Goal: Find specific page/section: Find specific page/section

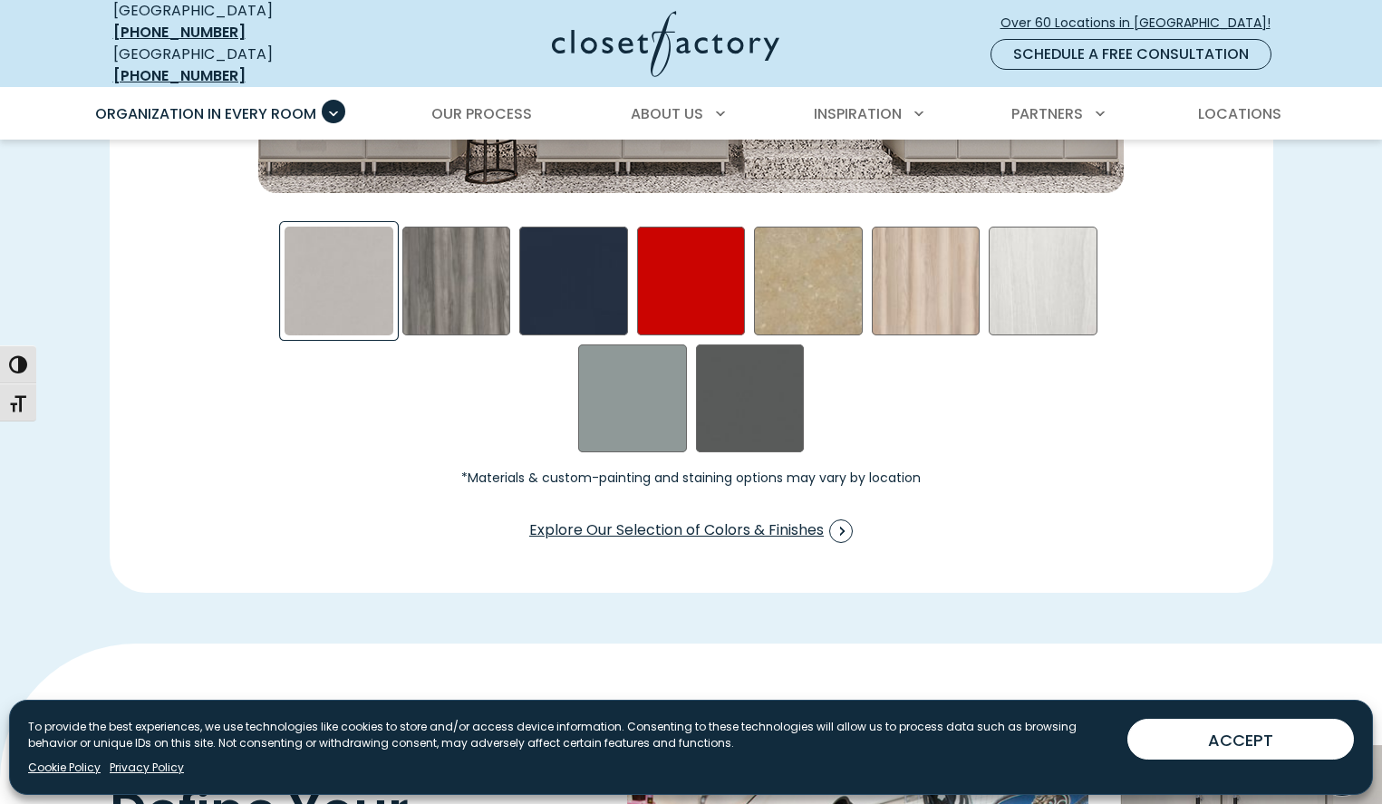
scroll to position [2876, 0]
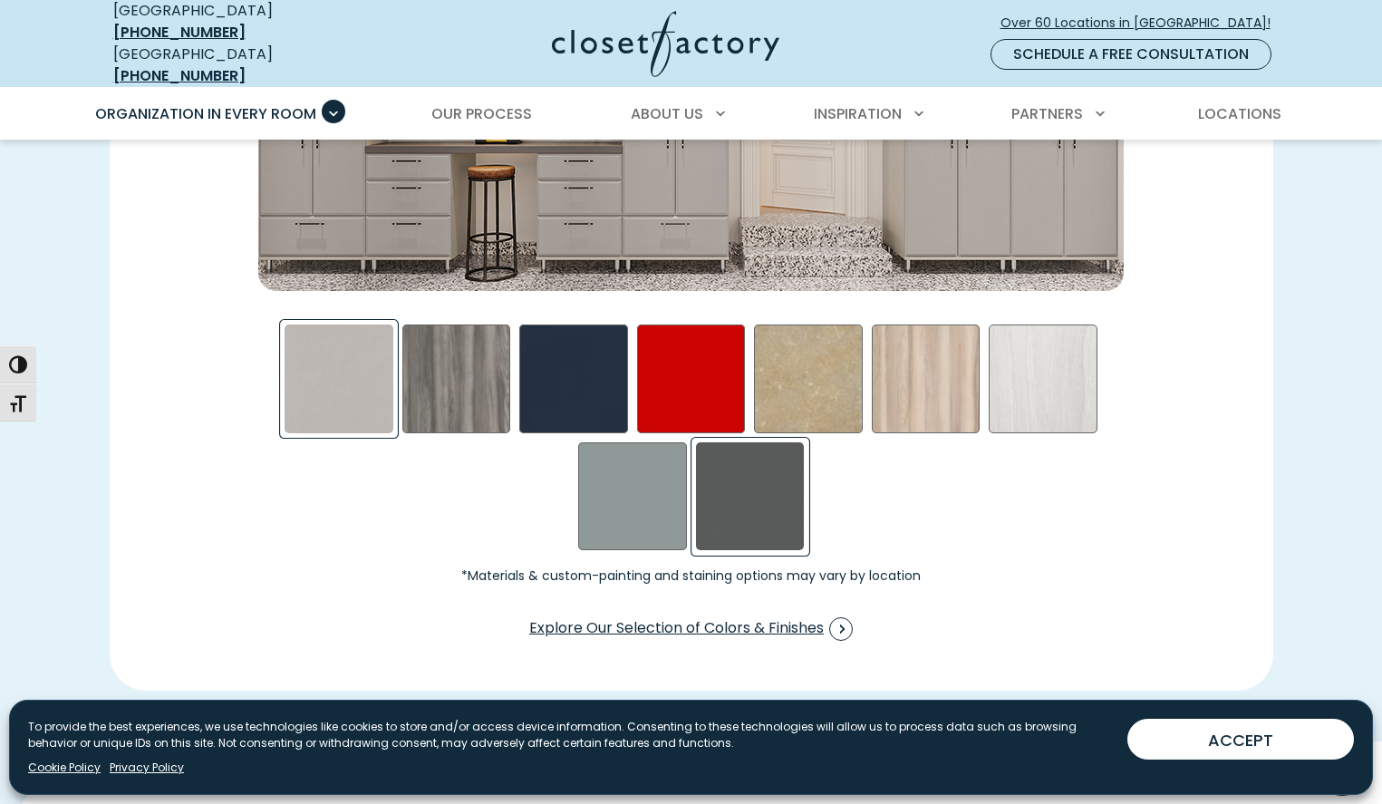
click at [753, 482] on div "Storm Swatch" at bounding box center [750, 496] width 109 height 109
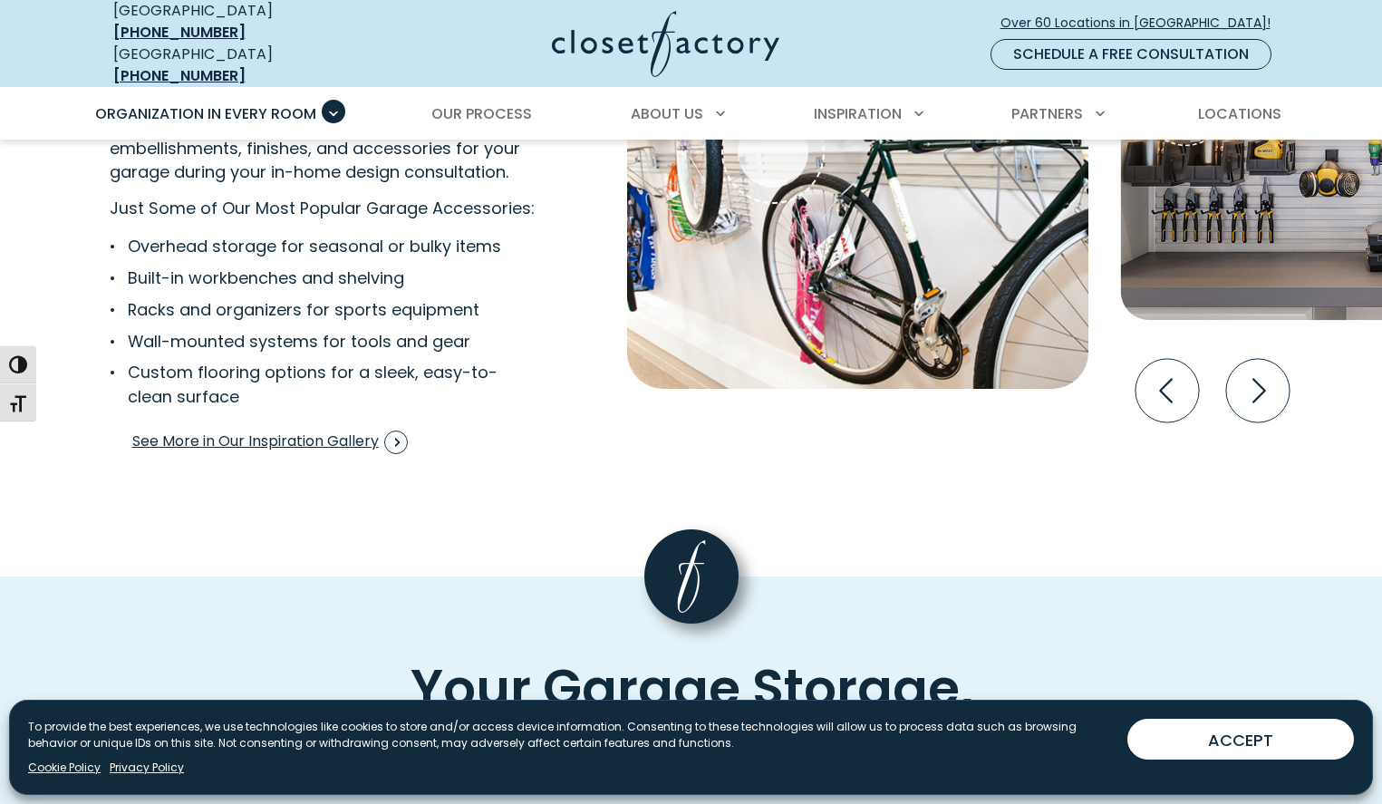
scroll to position [3788, 0]
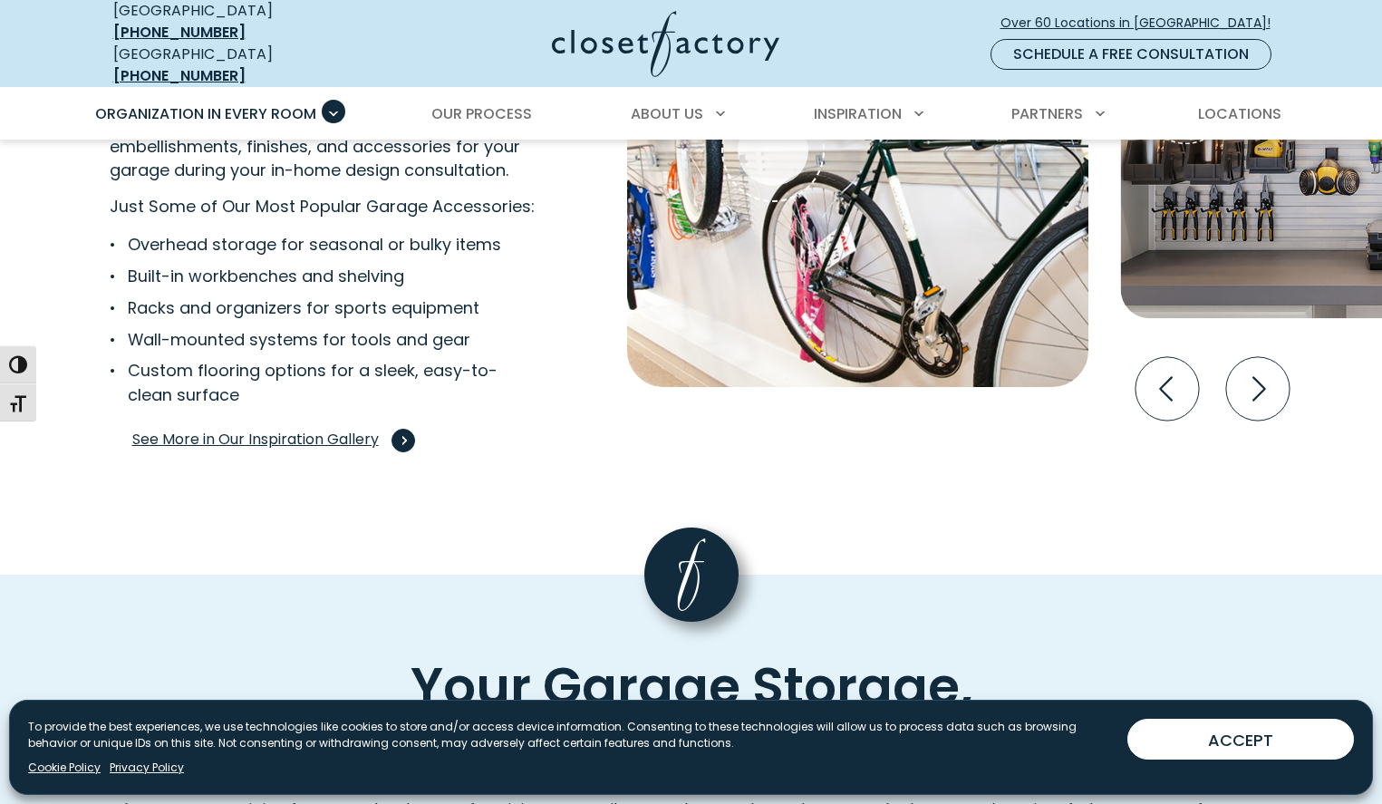
click at [286, 429] on span "See More in Our Inspiration Gallery" at bounding box center [270, 441] width 276 height 24
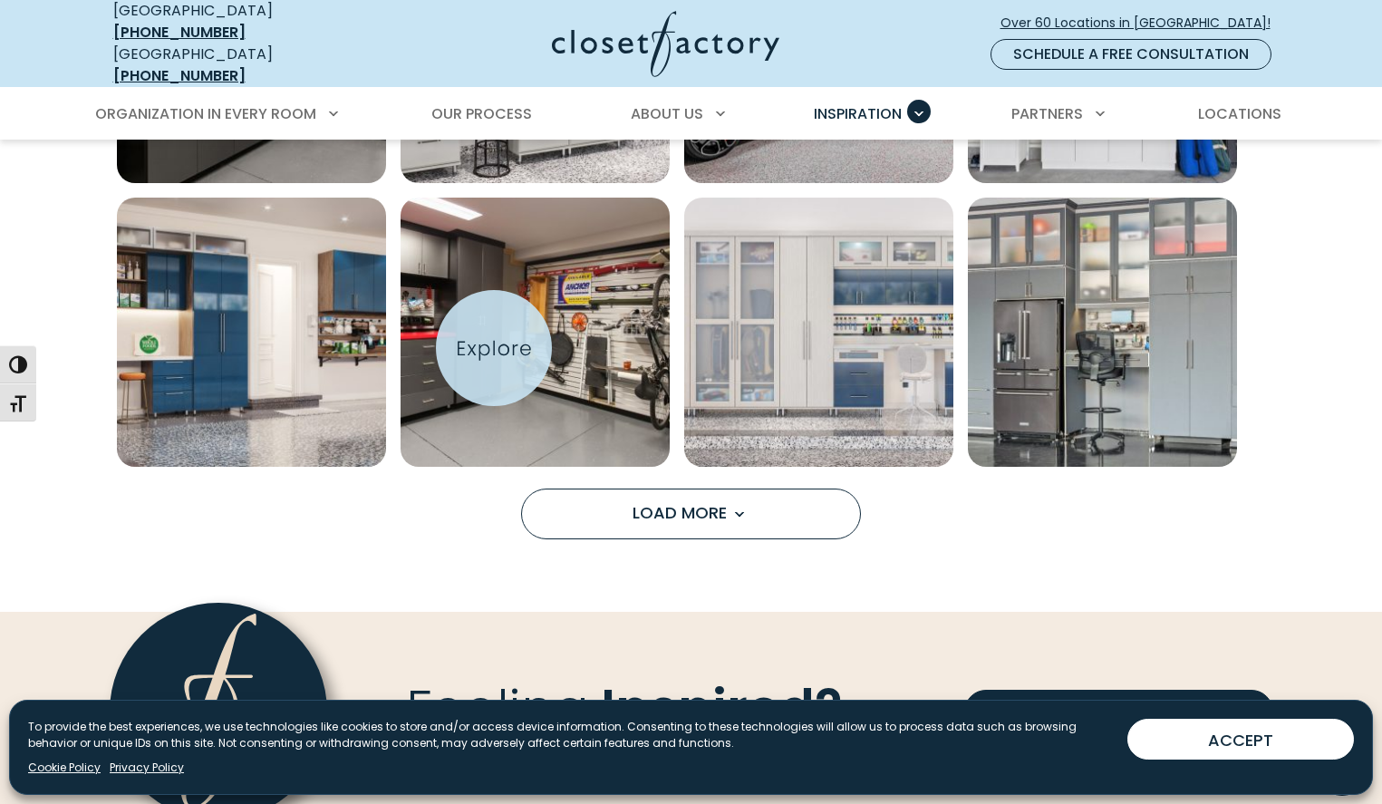
scroll to position [1419, 0]
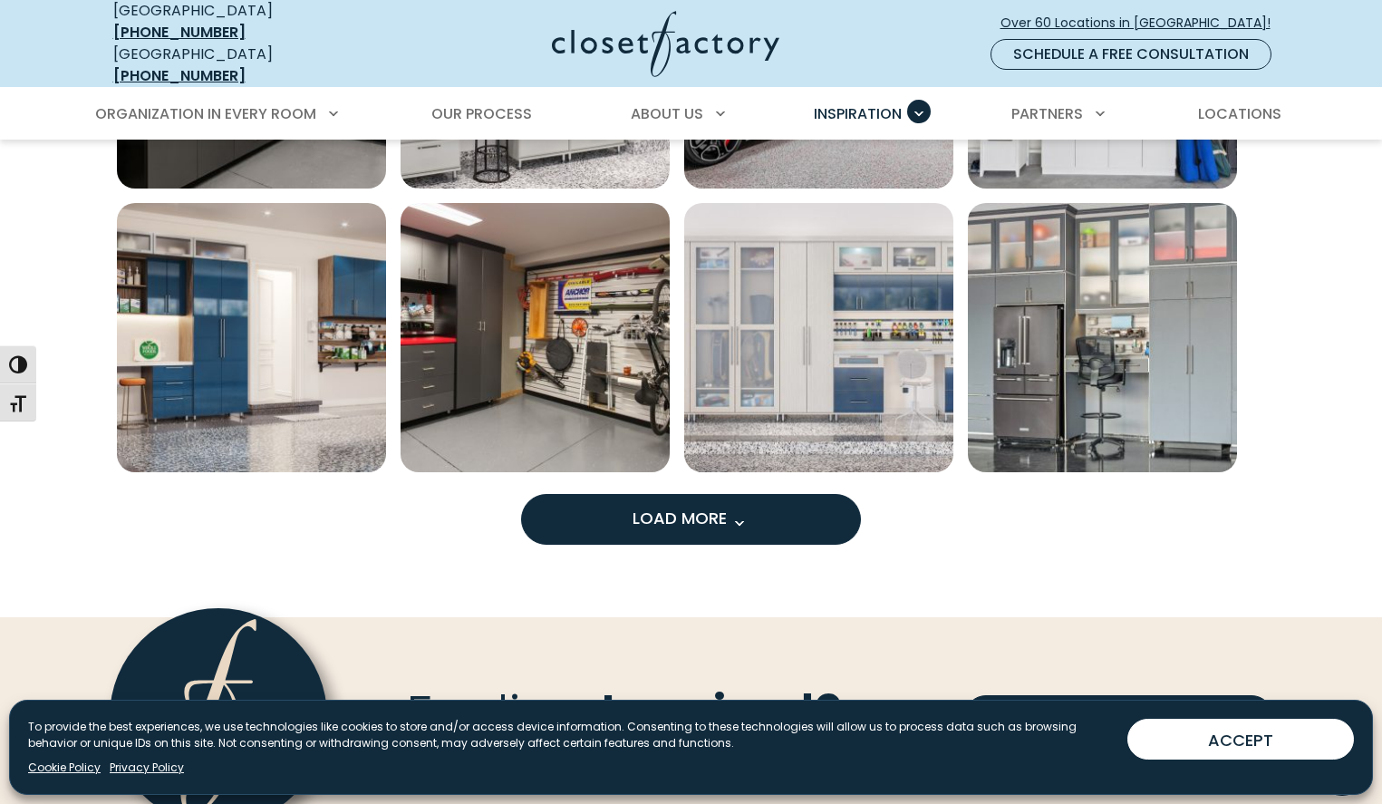
click at [673, 507] on span "Load More" at bounding box center [692, 518] width 118 height 23
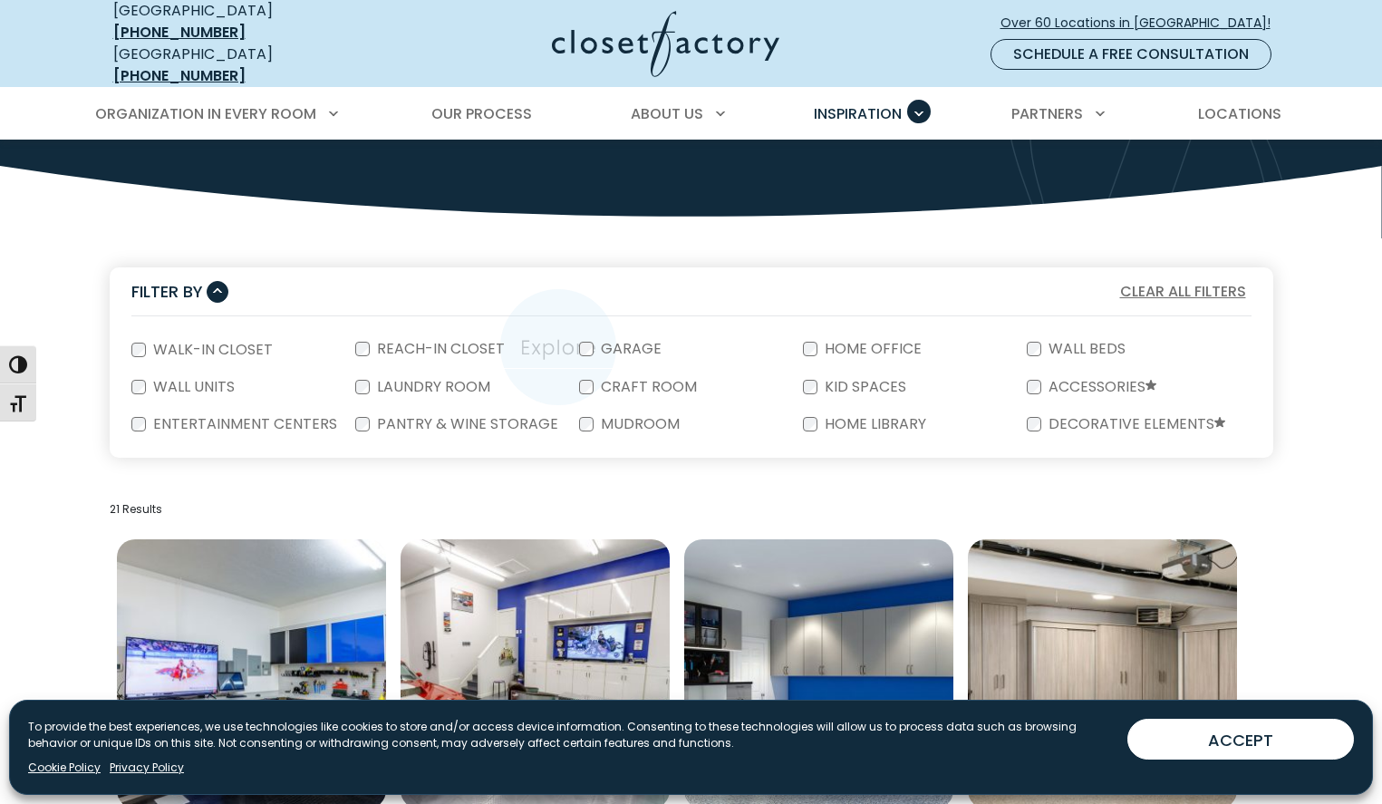
scroll to position [0, 0]
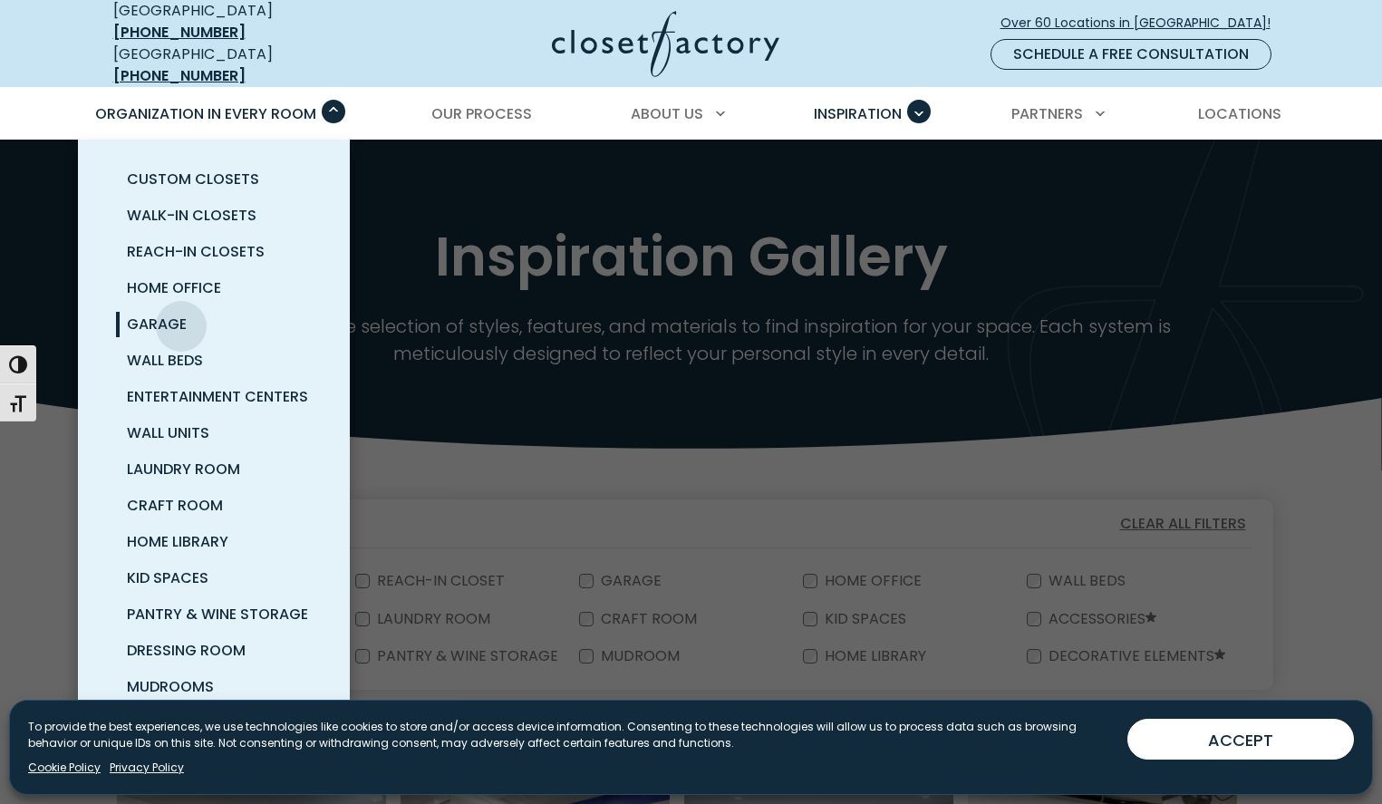
click at [180, 314] on span "Garage" at bounding box center [157, 324] width 60 height 21
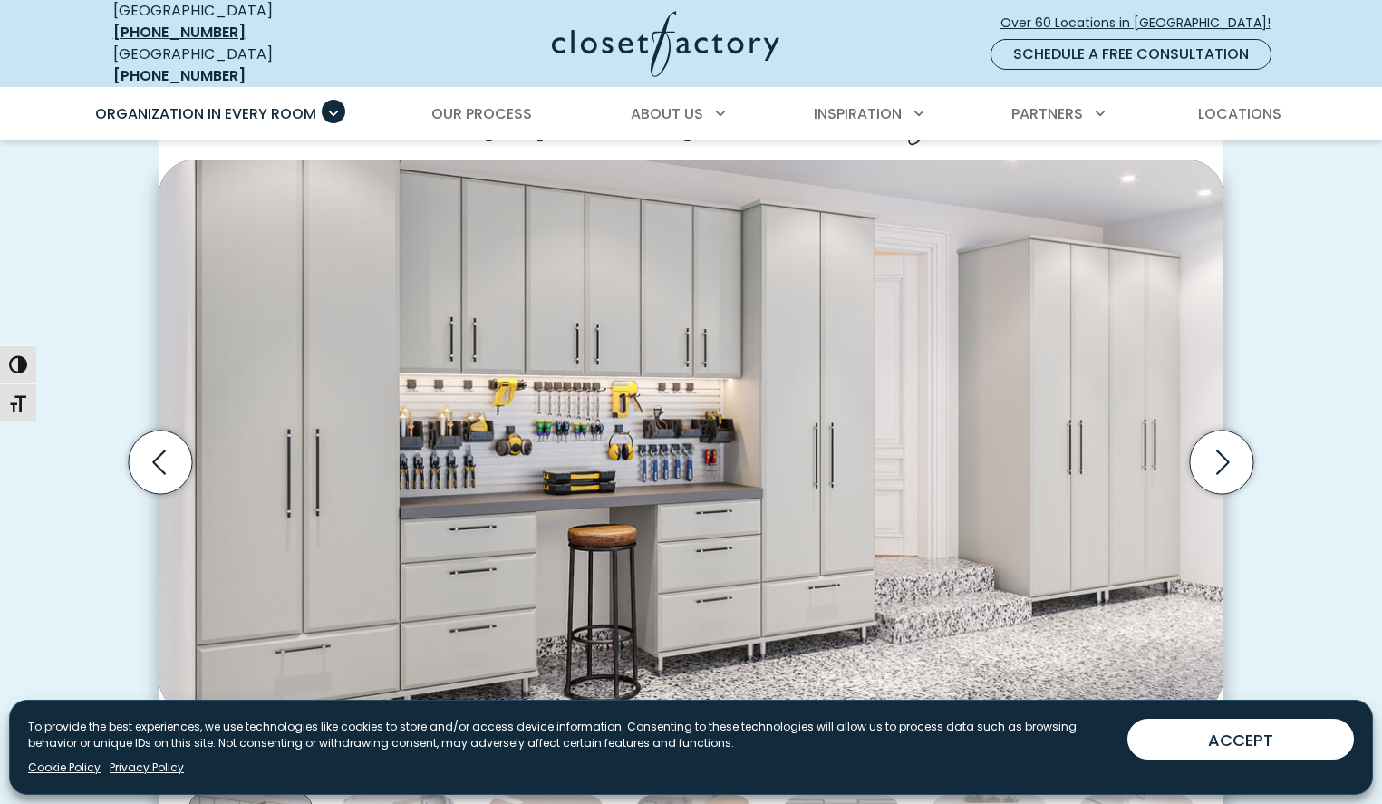
scroll to position [502, 0]
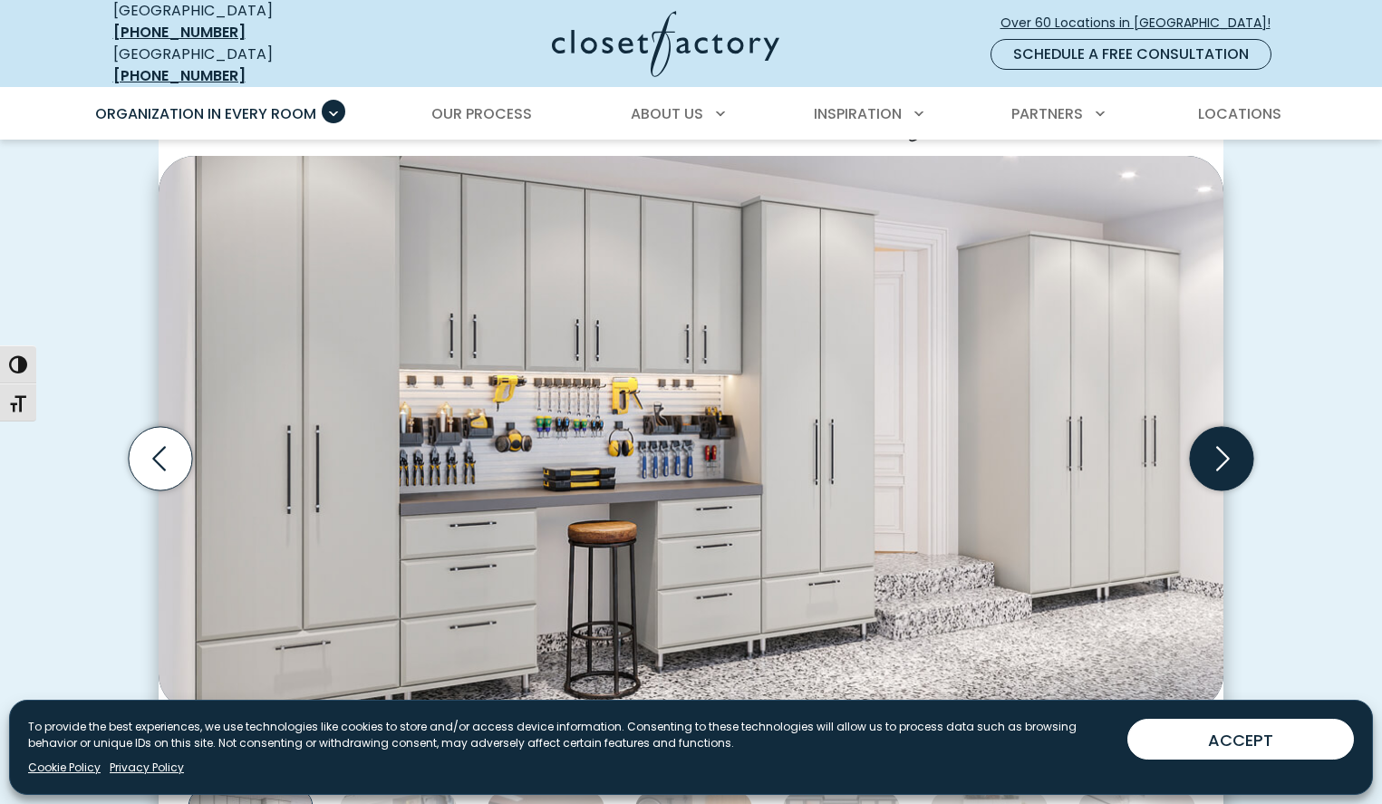
click at [1219, 448] on icon "Next slide" at bounding box center [1221, 458] width 63 height 63
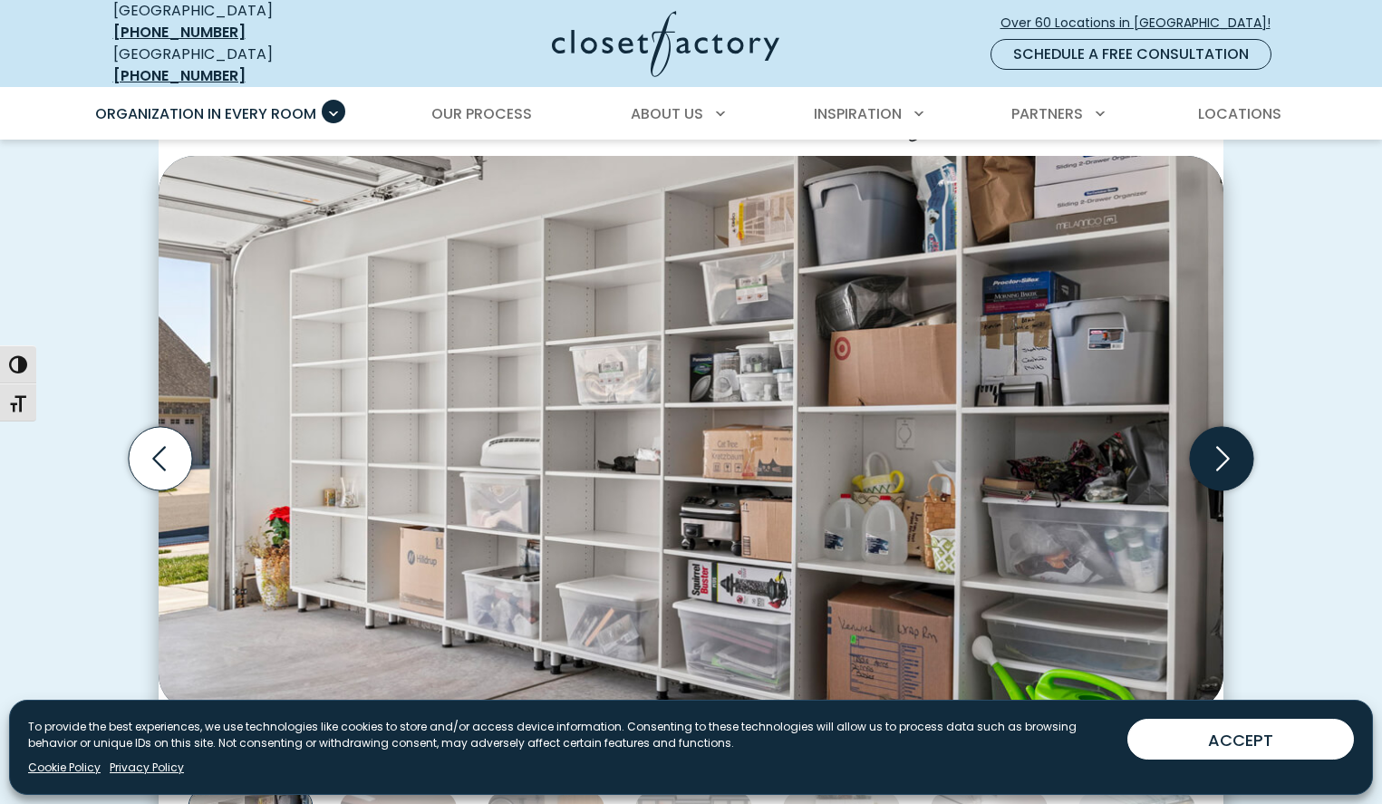
click at [1219, 448] on icon "Next slide" at bounding box center [1221, 458] width 63 height 63
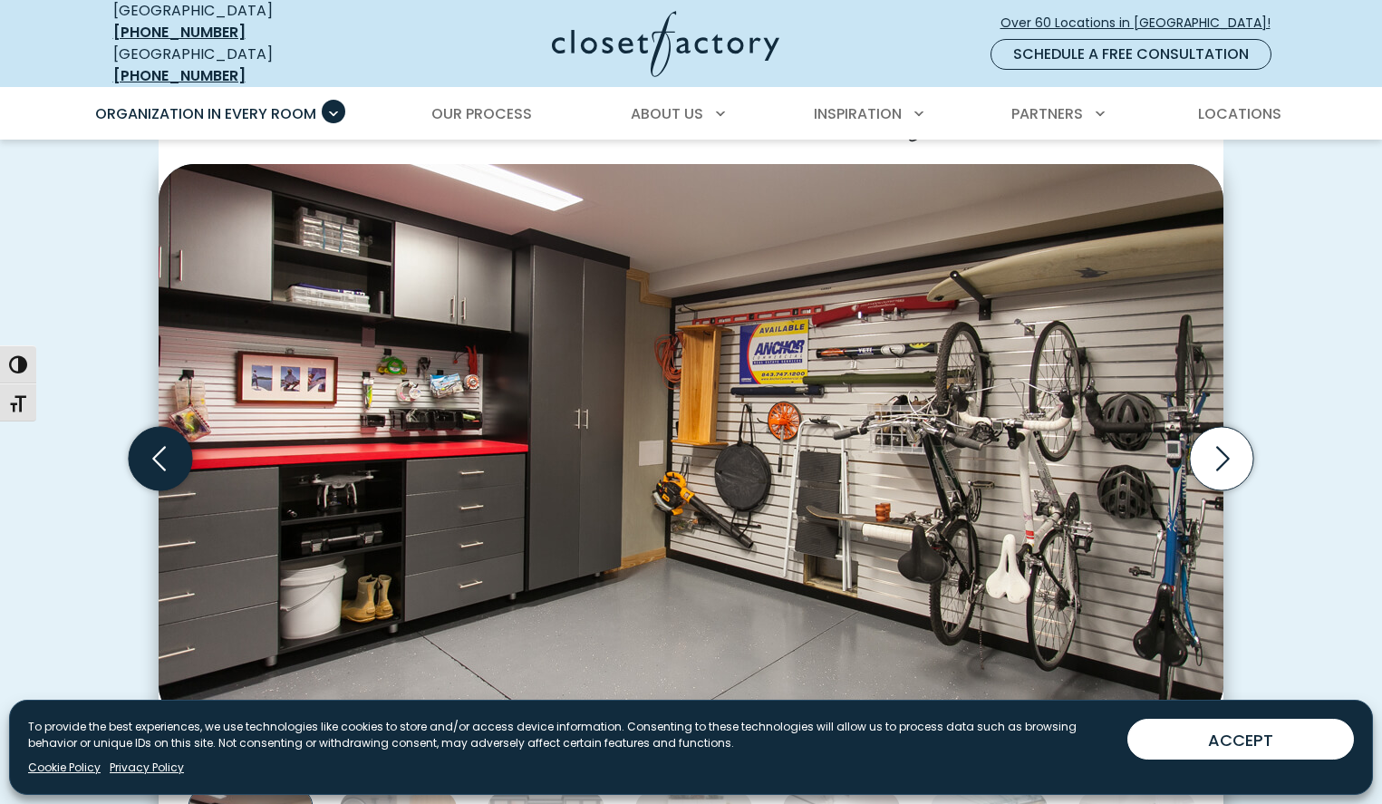
click at [164, 458] on icon "Previous slide" at bounding box center [160, 458] width 63 height 63
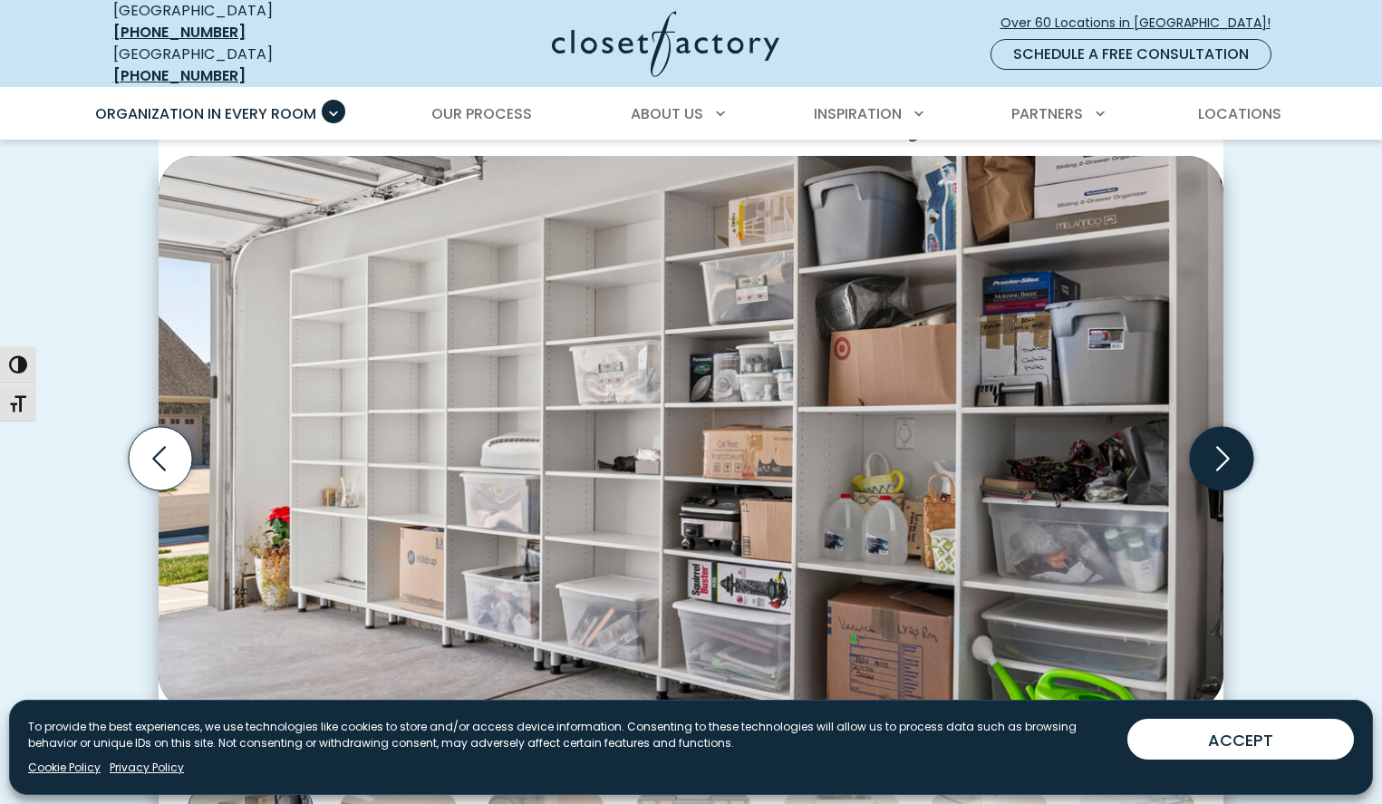
click at [1224, 442] on icon "Next slide" at bounding box center [1221, 458] width 63 height 63
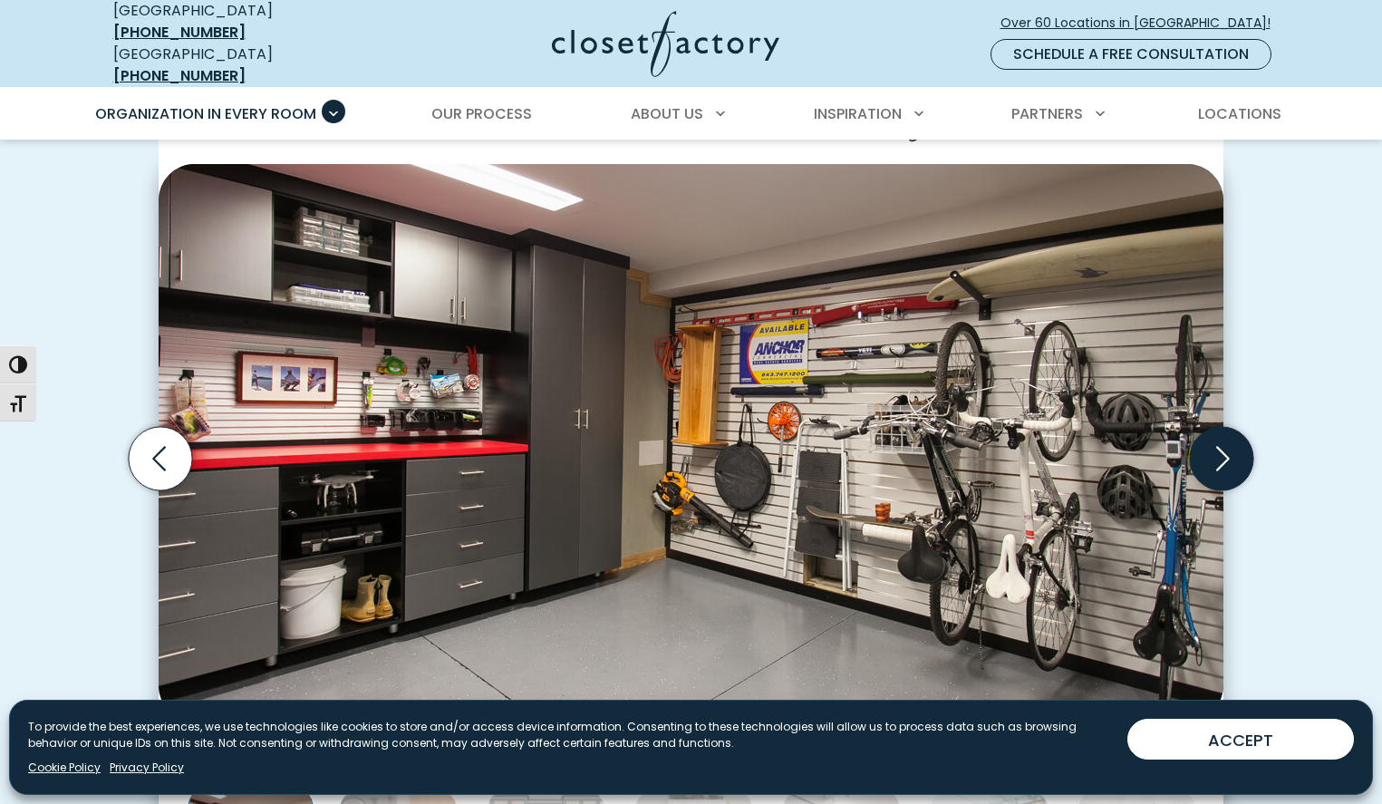
click at [1224, 442] on icon "Next slide" at bounding box center [1221, 458] width 63 height 63
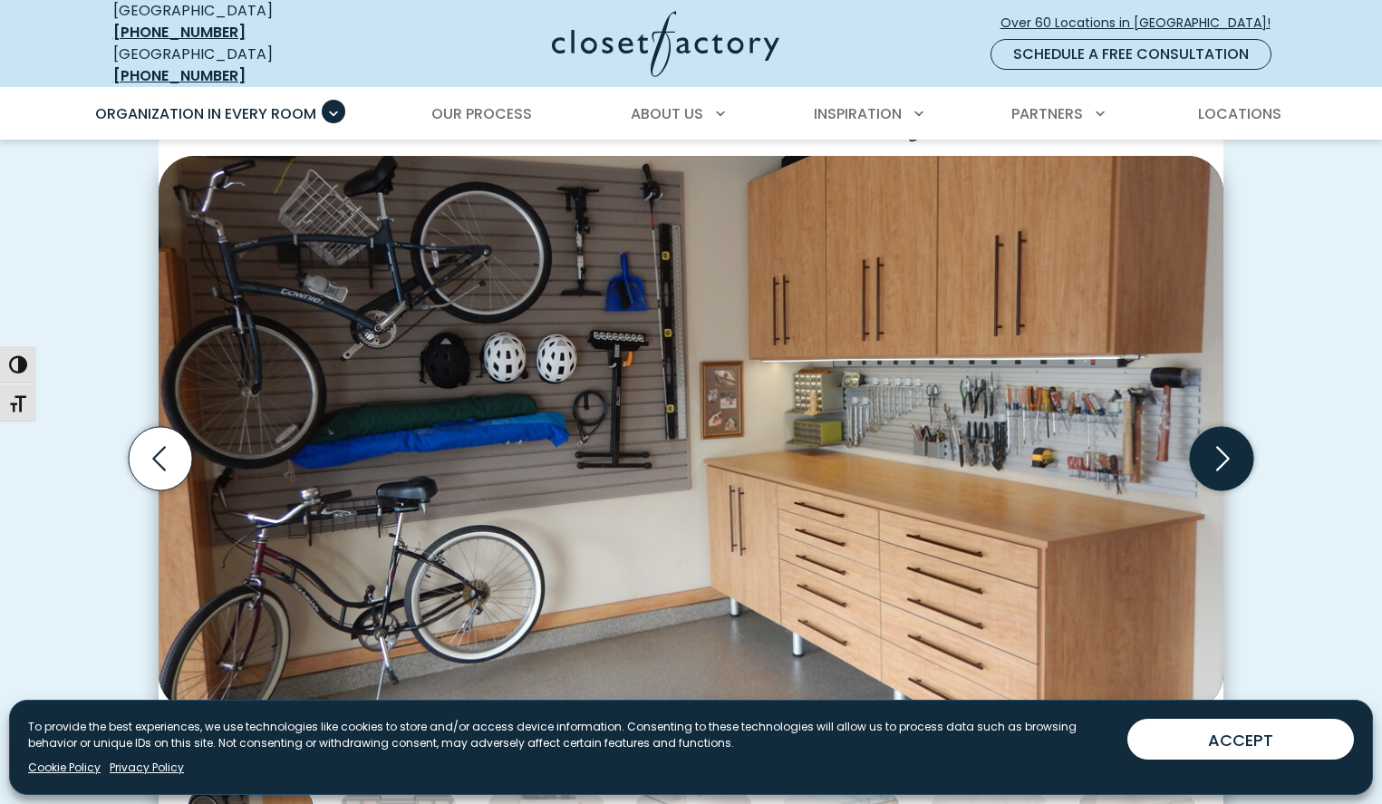
click at [1224, 442] on icon "Next slide" at bounding box center [1221, 458] width 63 height 63
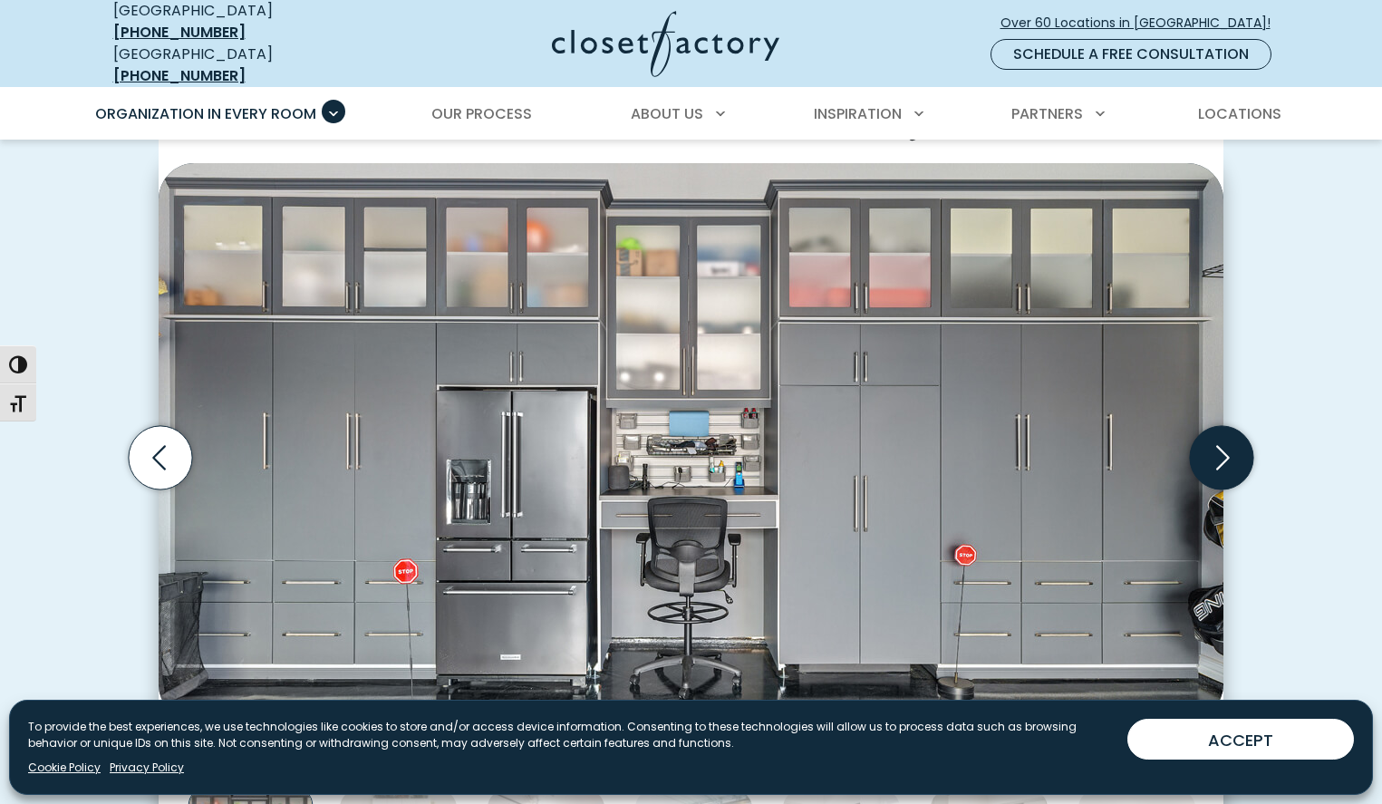
scroll to position [504, 0]
click at [1225, 442] on icon "Next slide" at bounding box center [1221, 456] width 63 height 63
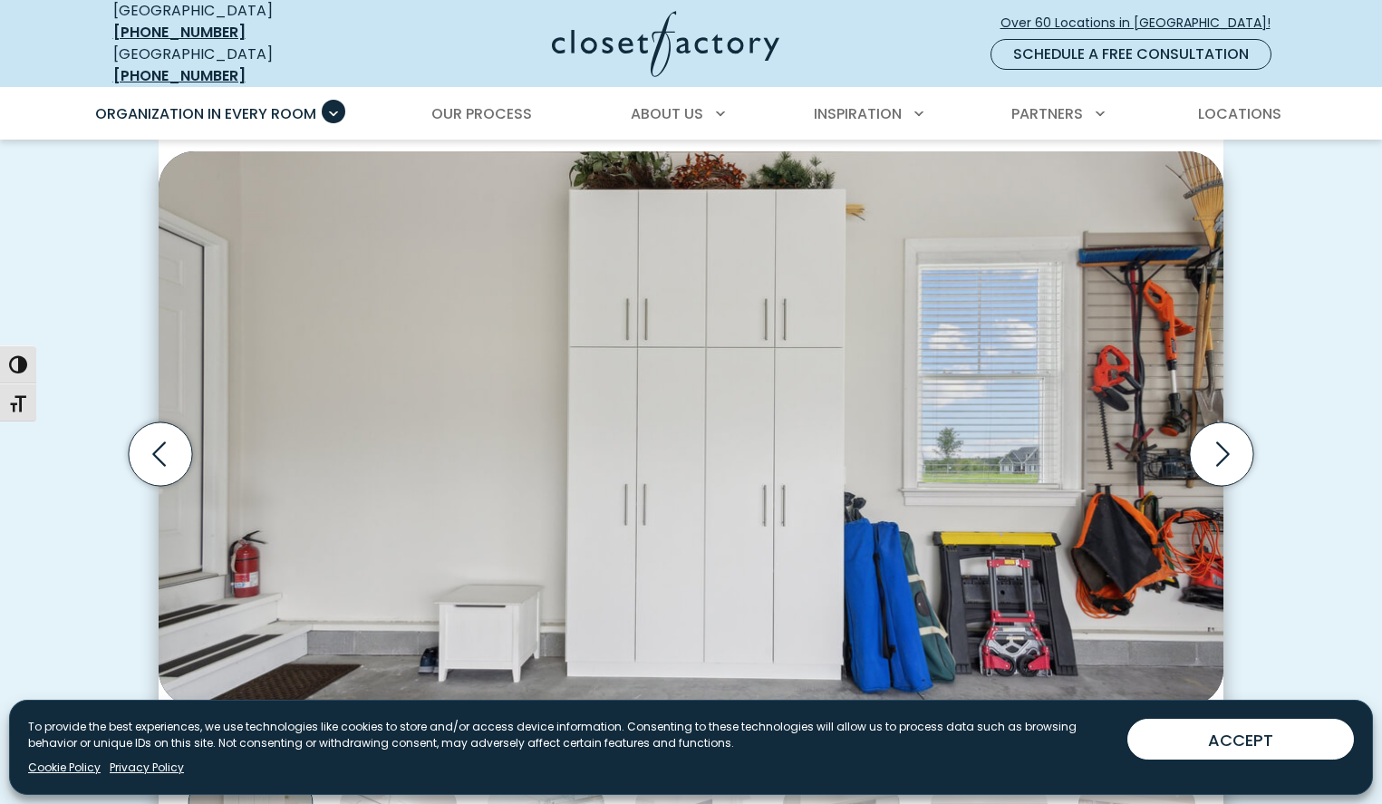
scroll to position [511, 0]
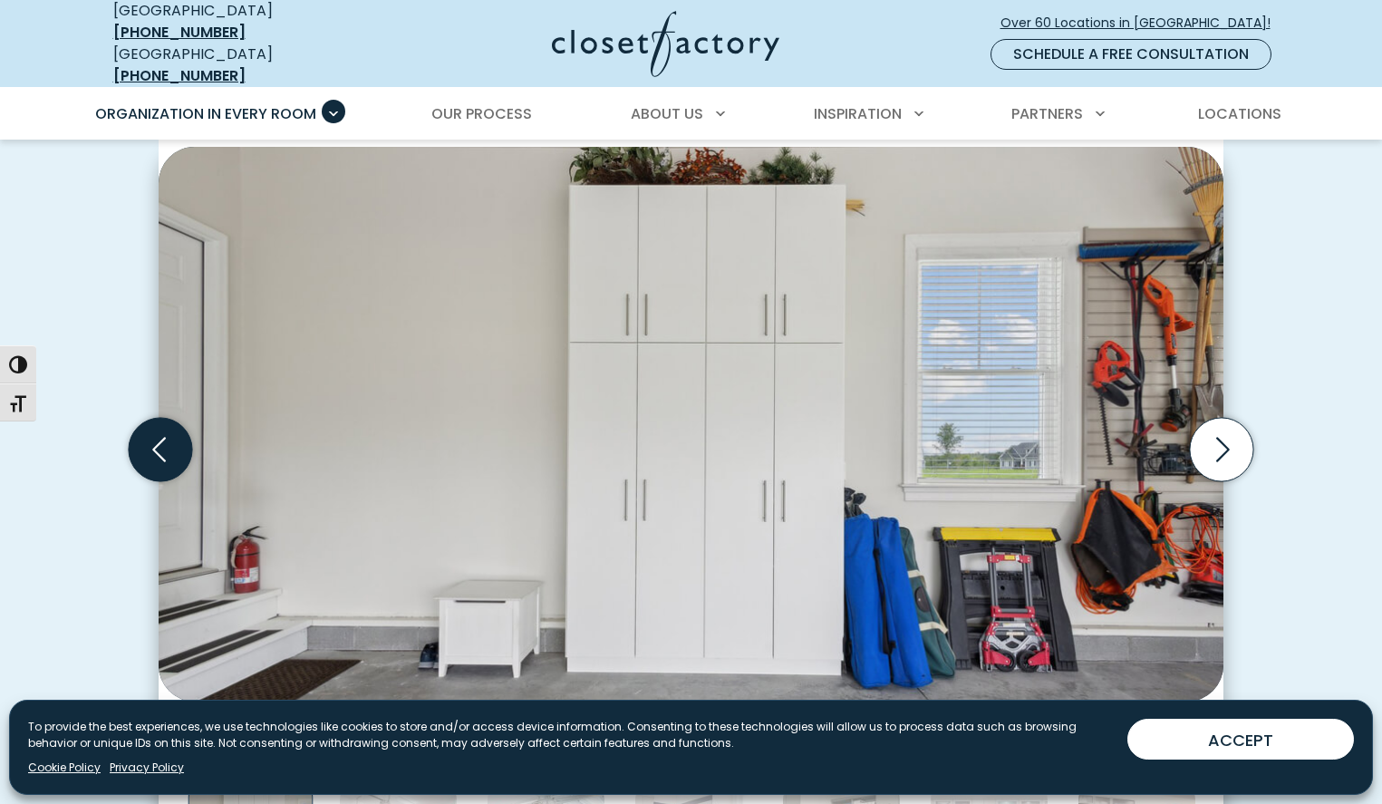
click at [173, 441] on icon "Previous slide" at bounding box center [160, 449] width 63 height 63
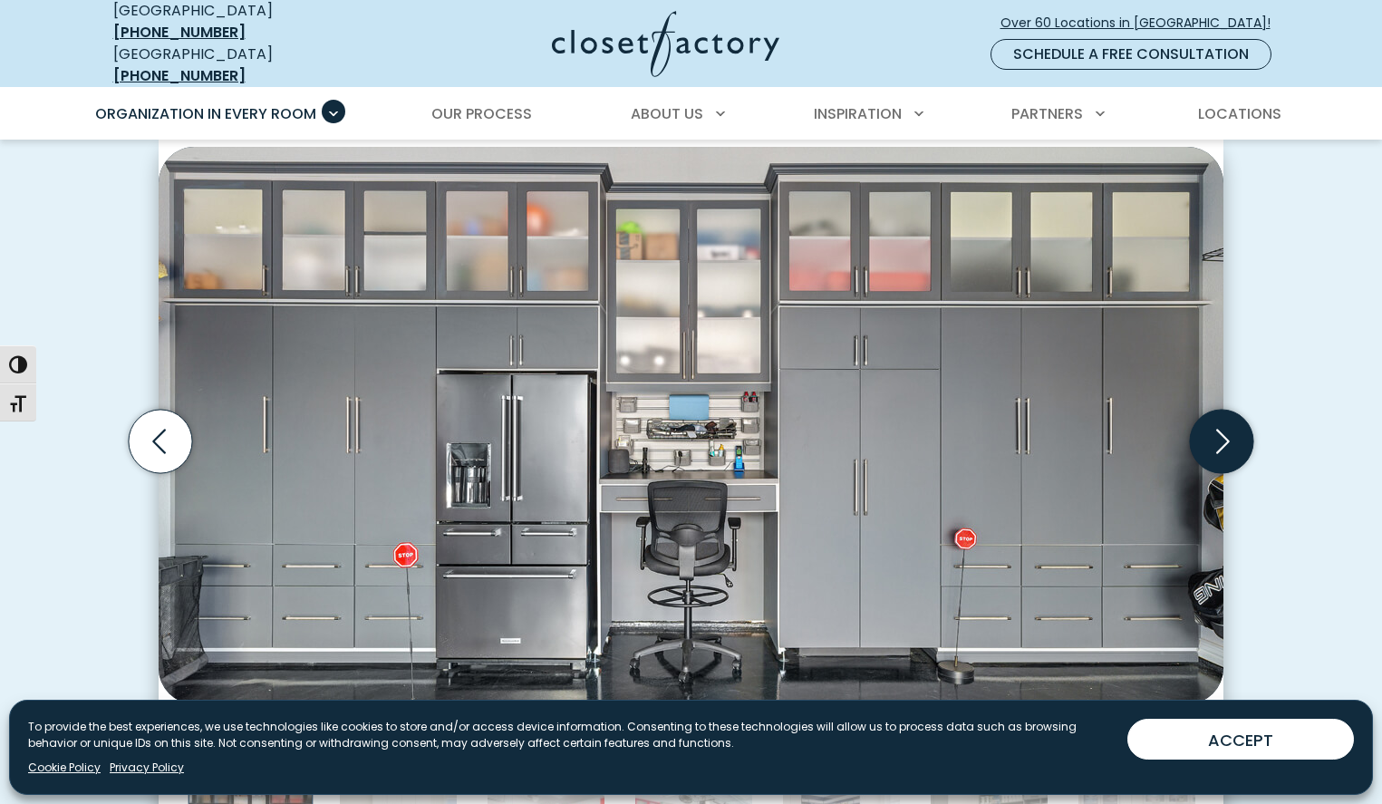
click at [1217, 420] on icon "Next slide" at bounding box center [1221, 441] width 63 height 63
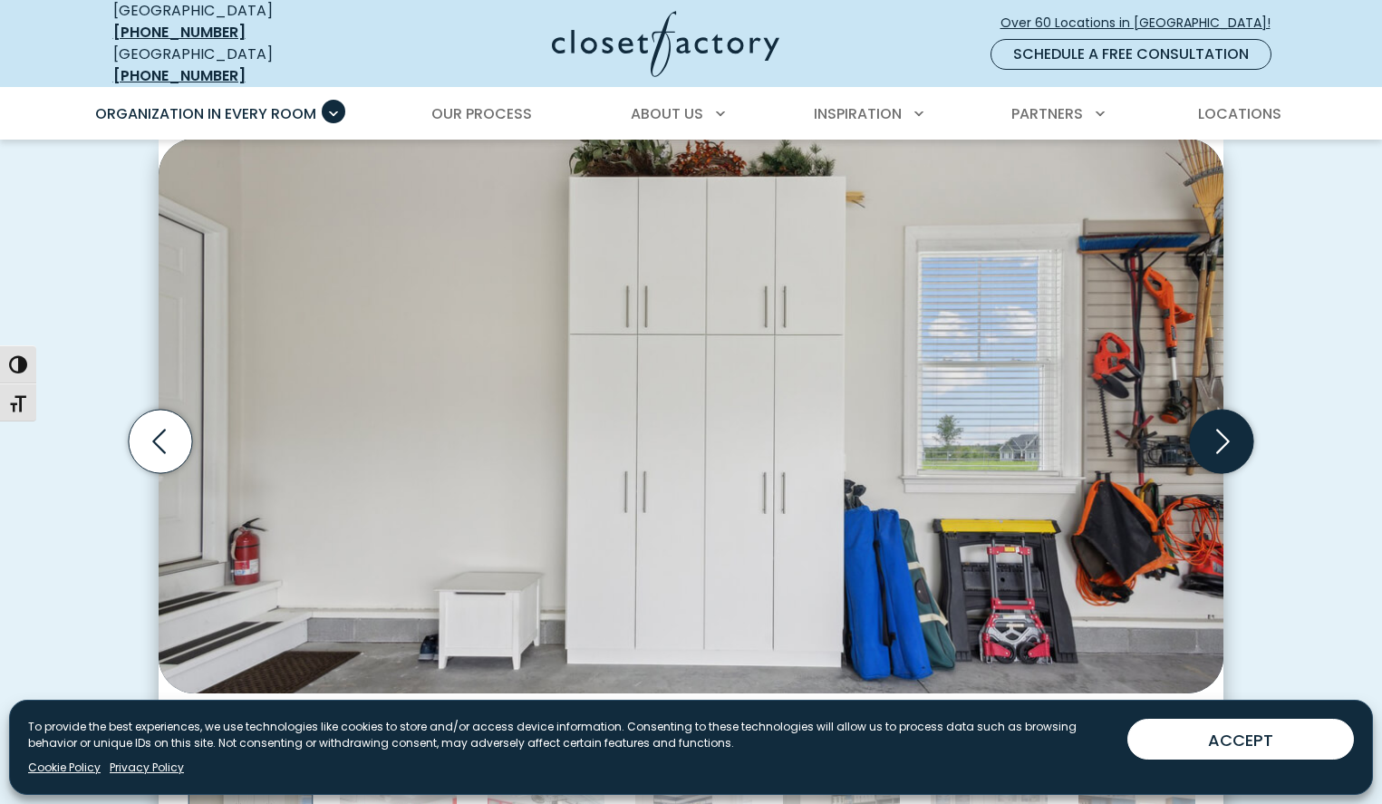
scroll to position [521, 0]
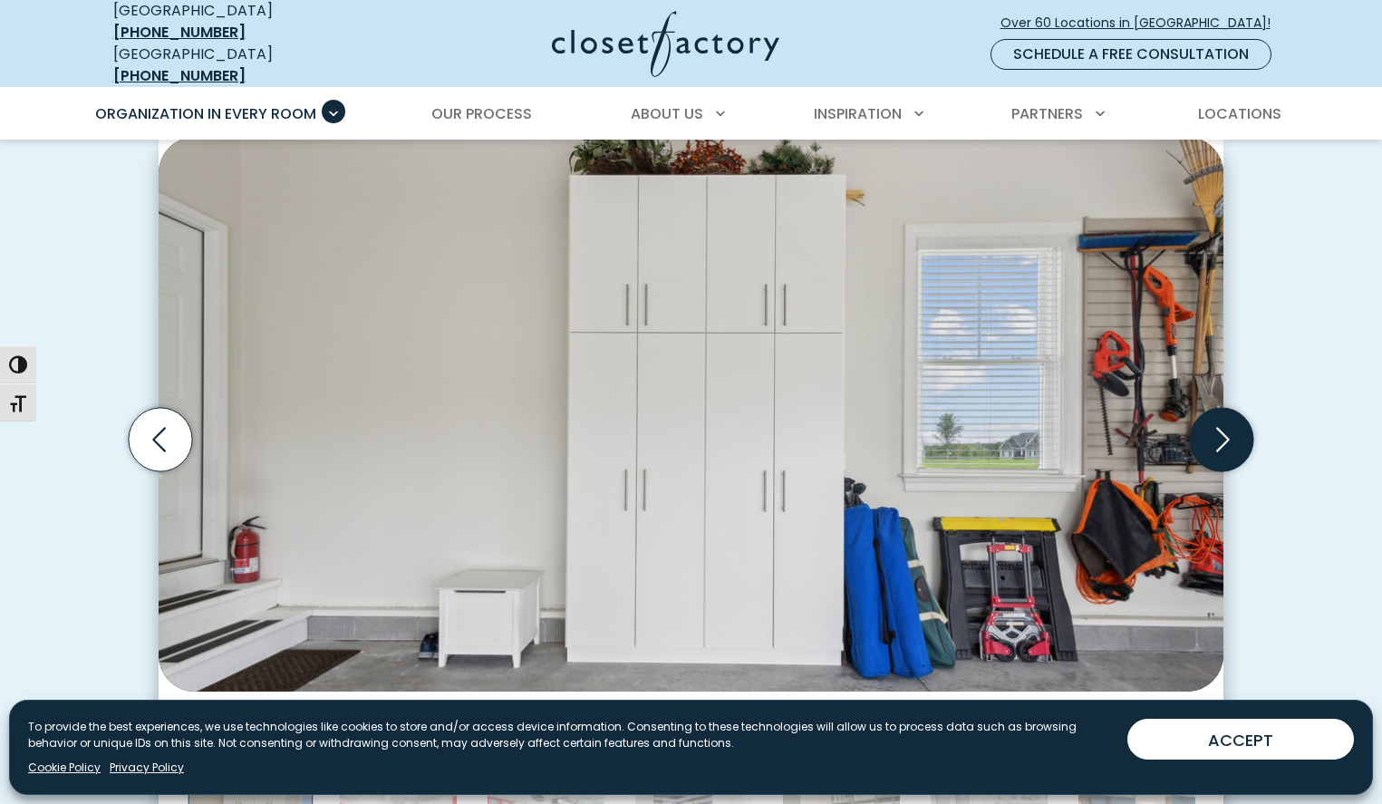
click at [1217, 420] on icon "Next slide" at bounding box center [1221, 439] width 63 height 63
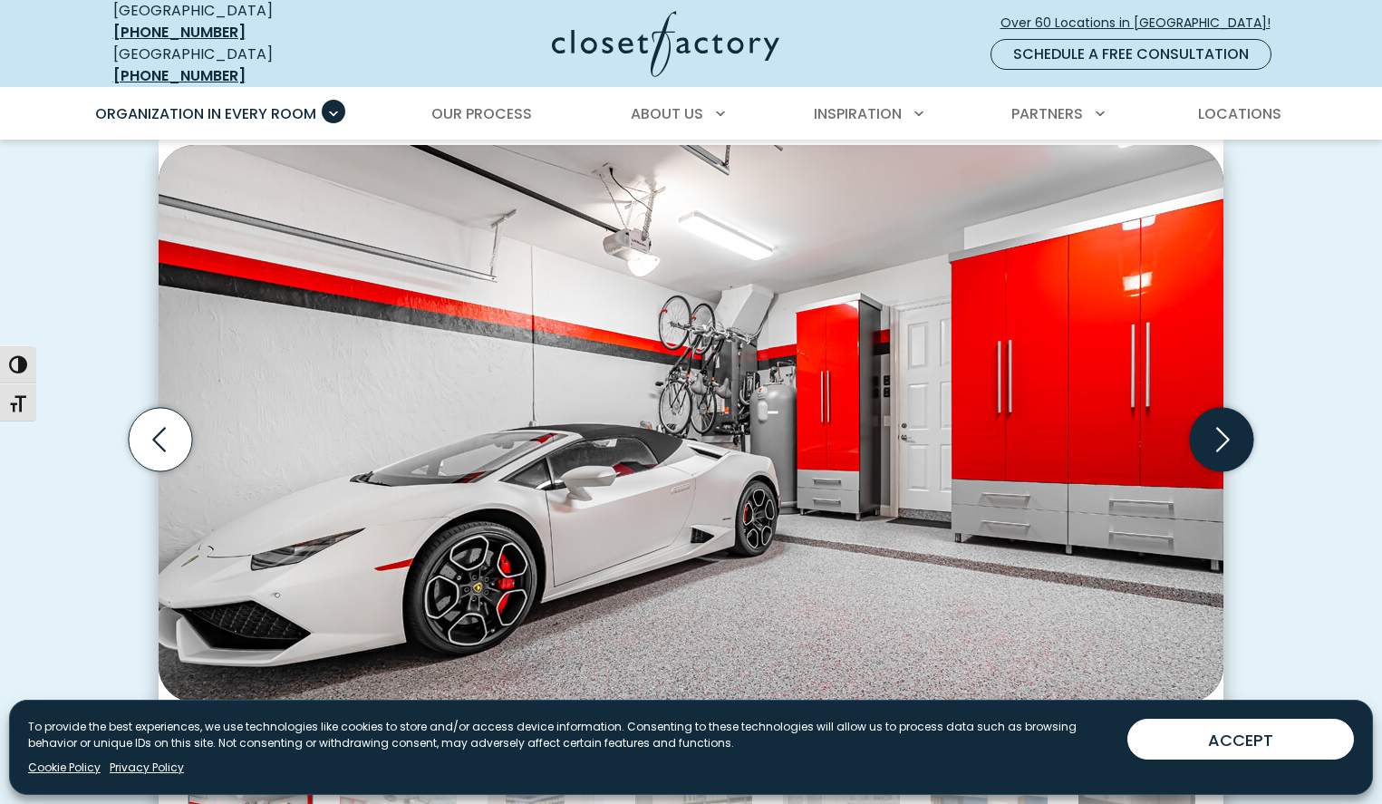
click at [1217, 420] on icon "Next slide" at bounding box center [1221, 439] width 63 height 63
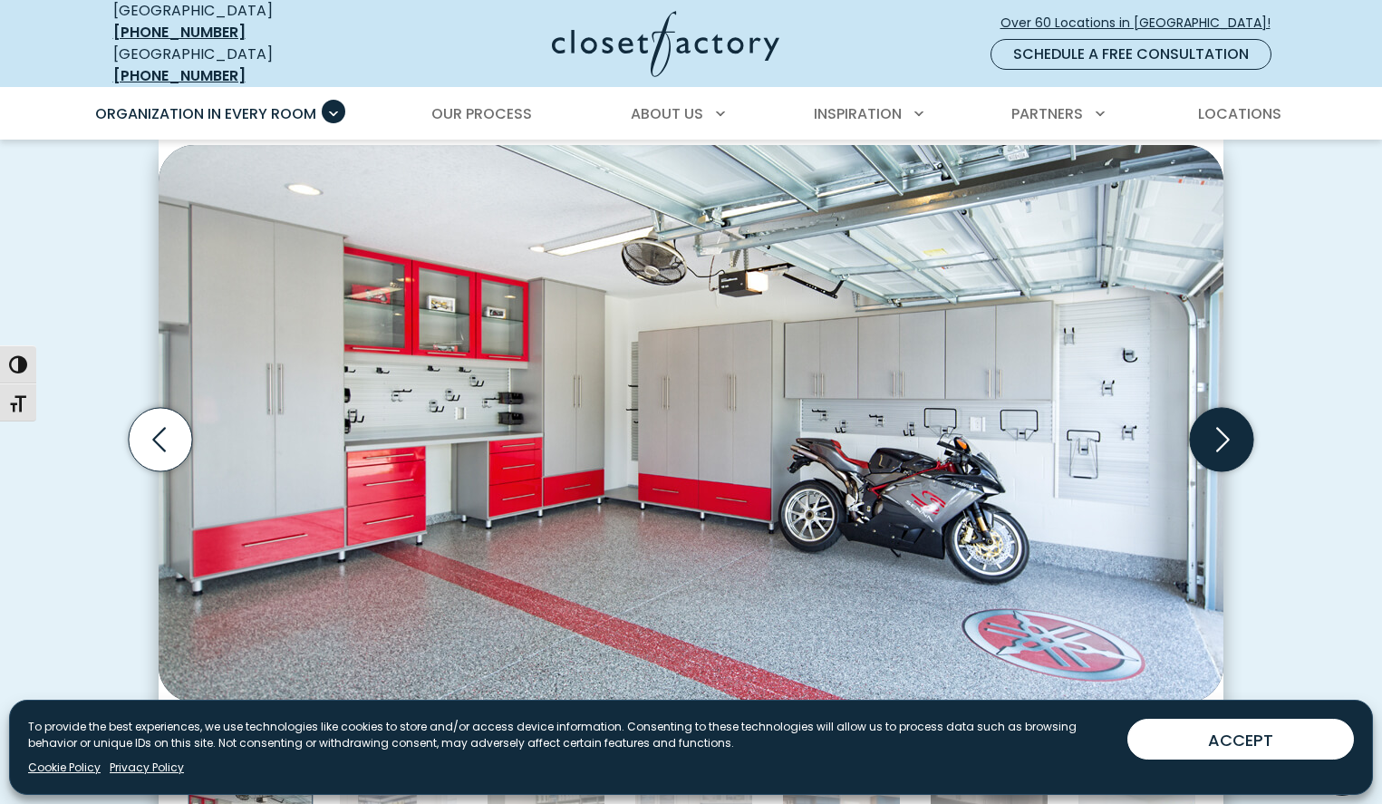
scroll to position [520, 0]
click at [1217, 420] on icon "Next slide" at bounding box center [1221, 440] width 63 height 63
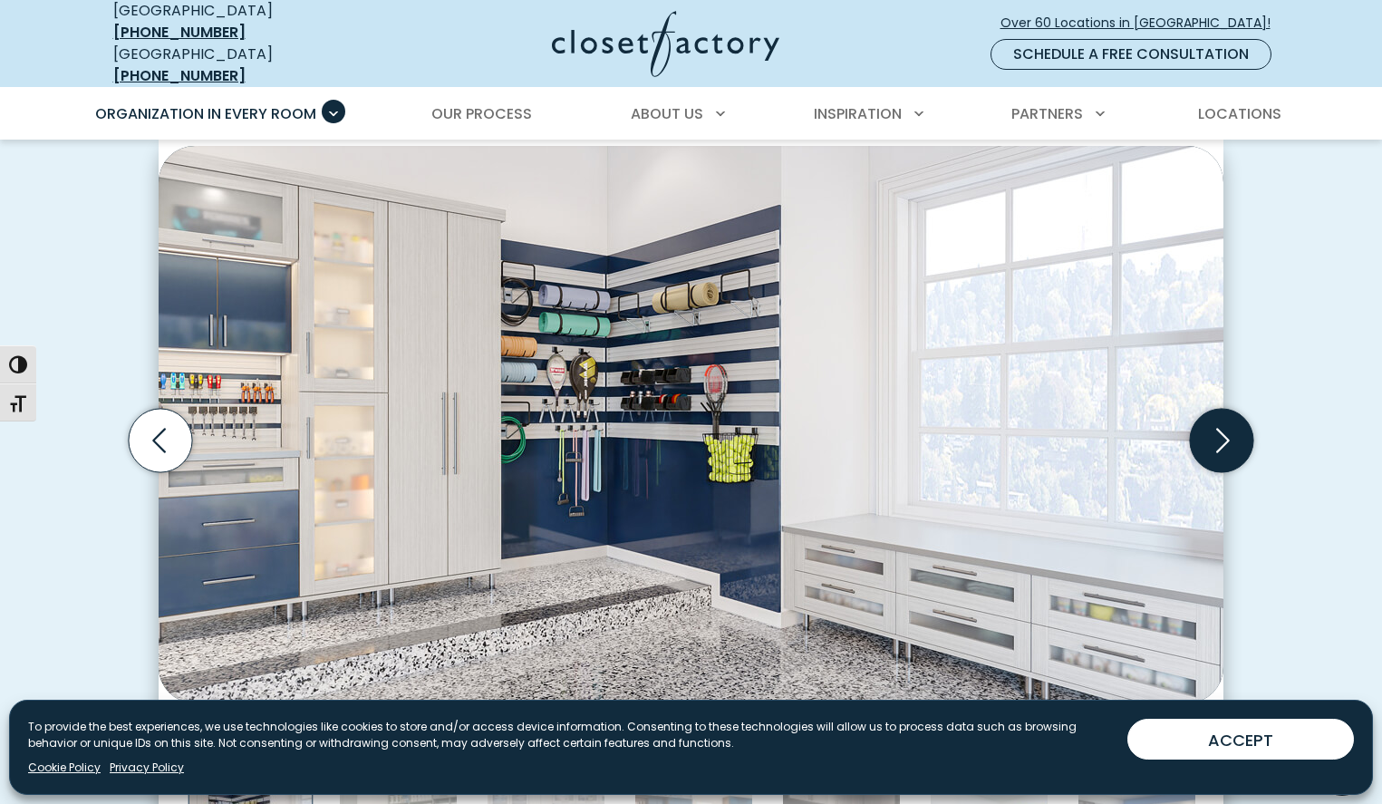
click at [1217, 420] on icon "Next slide" at bounding box center [1221, 440] width 63 height 63
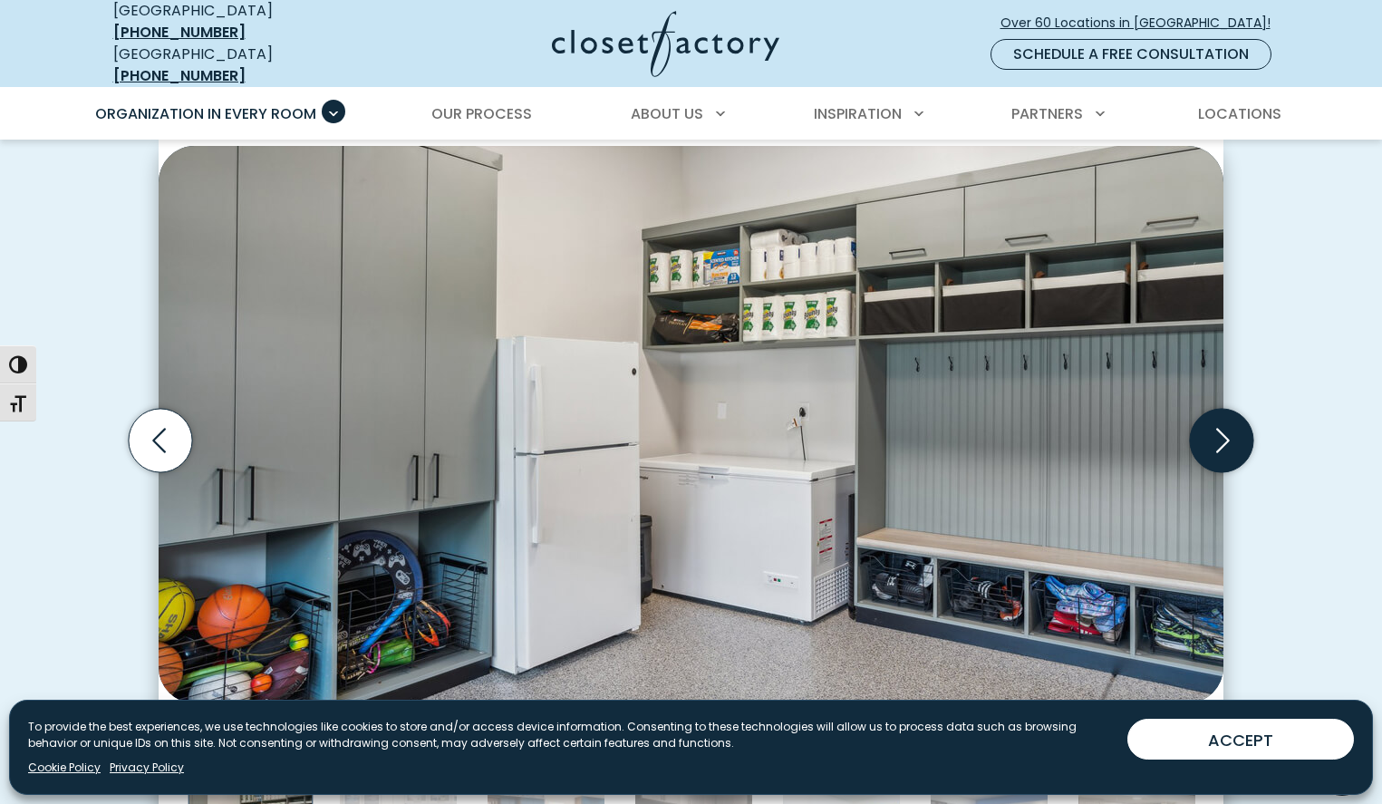
click at [1217, 420] on icon "Next slide" at bounding box center [1221, 440] width 63 height 63
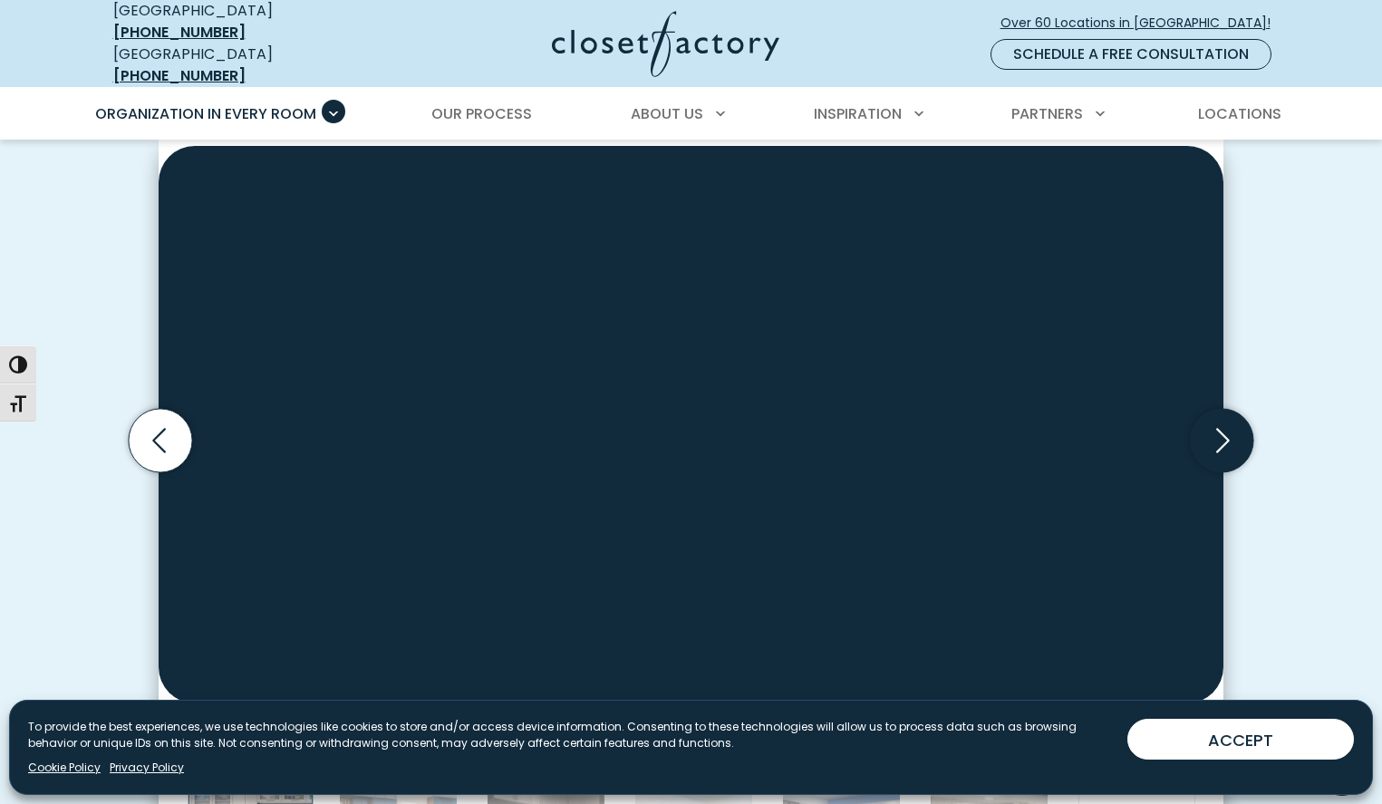
scroll to position [522, 0]
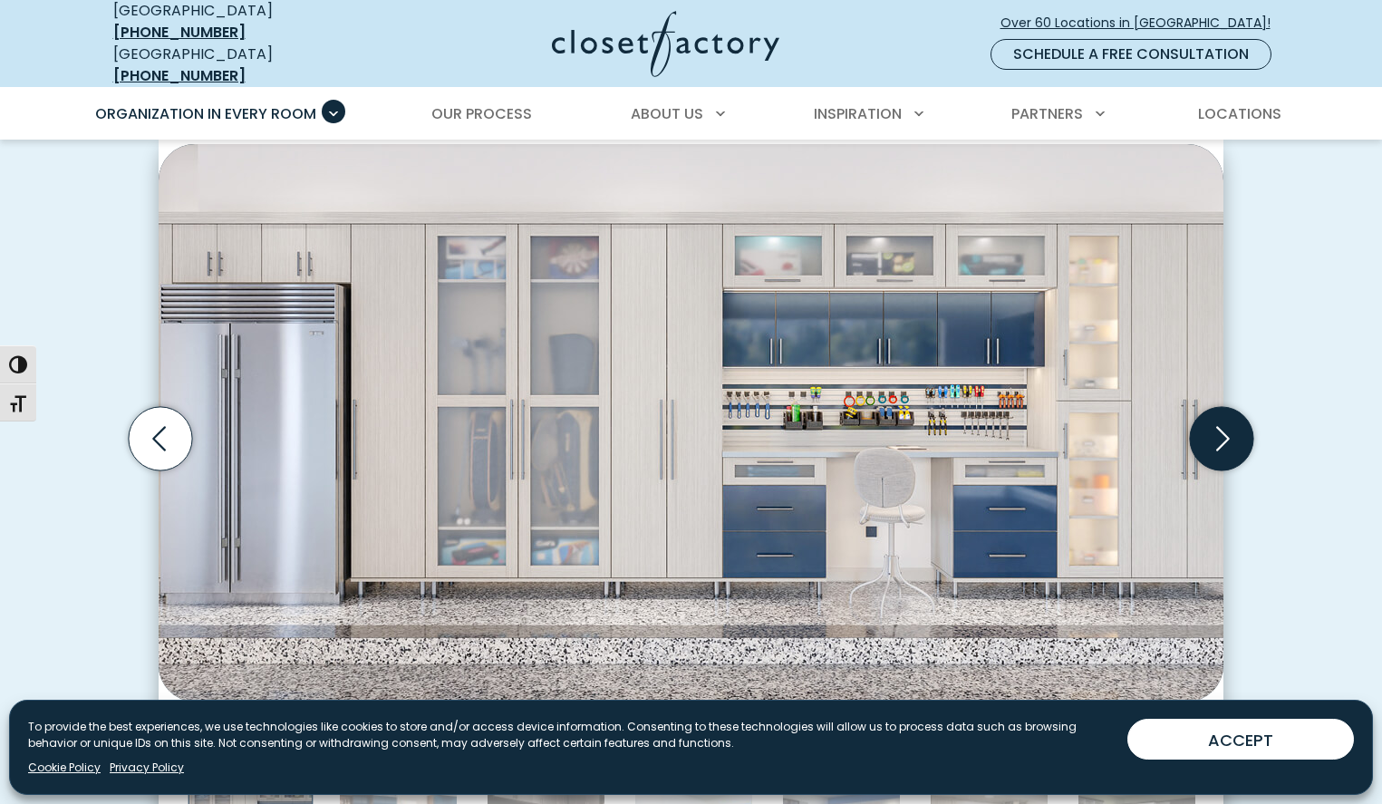
click at [1217, 420] on icon "Next slide" at bounding box center [1221, 438] width 63 height 63
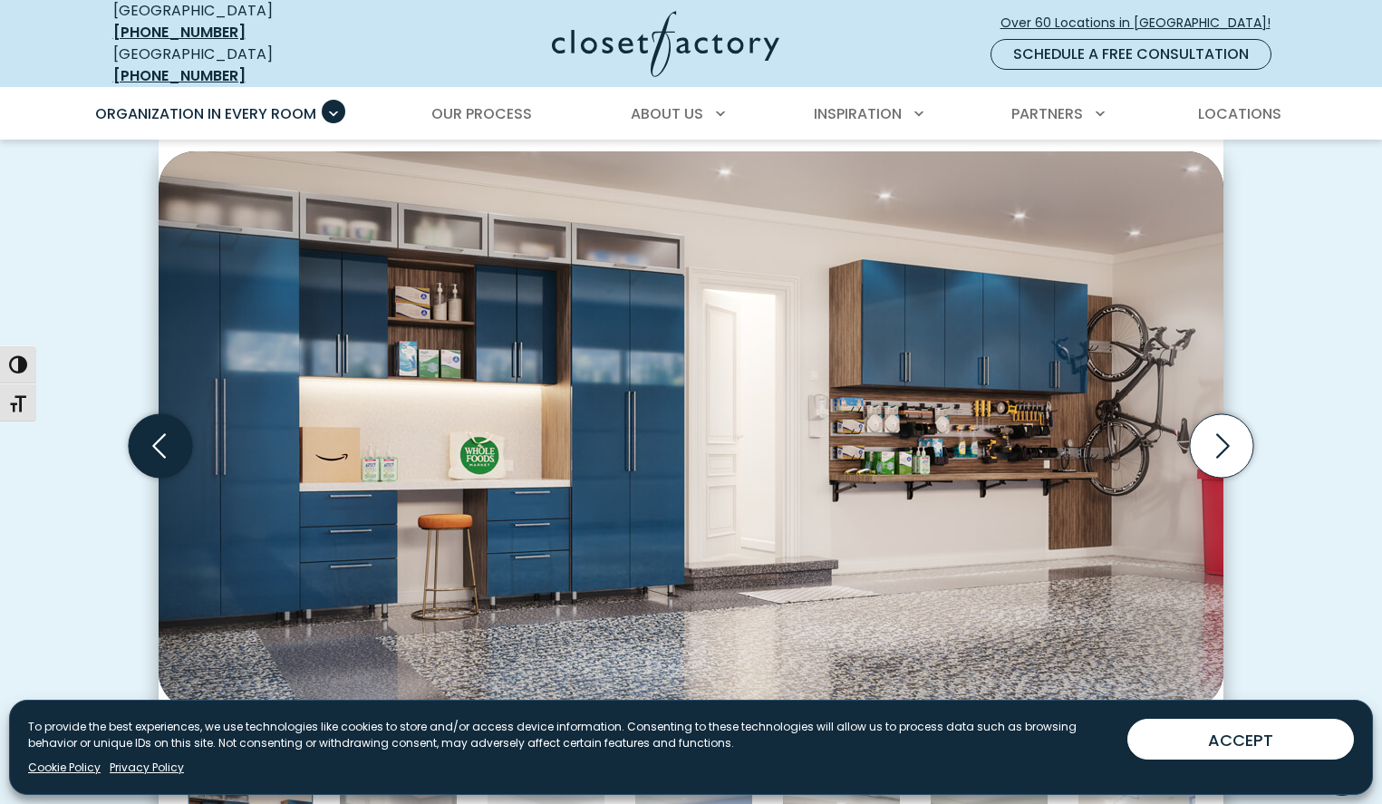
click at [144, 421] on icon "Previous slide" at bounding box center [160, 445] width 63 height 63
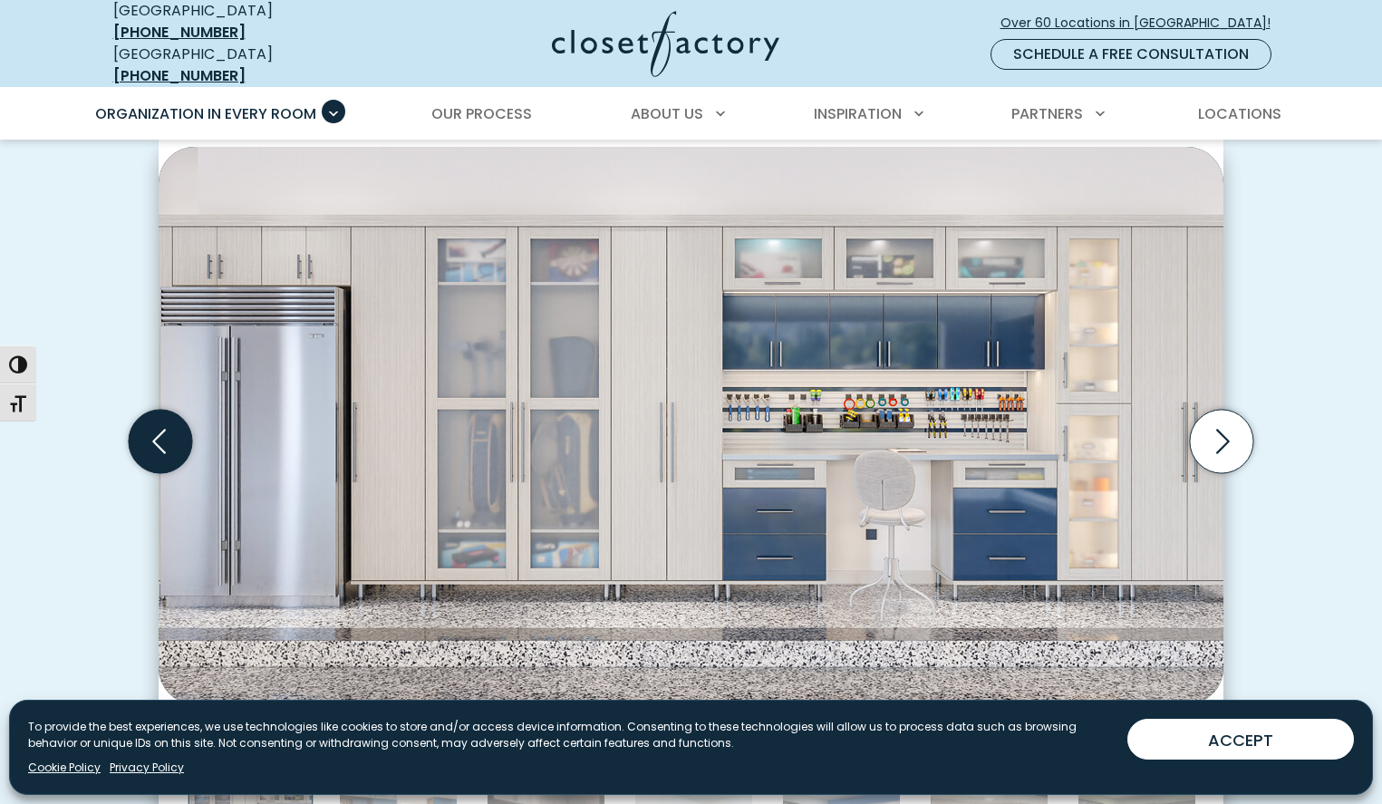
click at [144, 421] on icon "Previous slide" at bounding box center [160, 441] width 63 height 63
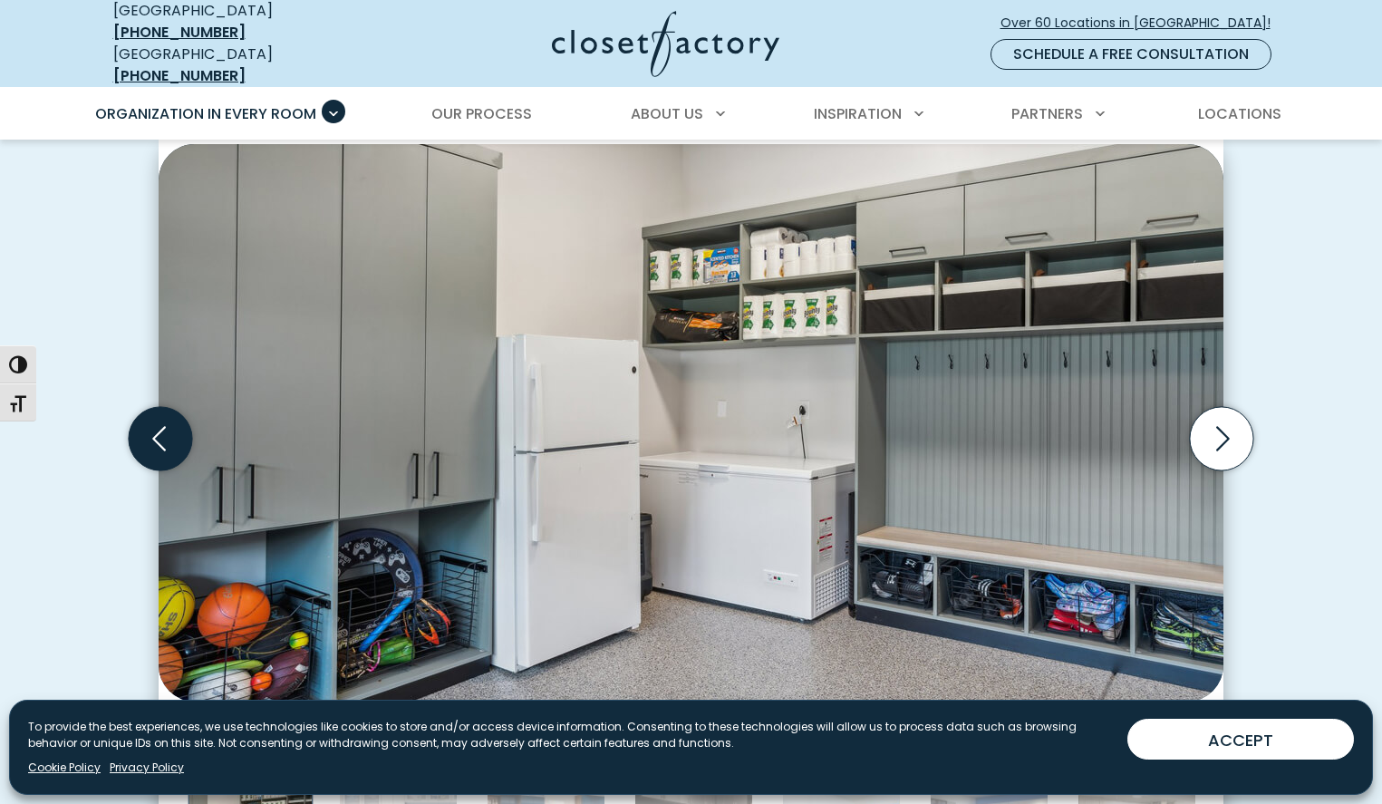
click at [144, 421] on icon "Previous slide" at bounding box center [160, 438] width 63 height 63
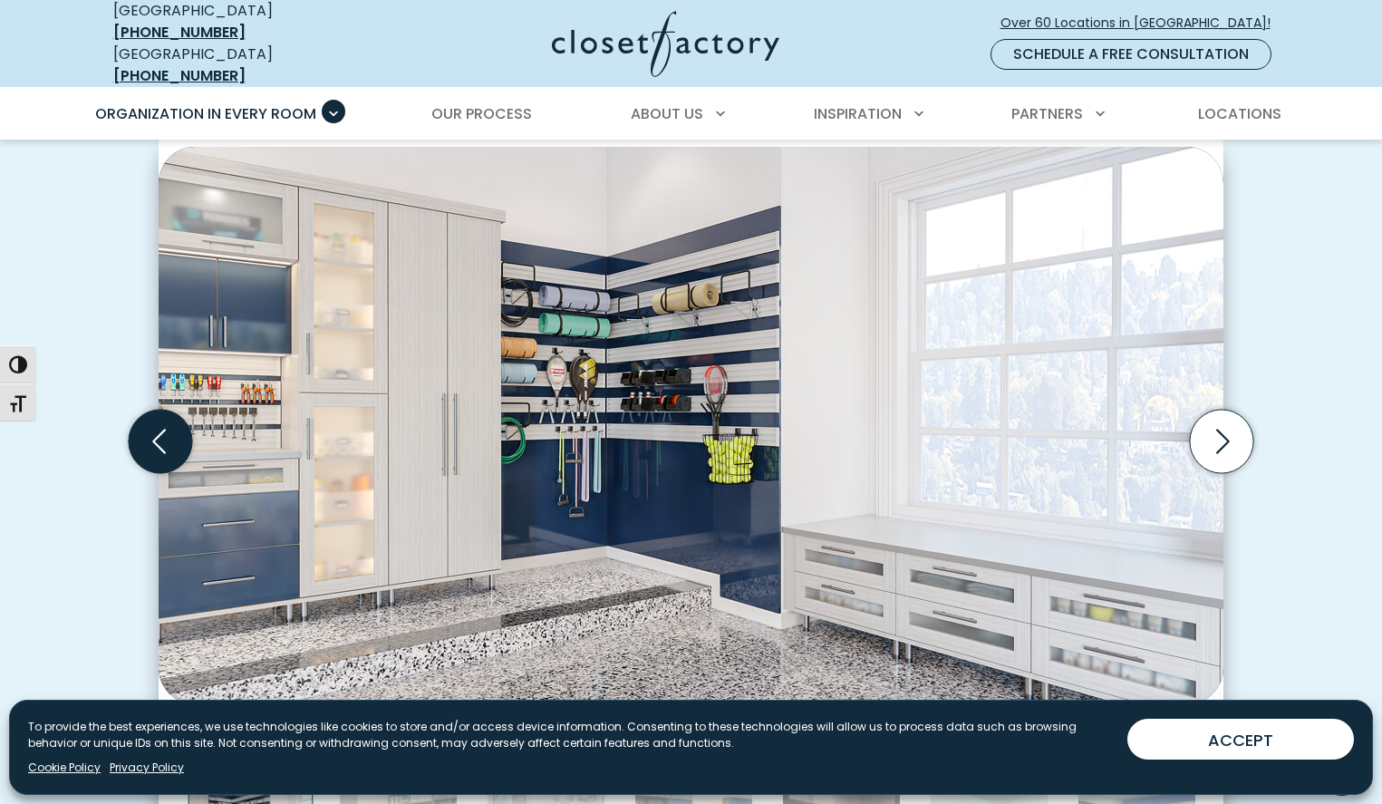
click at [144, 421] on icon "Previous slide" at bounding box center [160, 441] width 63 height 63
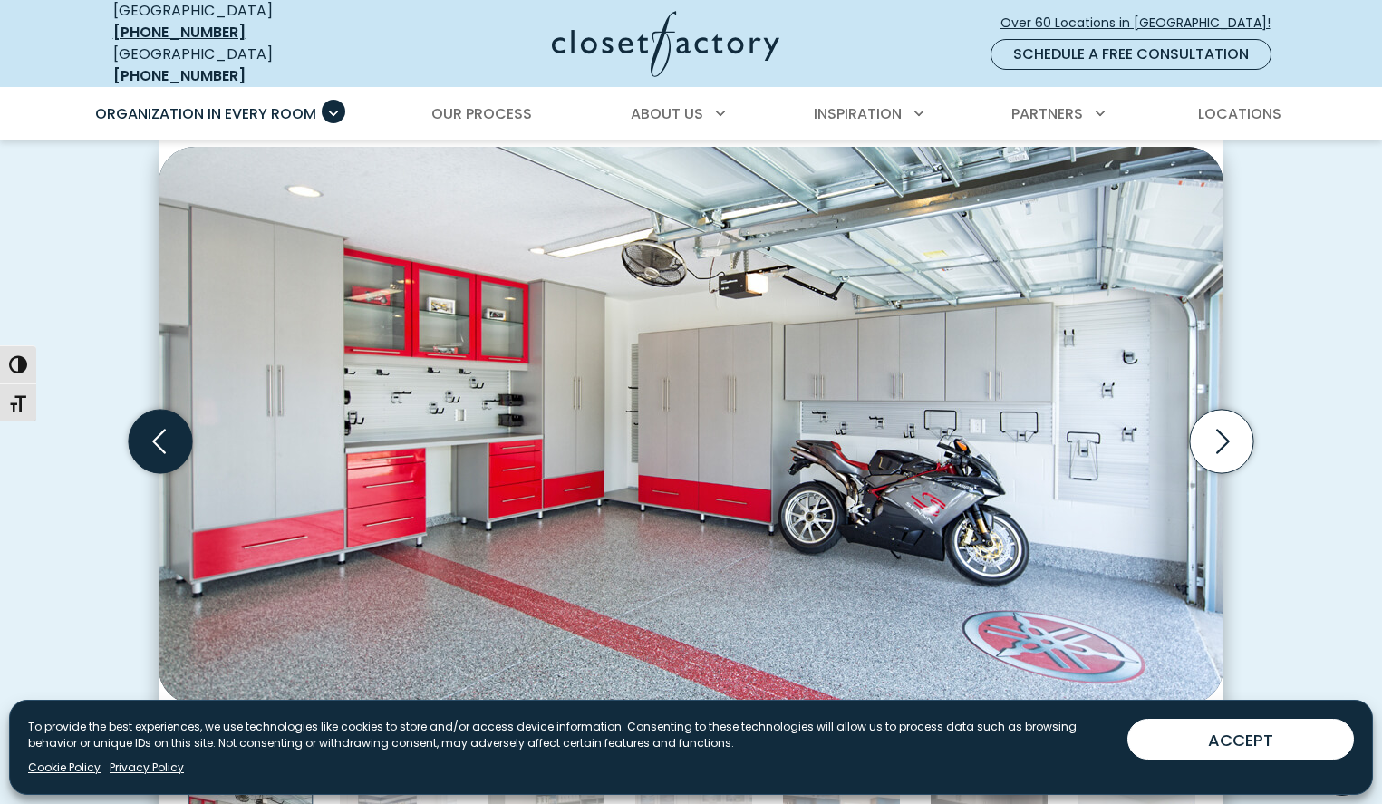
scroll to position [523, 0]
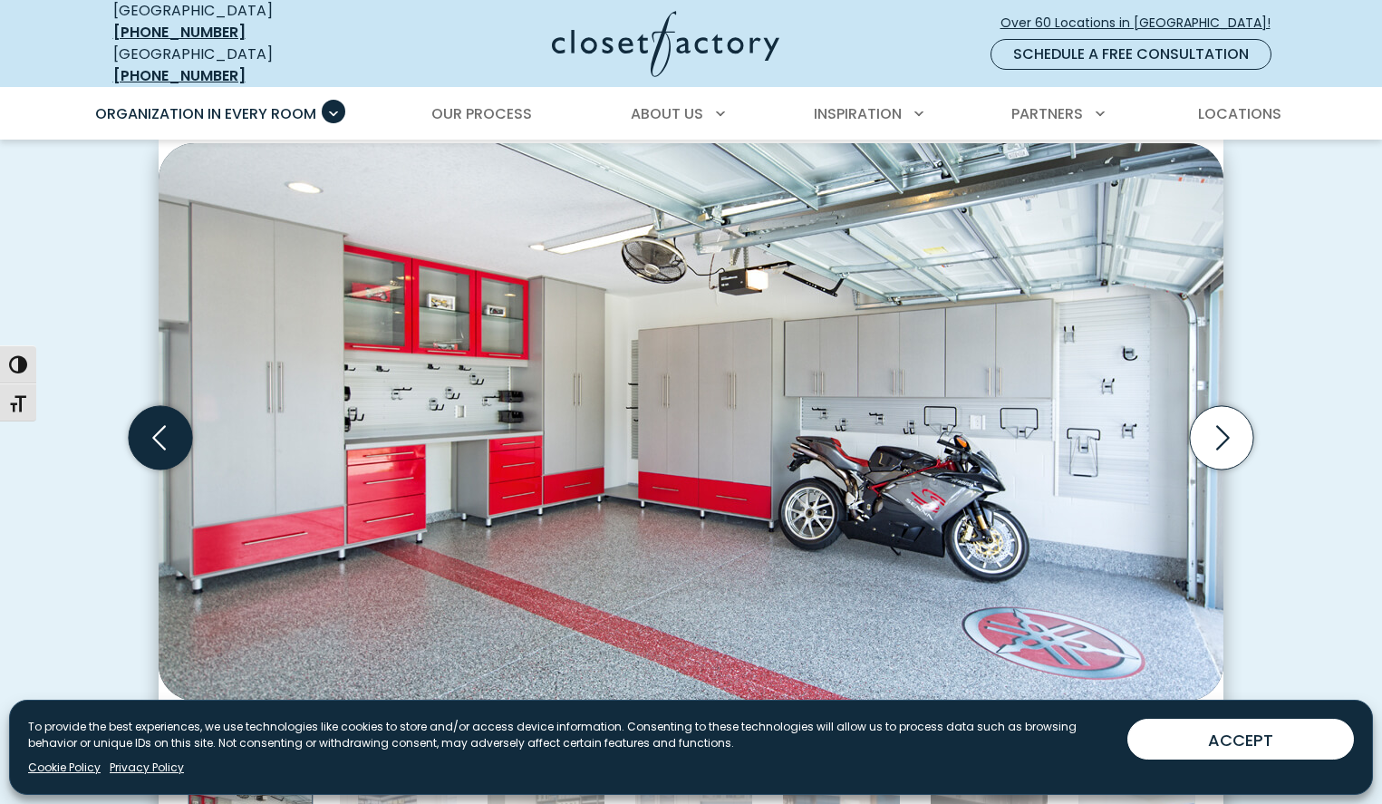
click at [144, 421] on icon "Previous slide" at bounding box center [160, 437] width 63 height 63
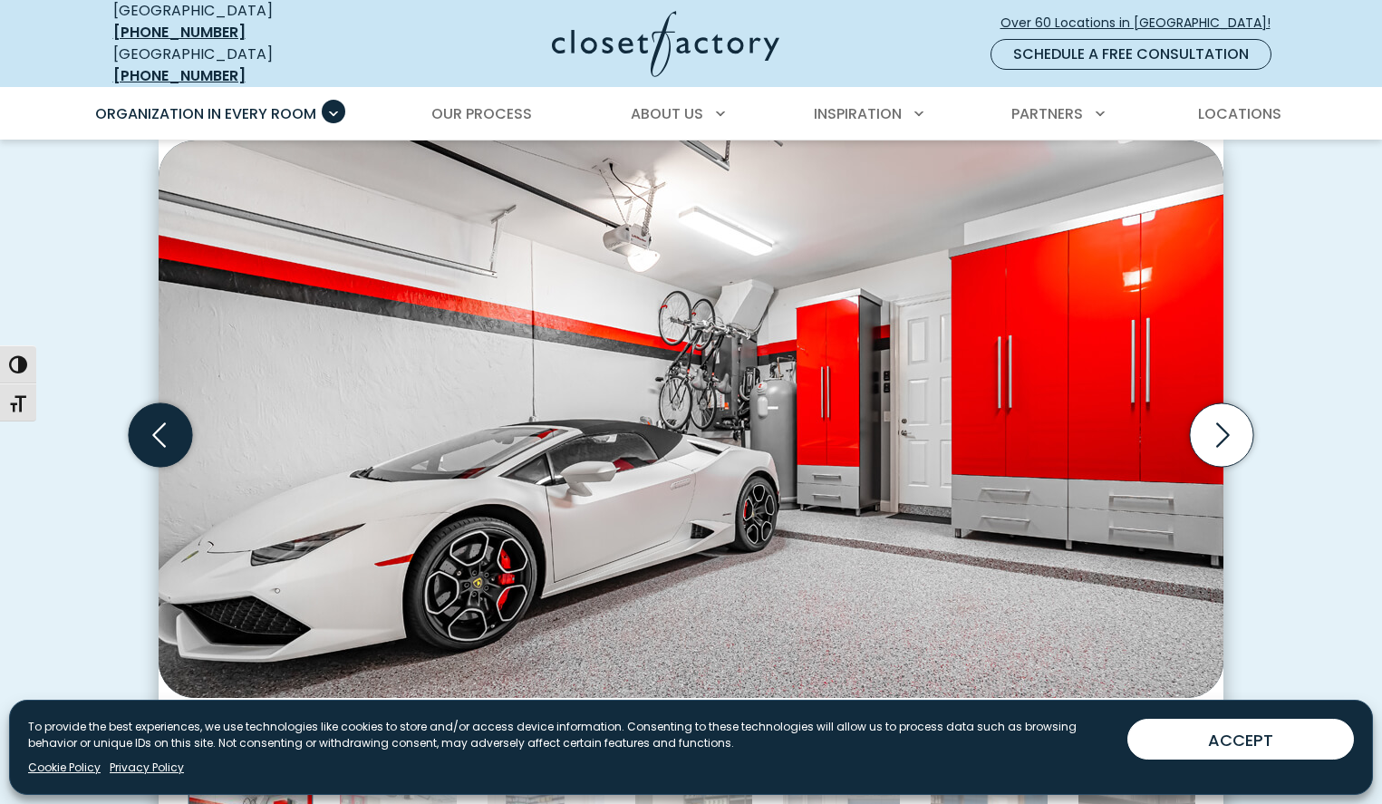
scroll to position [528, 0]
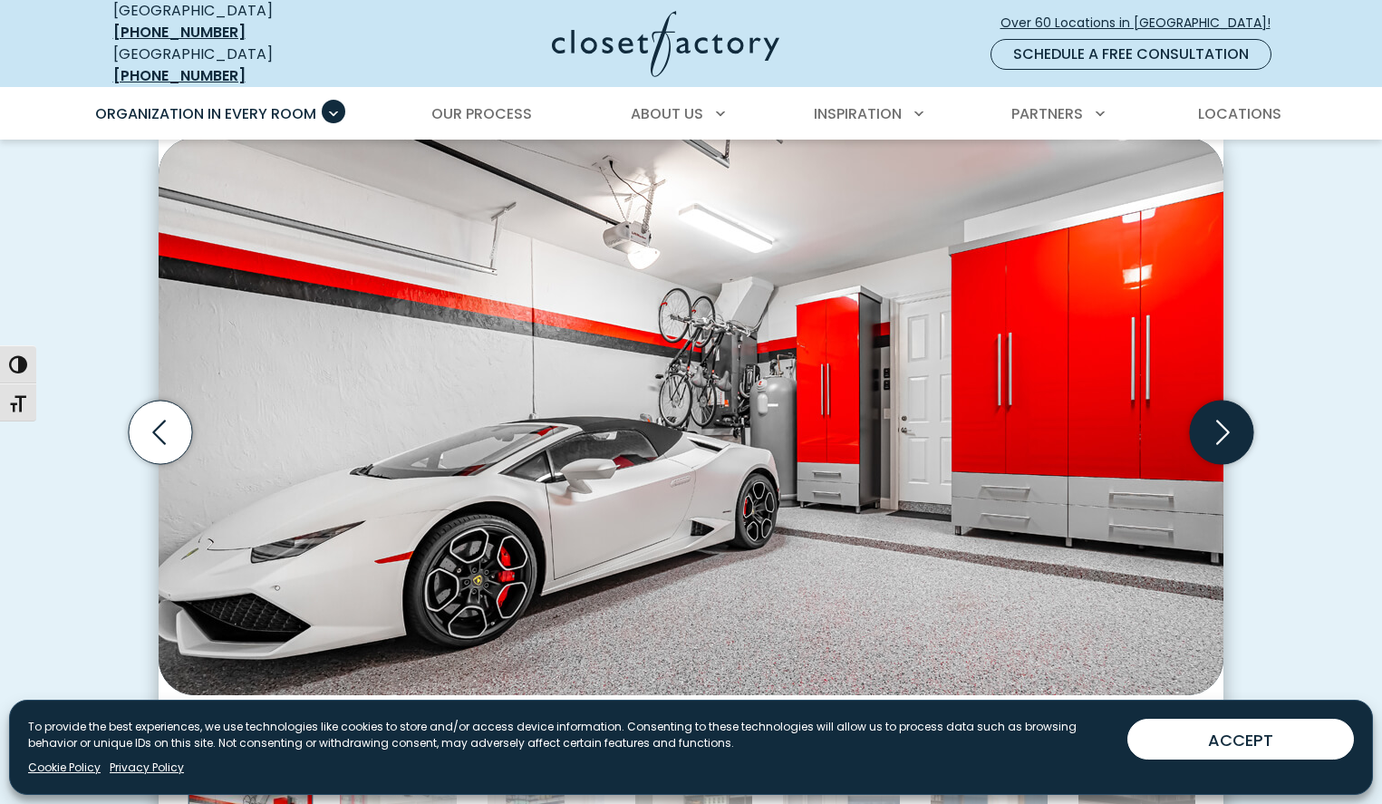
click at [1207, 418] on icon "Next slide" at bounding box center [1221, 432] width 63 height 63
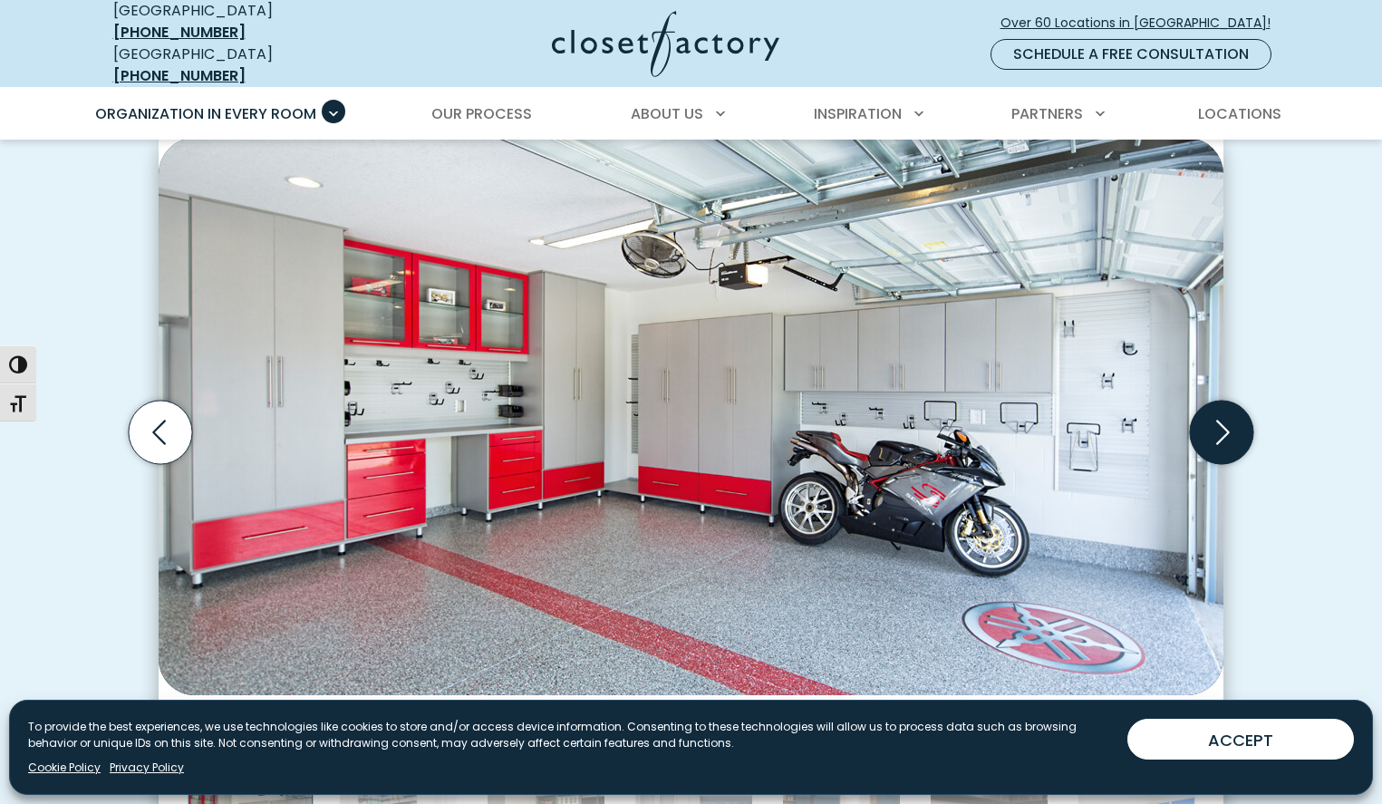
click at [1212, 416] on icon "Next slide" at bounding box center [1221, 432] width 63 height 63
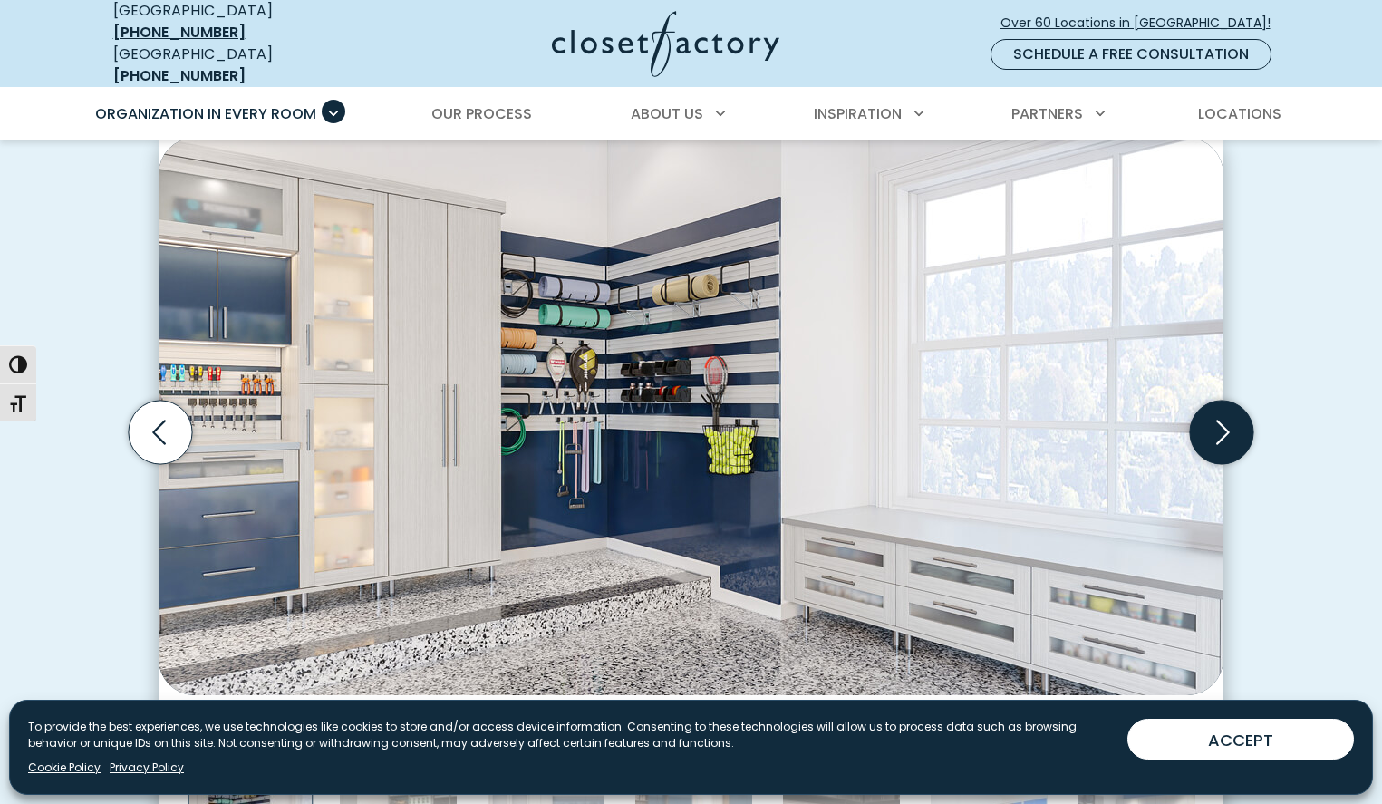
click at [1212, 416] on icon "Next slide" at bounding box center [1221, 432] width 63 height 63
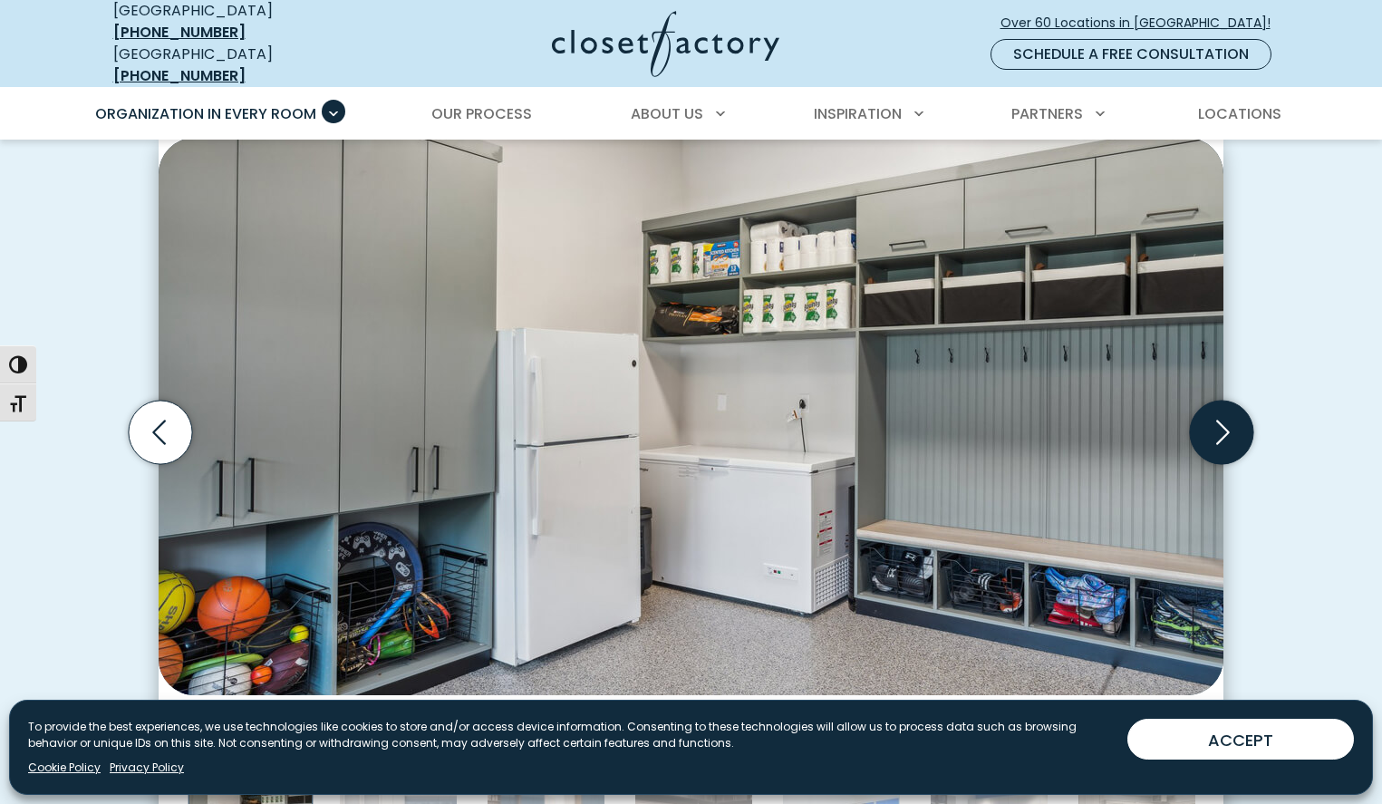
click at [1212, 416] on icon "Next slide" at bounding box center [1221, 432] width 63 height 63
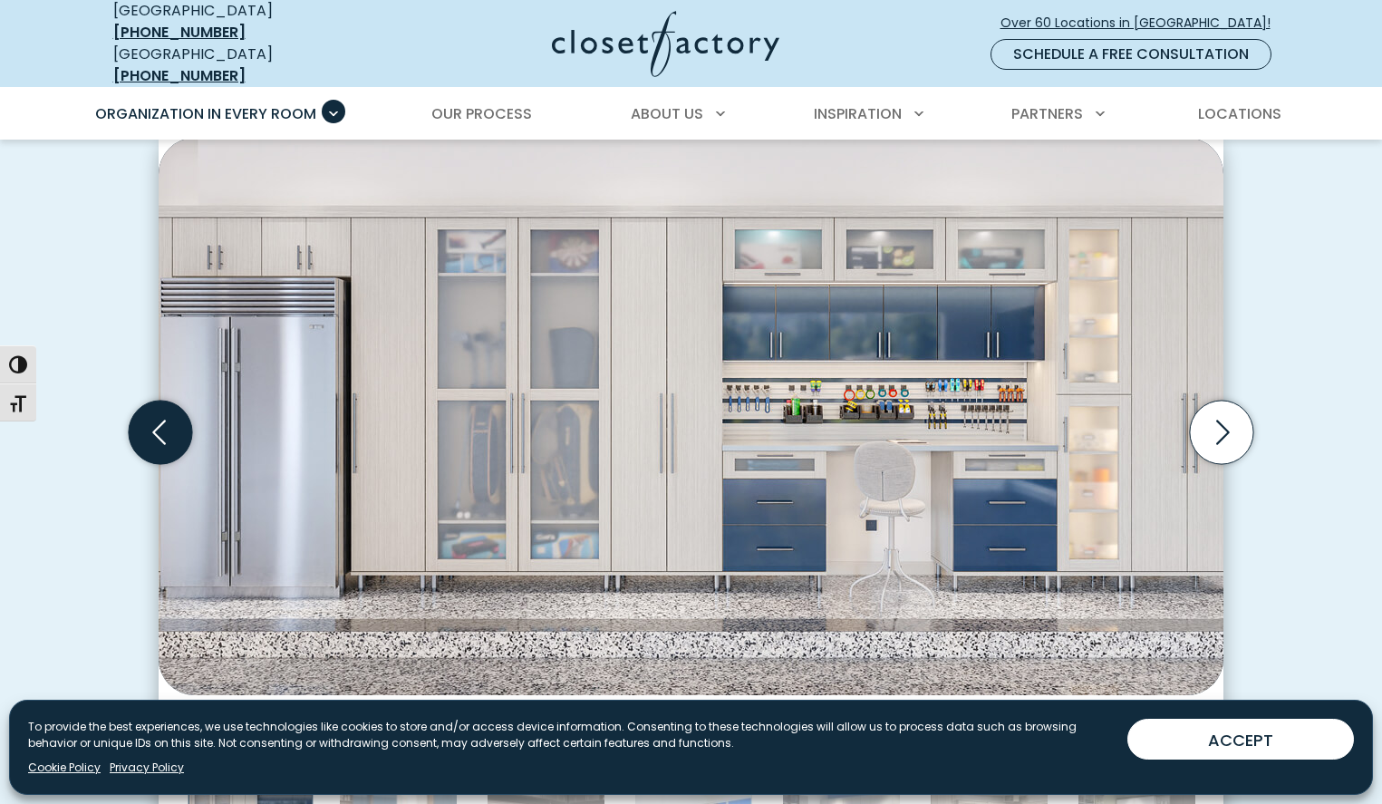
click at [148, 413] on icon "Previous slide" at bounding box center [160, 432] width 63 height 63
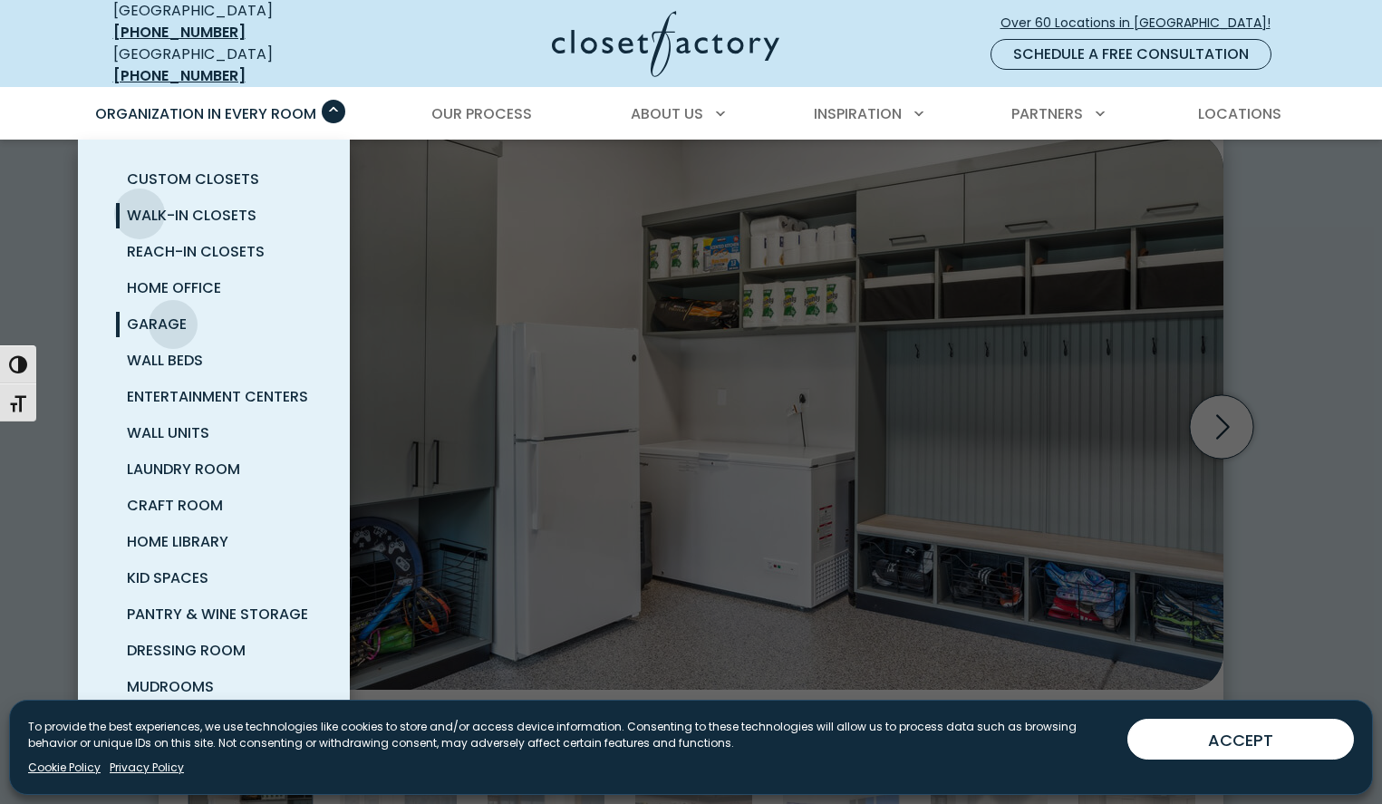
scroll to position [536, 0]
click at [140, 205] on span "Walk-In Closets" at bounding box center [192, 215] width 130 height 21
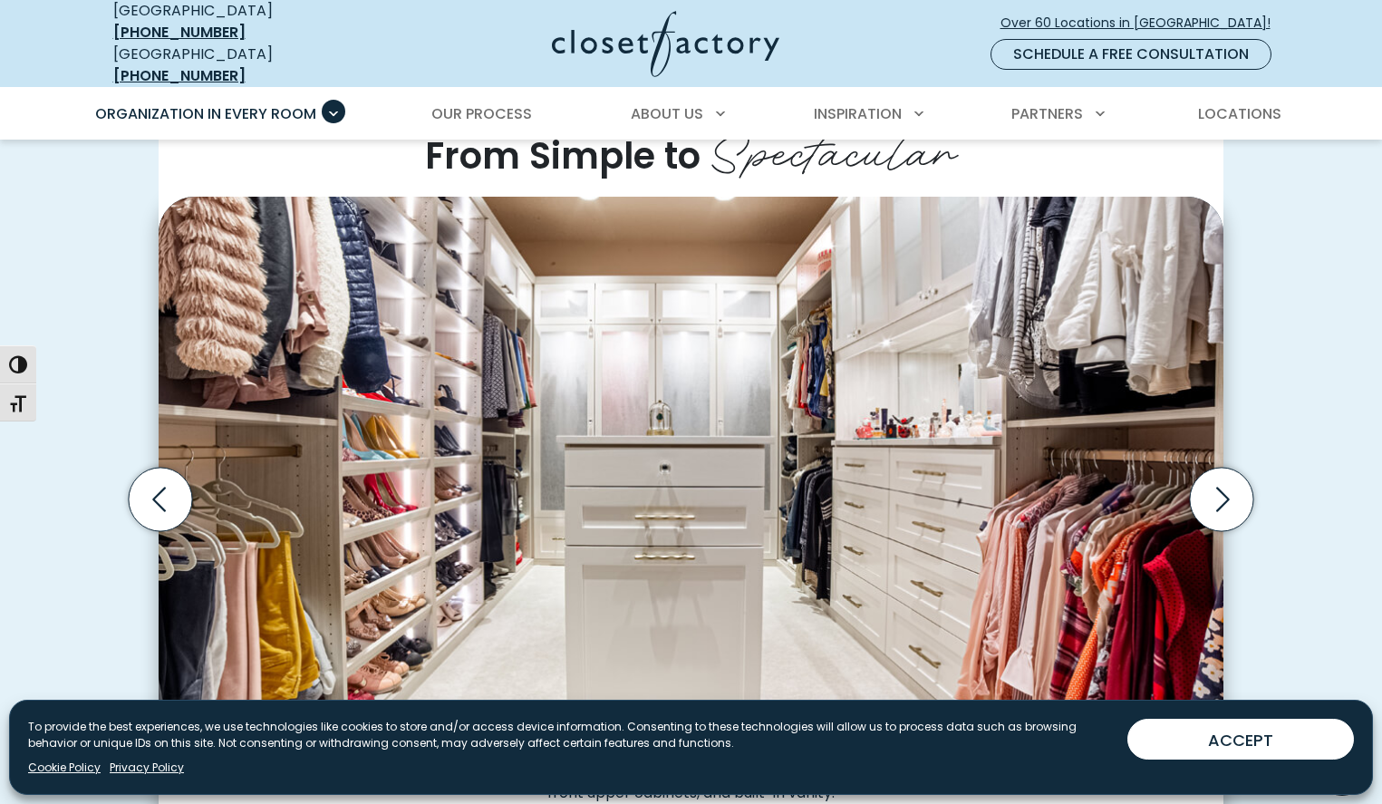
scroll to position [462, 0]
click at [1212, 478] on icon "Next slide" at bounding box center [1221, 498] width 63 height 63
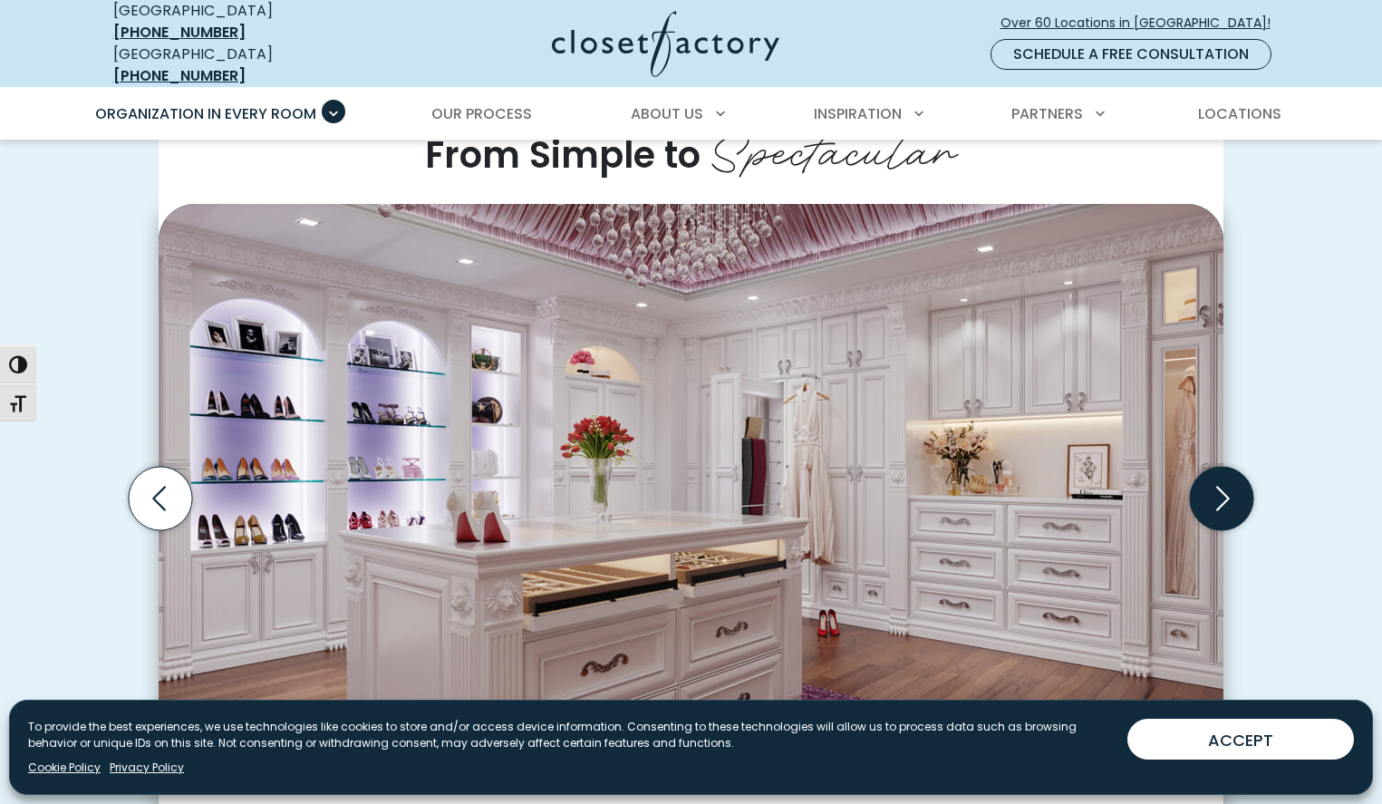
click at [1212, 478] on icon "Next slide" at bounding box center [1221, 498] width 63 height 63
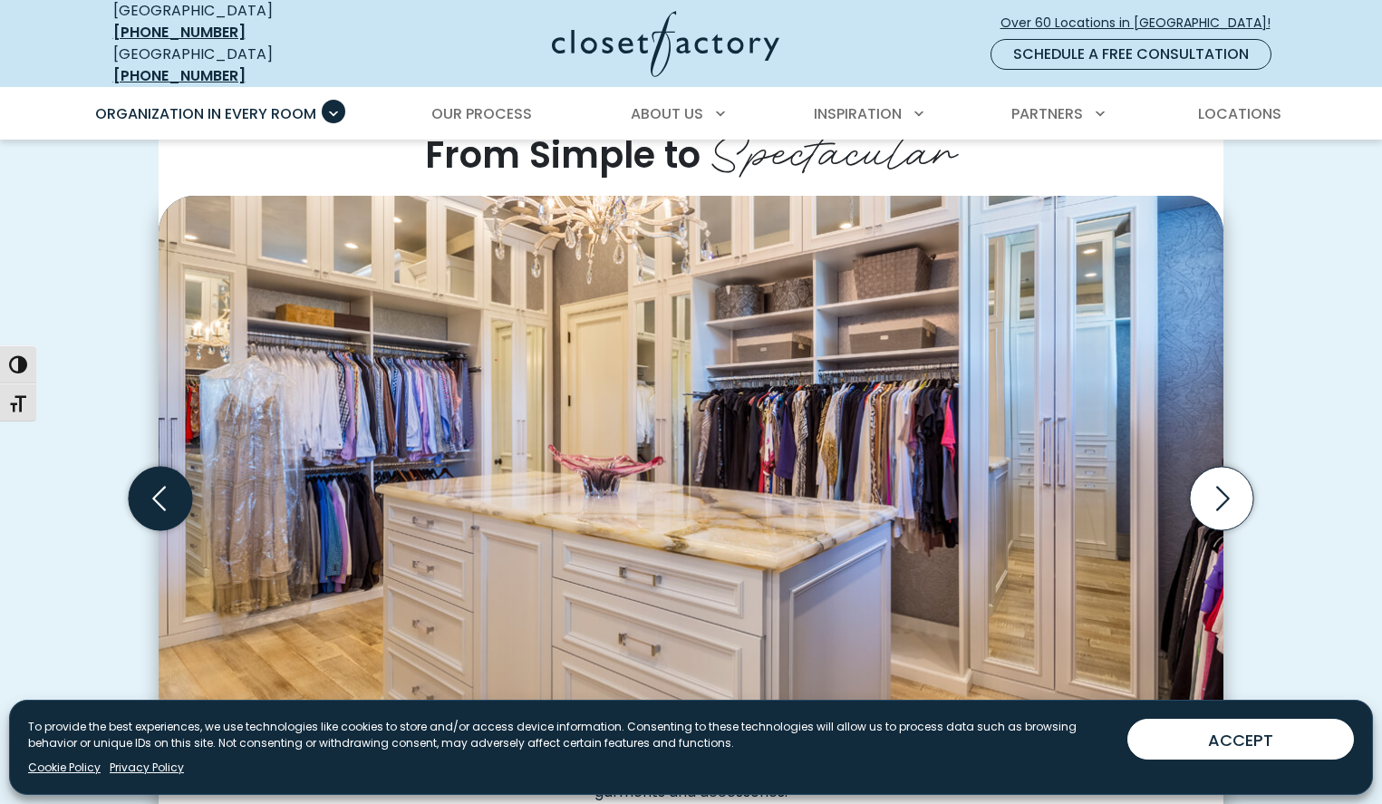
click at [164, 493] on icon "Previous slide" at bounding box center [160, 498] width 63 height 63
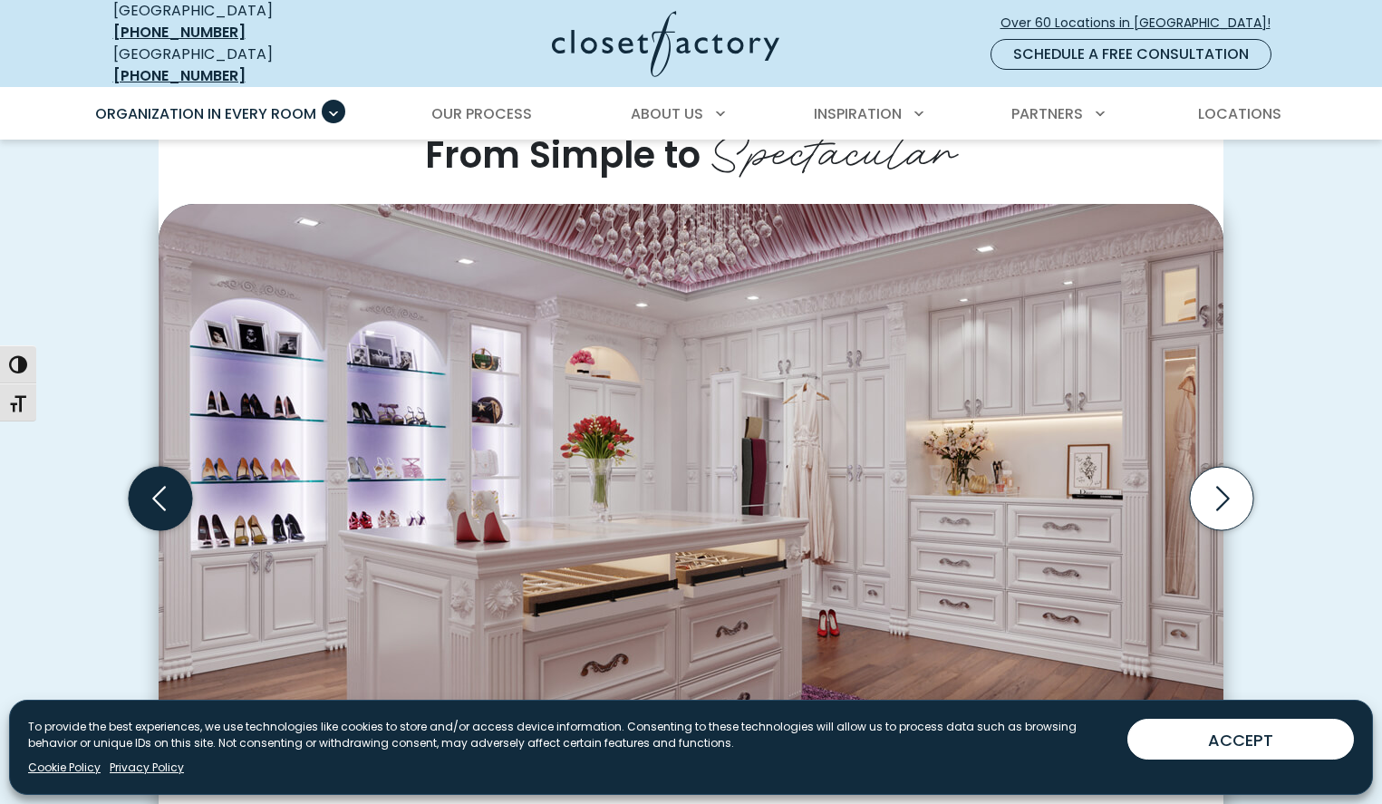
click at [164, 493] on icon "Previous slide" at bounding box center [160, 498] width 63 height 63
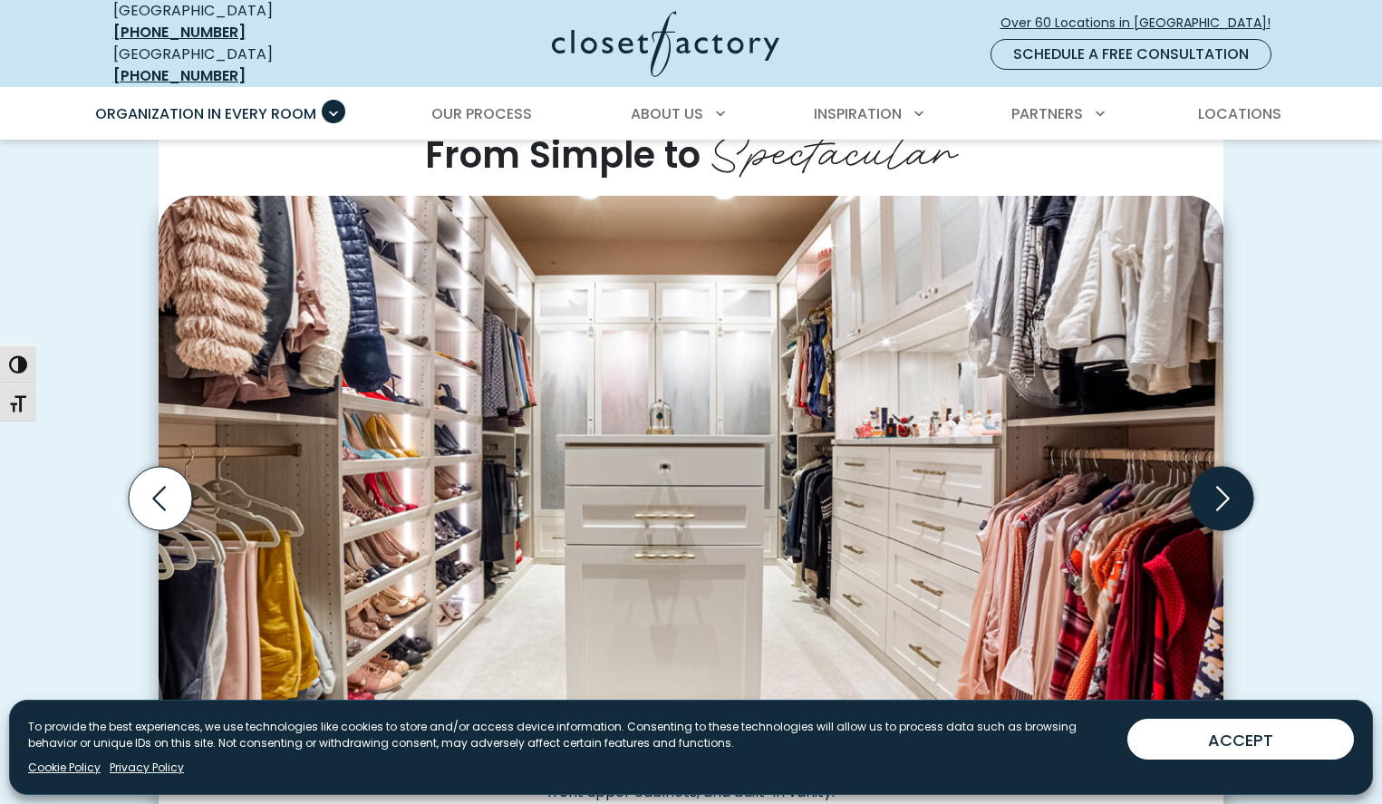
click at [1216, 484] on icon "Next slide" at bounding box center [1221, 498] width 63 height 63
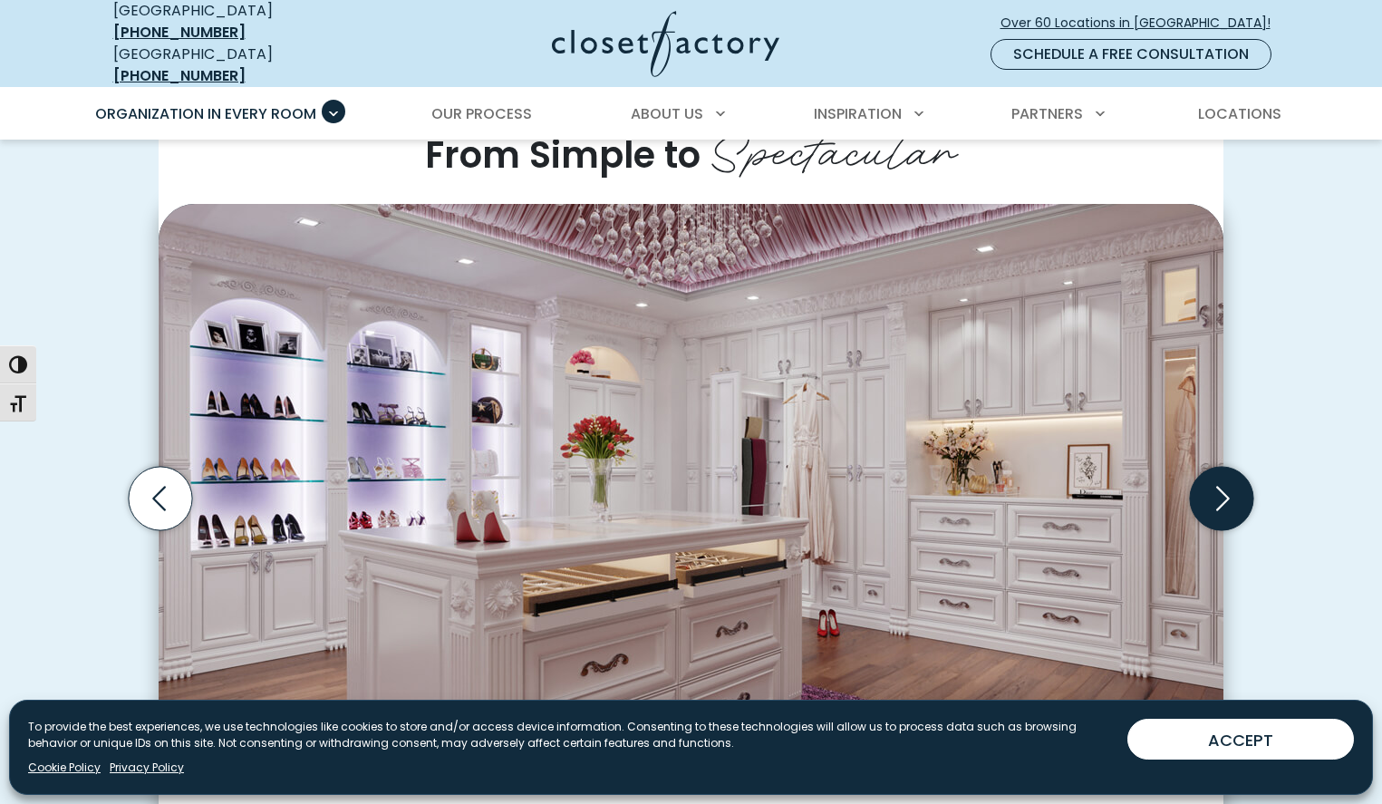
click at [1217, 483] on icon "Next slide" at bounding box center [1221, 498] width 63 height 63
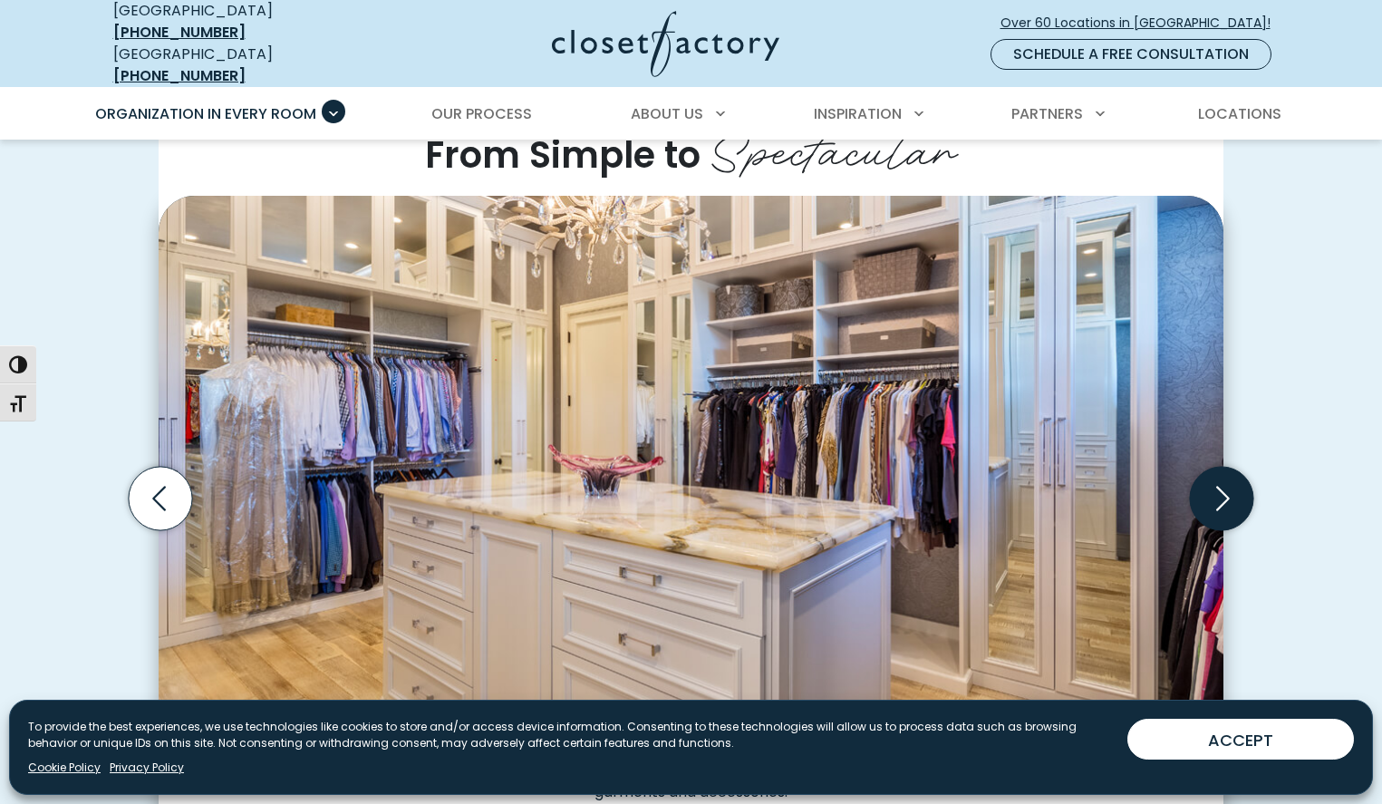
click at [1217, 483] on icon "Next slide" at bounding box center [1221, 498] width 63 height 63
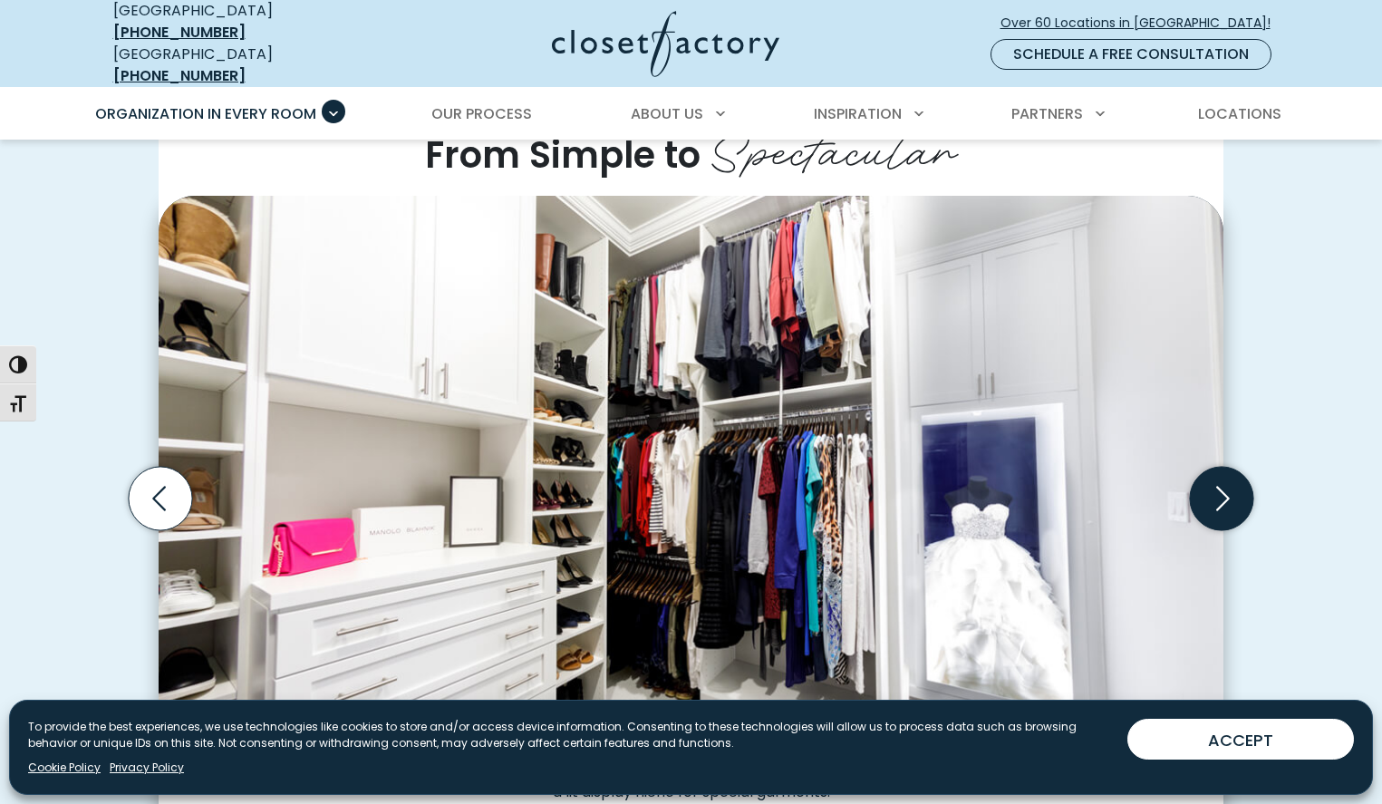
click at [1217, 483] on icon "Next slide" at bounding box center [1221, 498] width 63 height 63
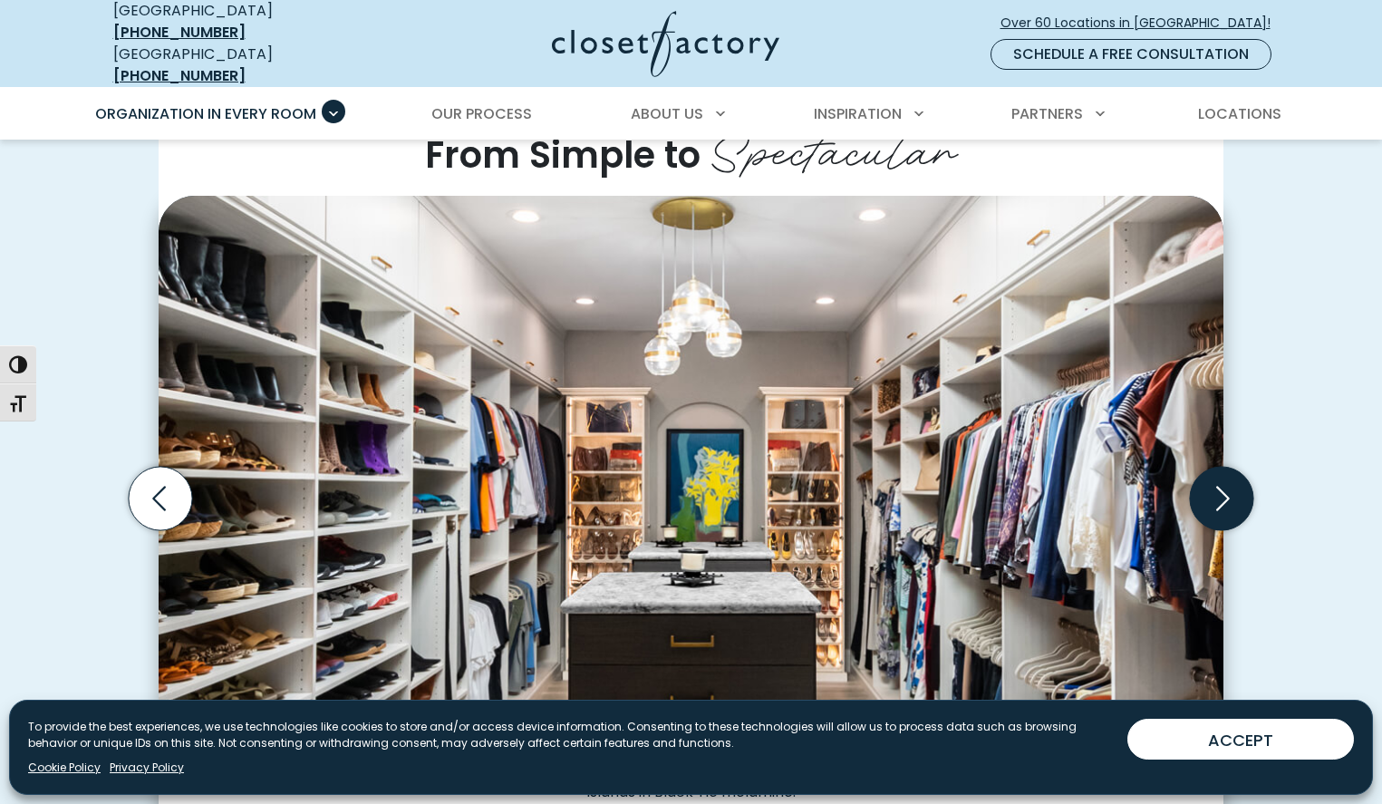
click at [1217, 483] on icon "Next slide" at bounding box center [1221, 498] width 63 height 63
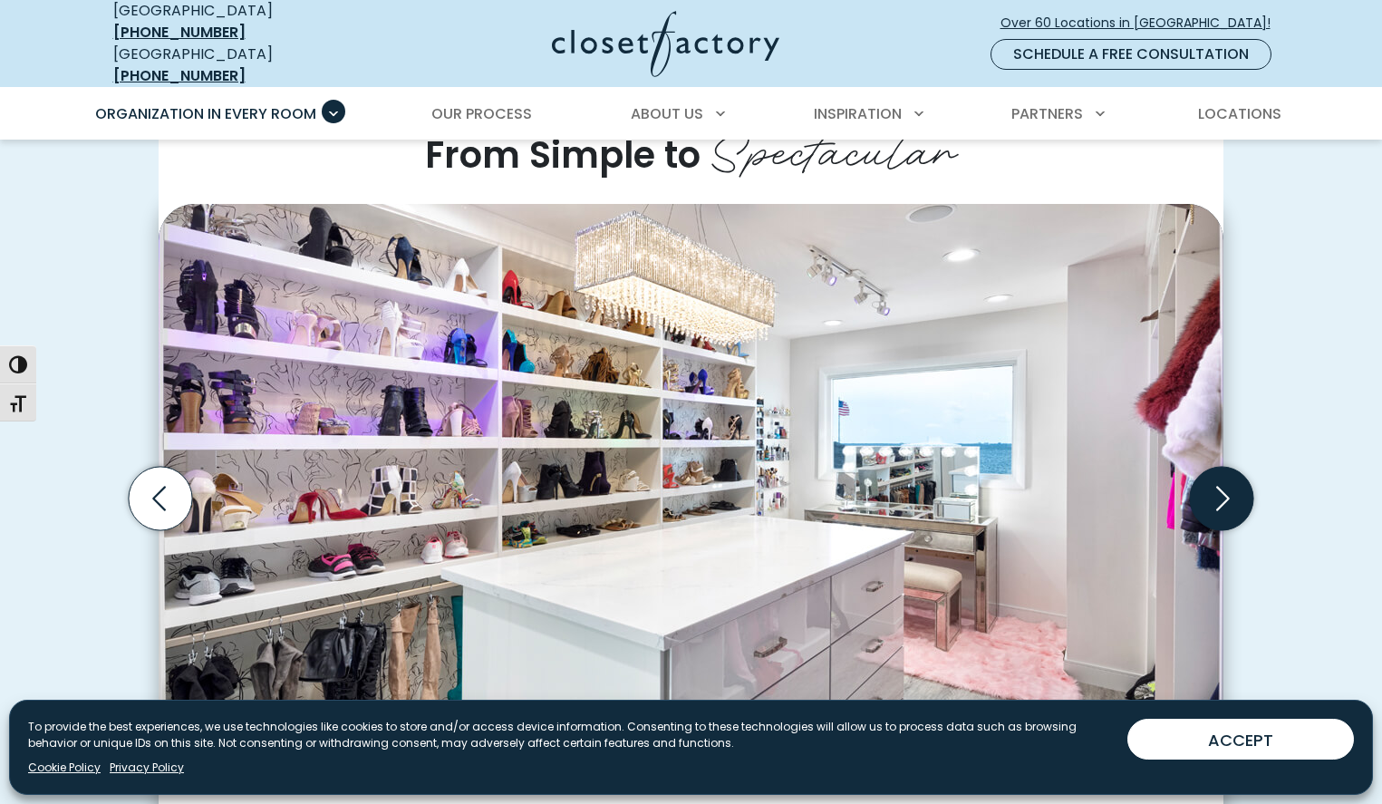
click at [1217, 483] on icon "Next slide" at bounding box center [1221, 498] width 63 height 63
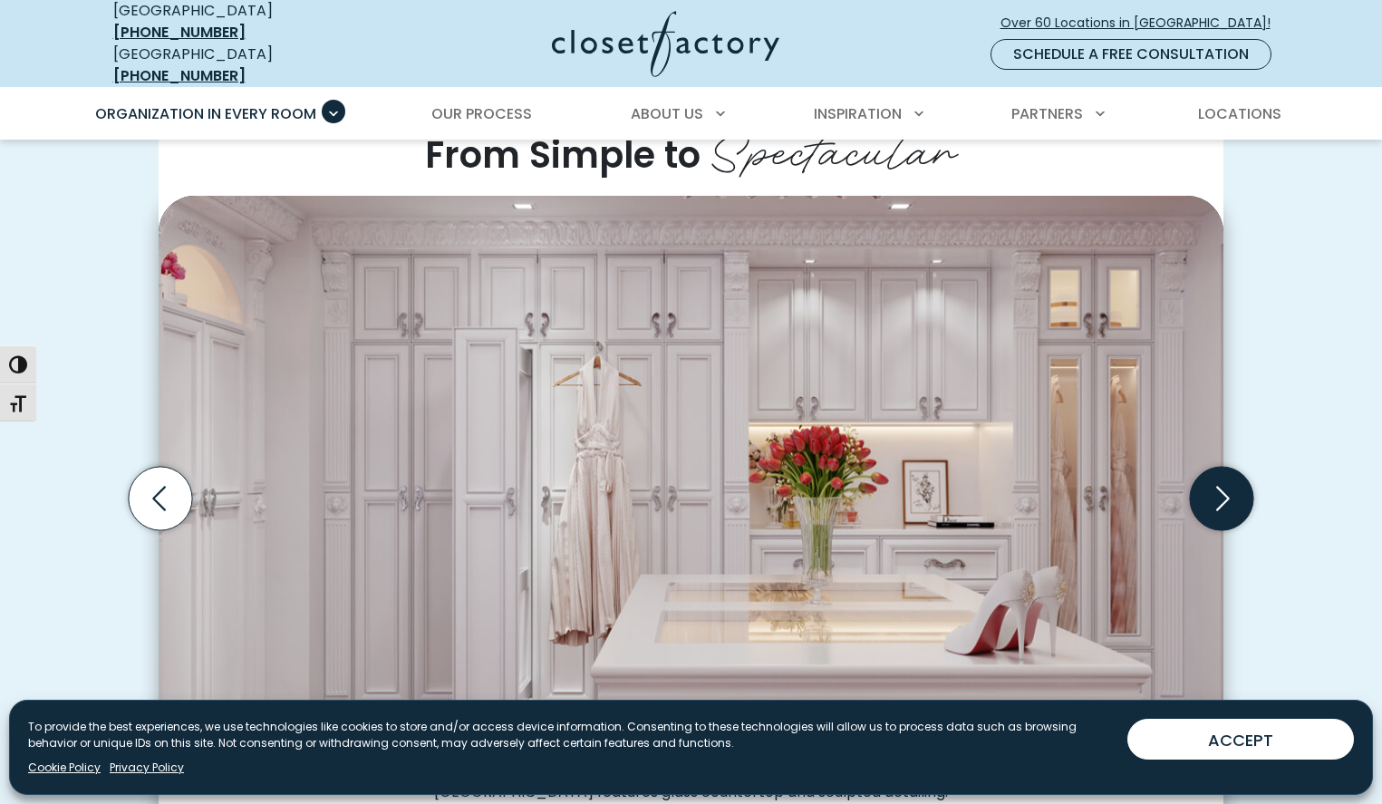
click at [1217, 483] on icon "Next slide" at bounding box center [1221, 498] width 63 height 63
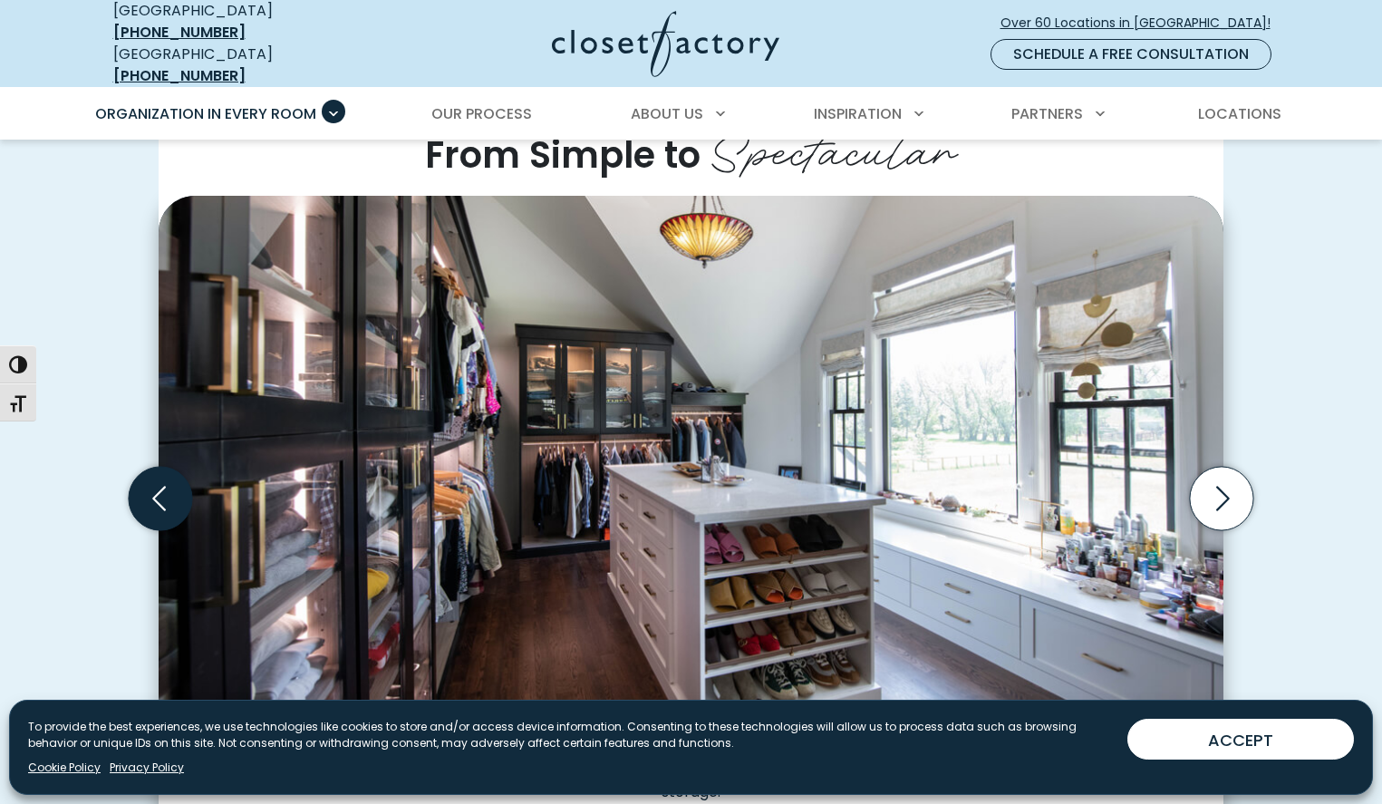
click at [149, 491] on icon "Previous slide" at bounding box center [160, 498] width 63 height 63
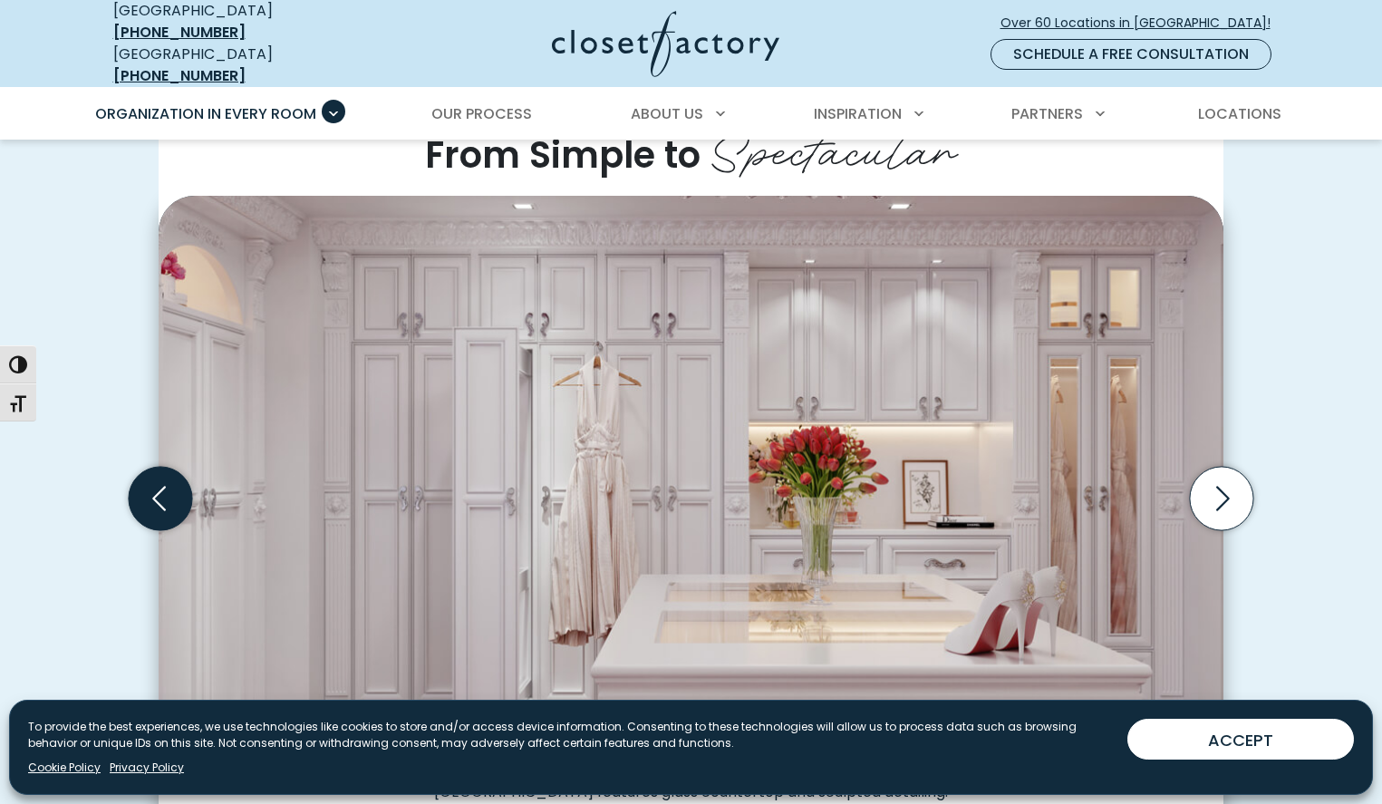
click at [149, 491] on icon "Previous slide" at bounding box center [160, 498] width 63 height 63
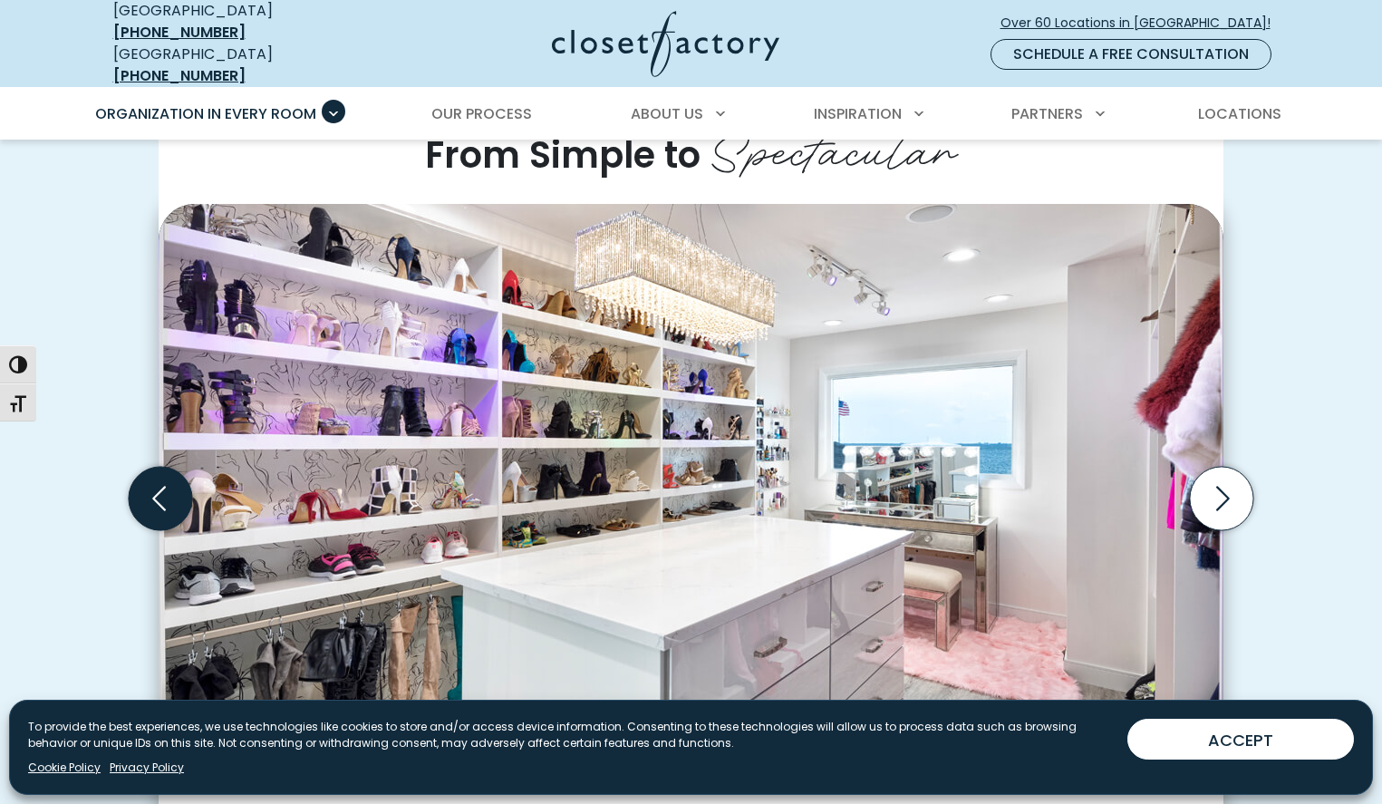
click at [149, 491] on icon "Previous slide" at bounding box center [160, 498] width 63 height 63
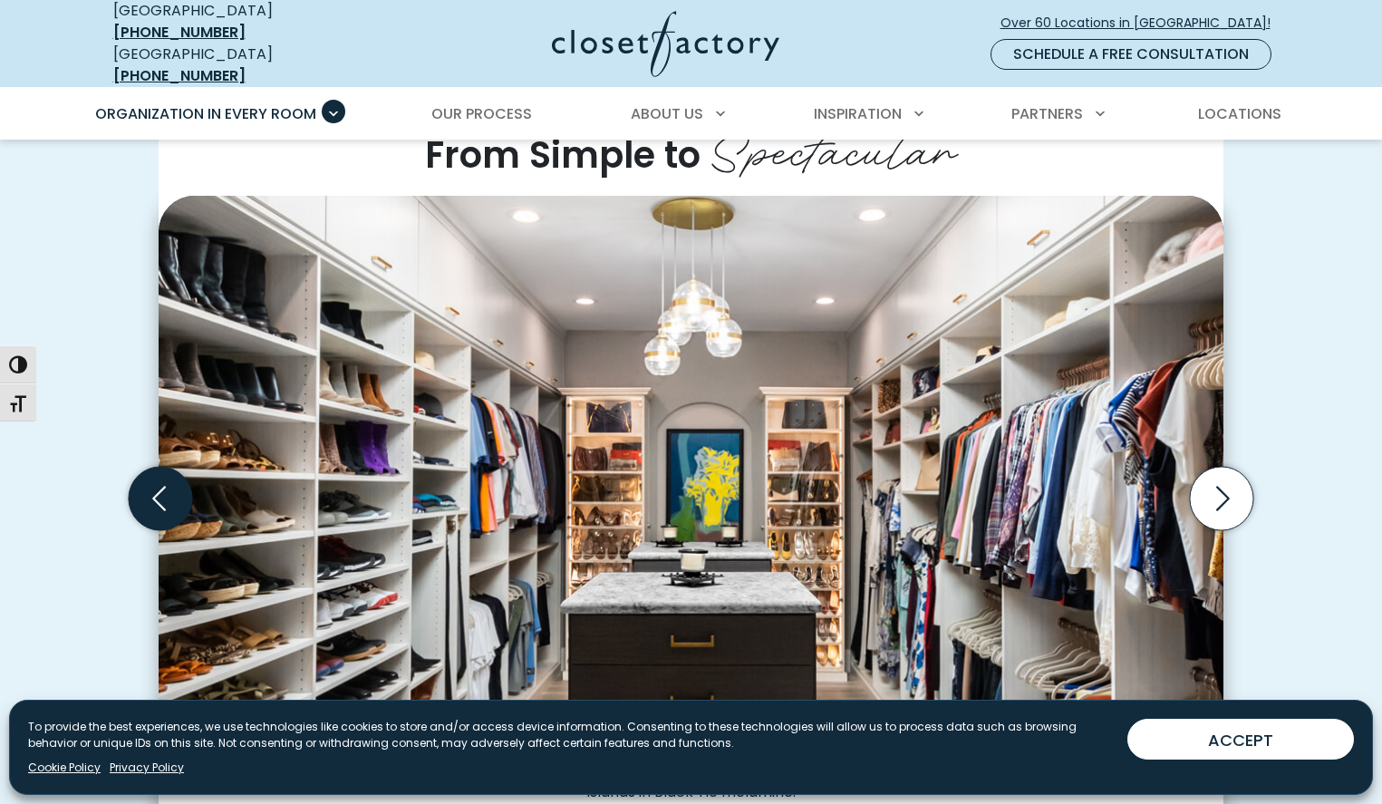
click at [149, 491] on icon "Previous slide" at bounding box center [160, 498] width 63 height 63
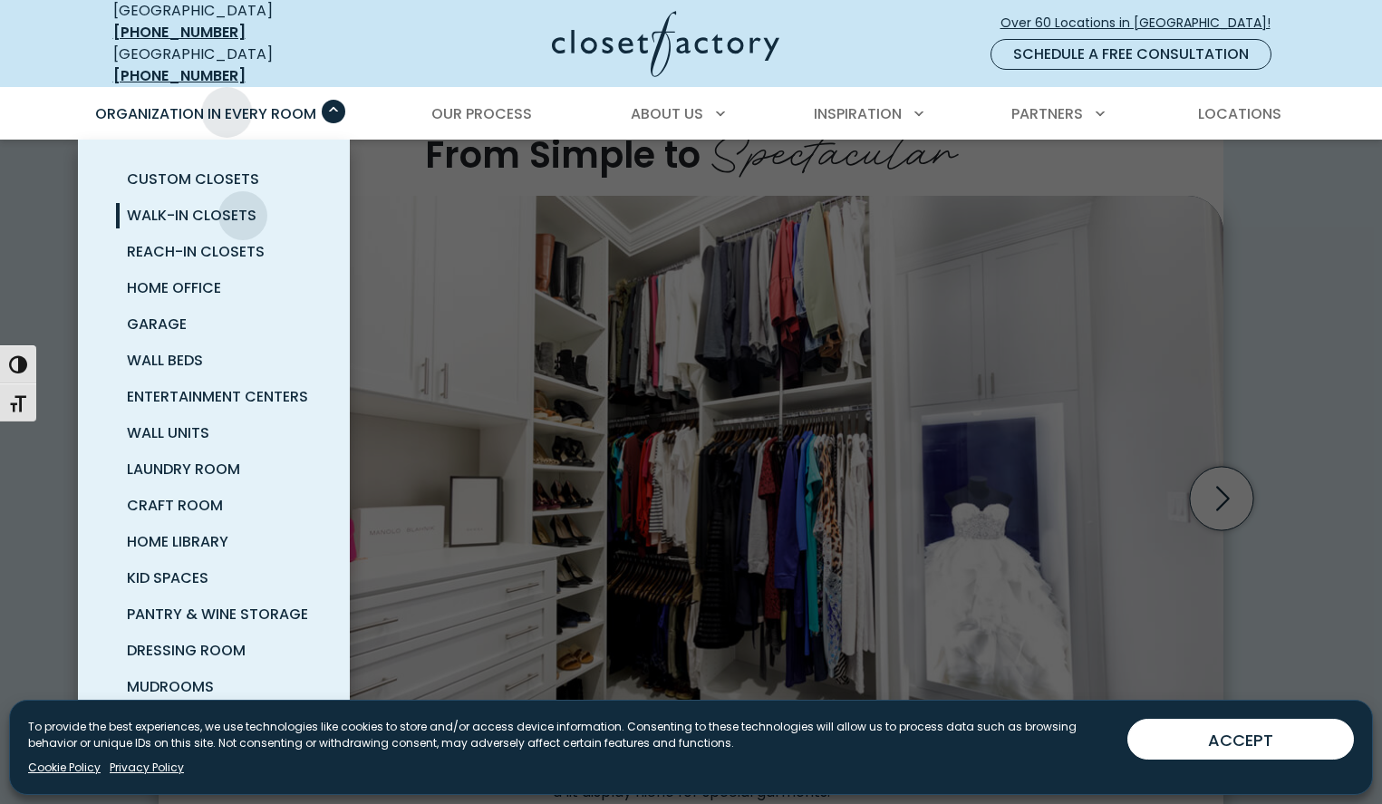
click at [228, 103] on span "Organization in Every Room" at bounding box center [205, 113] width 221 height 21
click at [206, 169] on span "Custom Closets" at bounding box center [193, 179] width 132 height 21
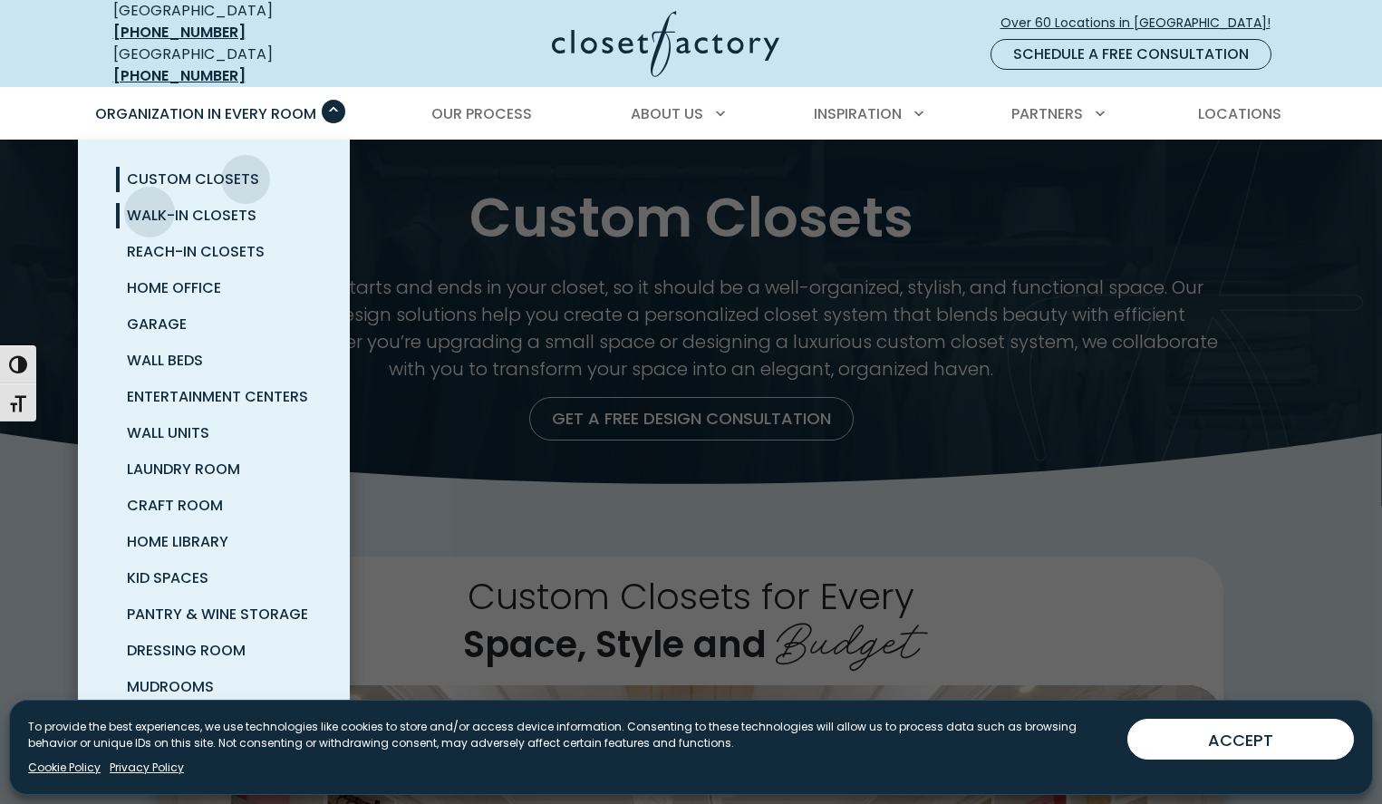
click at [150, 205] on span "Walk-In Closets" at bounding box center [192, 215] width 130 height 21
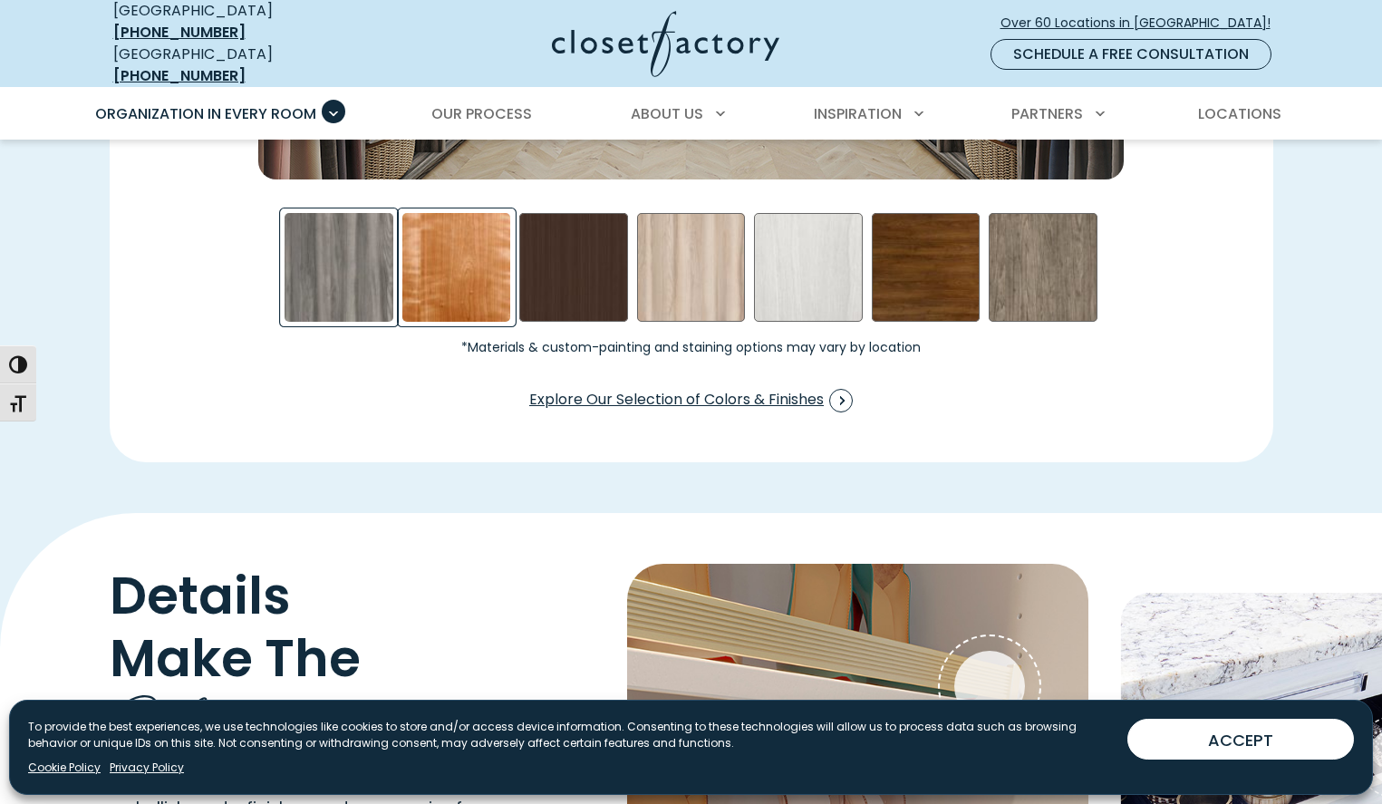
scroll to position [3003, 0]
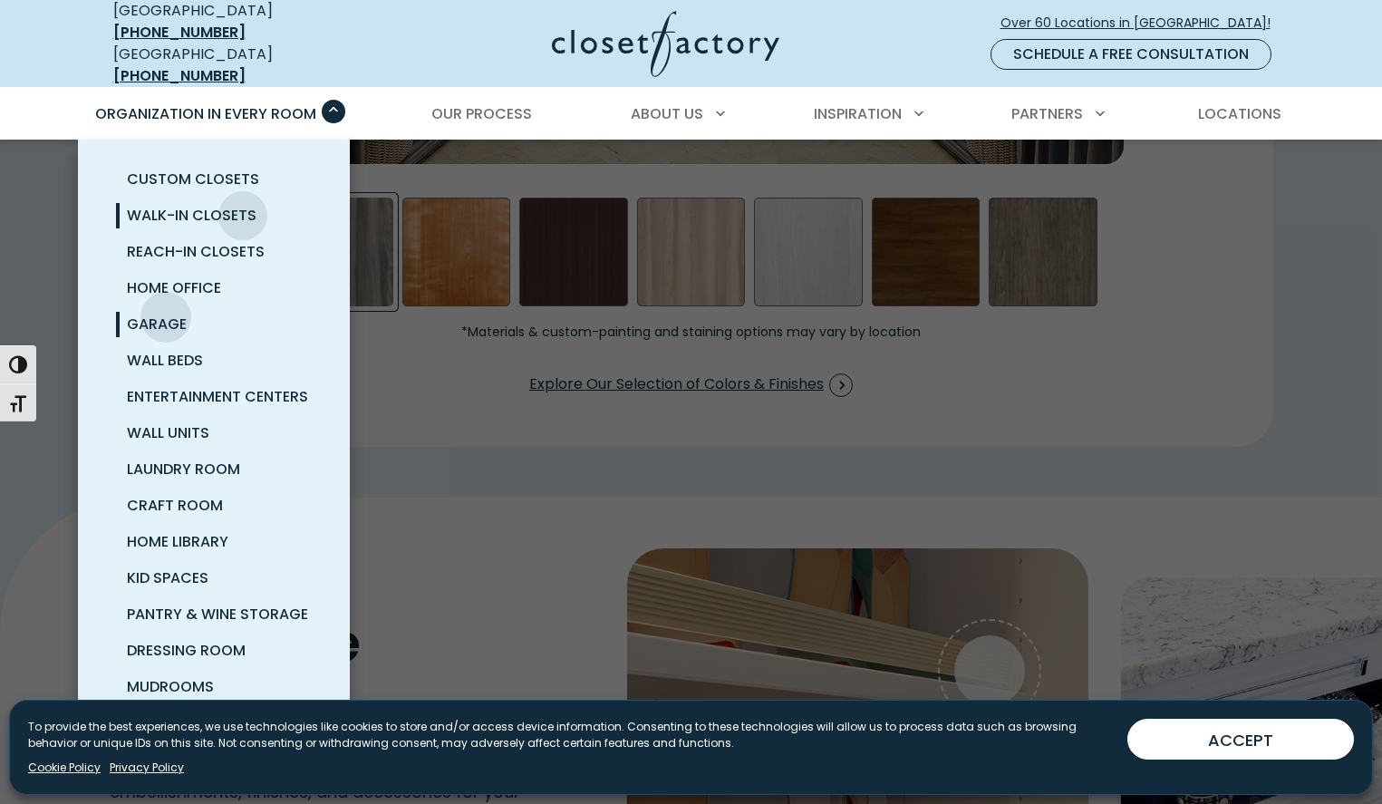
click at [166, 314] on span "Garage" at bounding box center [157, 324] width 60 height 21
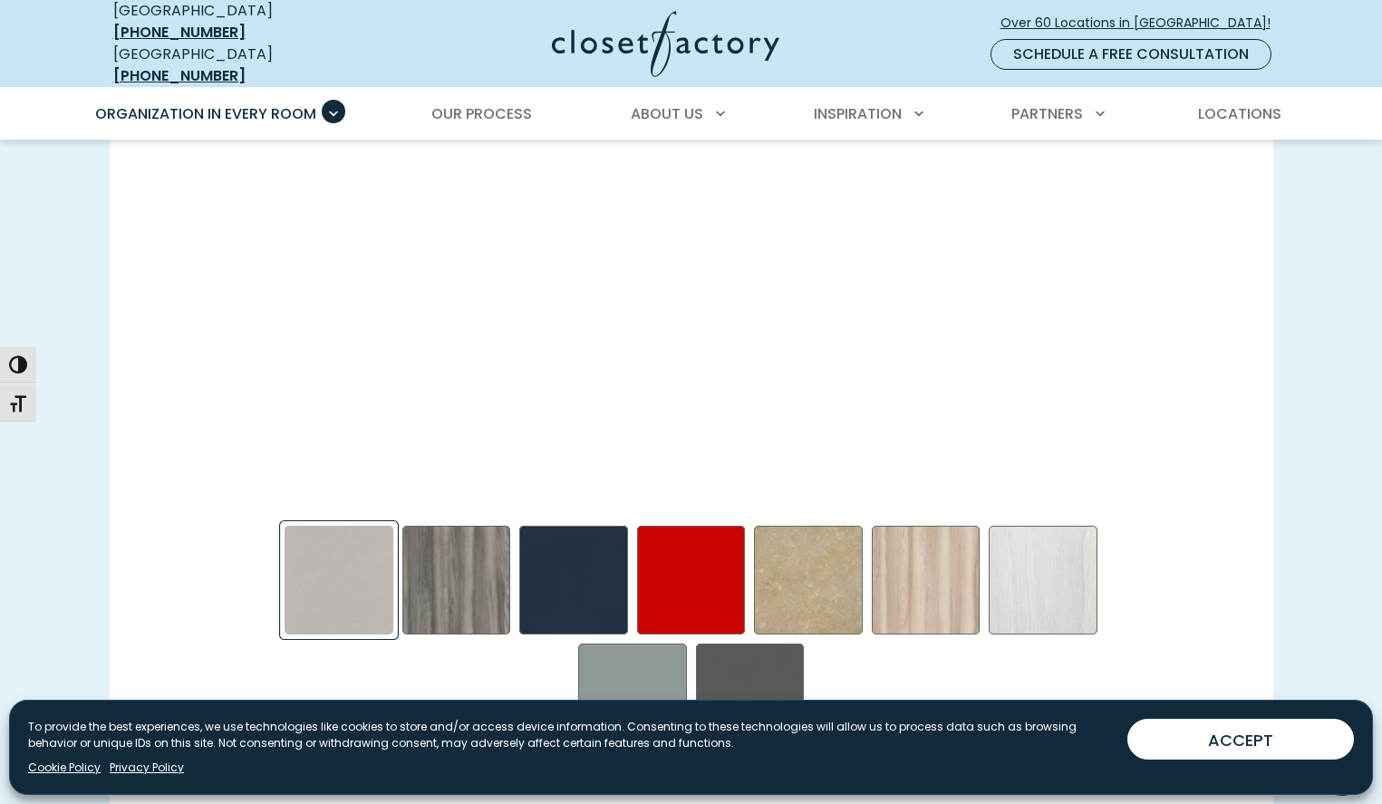
scroll to position [2668, 0]
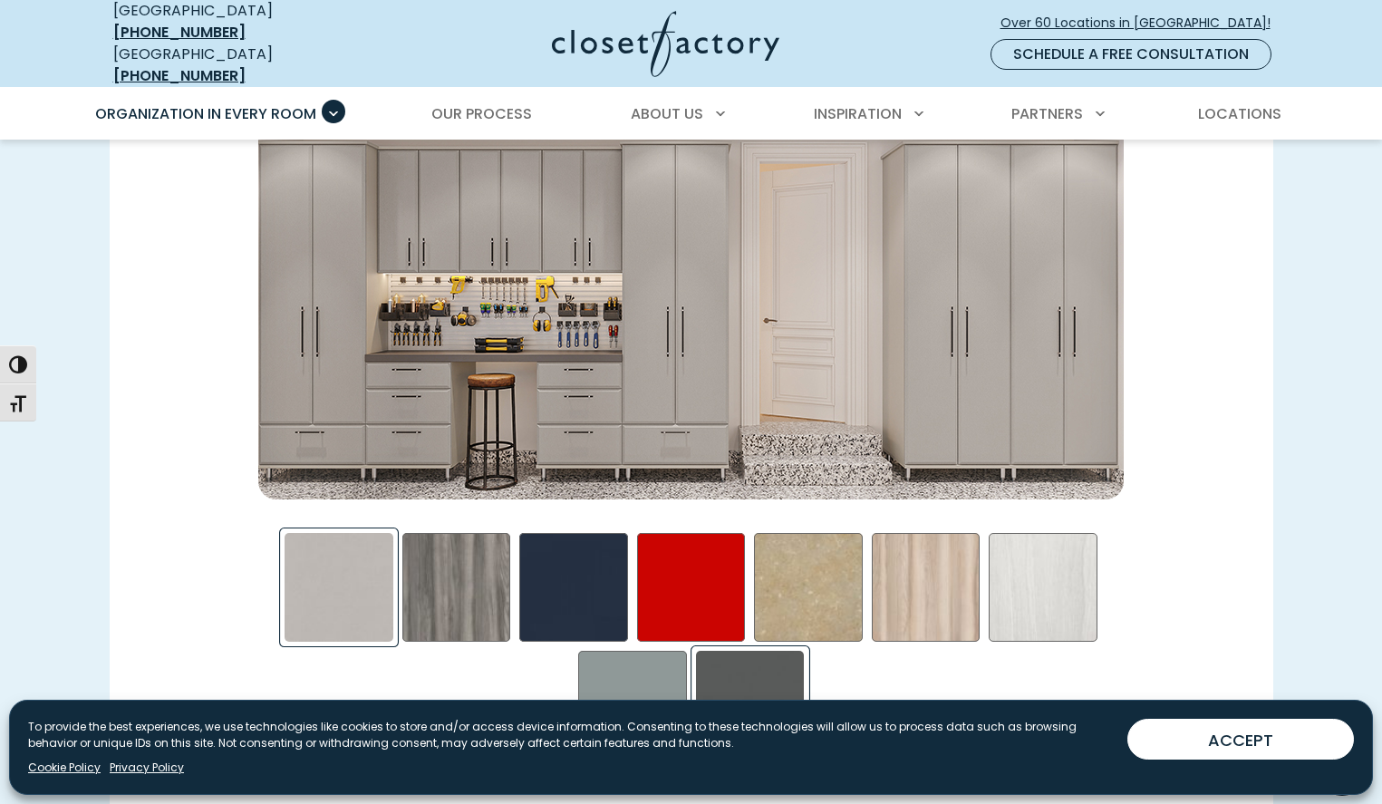
click at [741, 669] on div "Storm Swatch" at bounding box center [750, 705] width 109 height 109
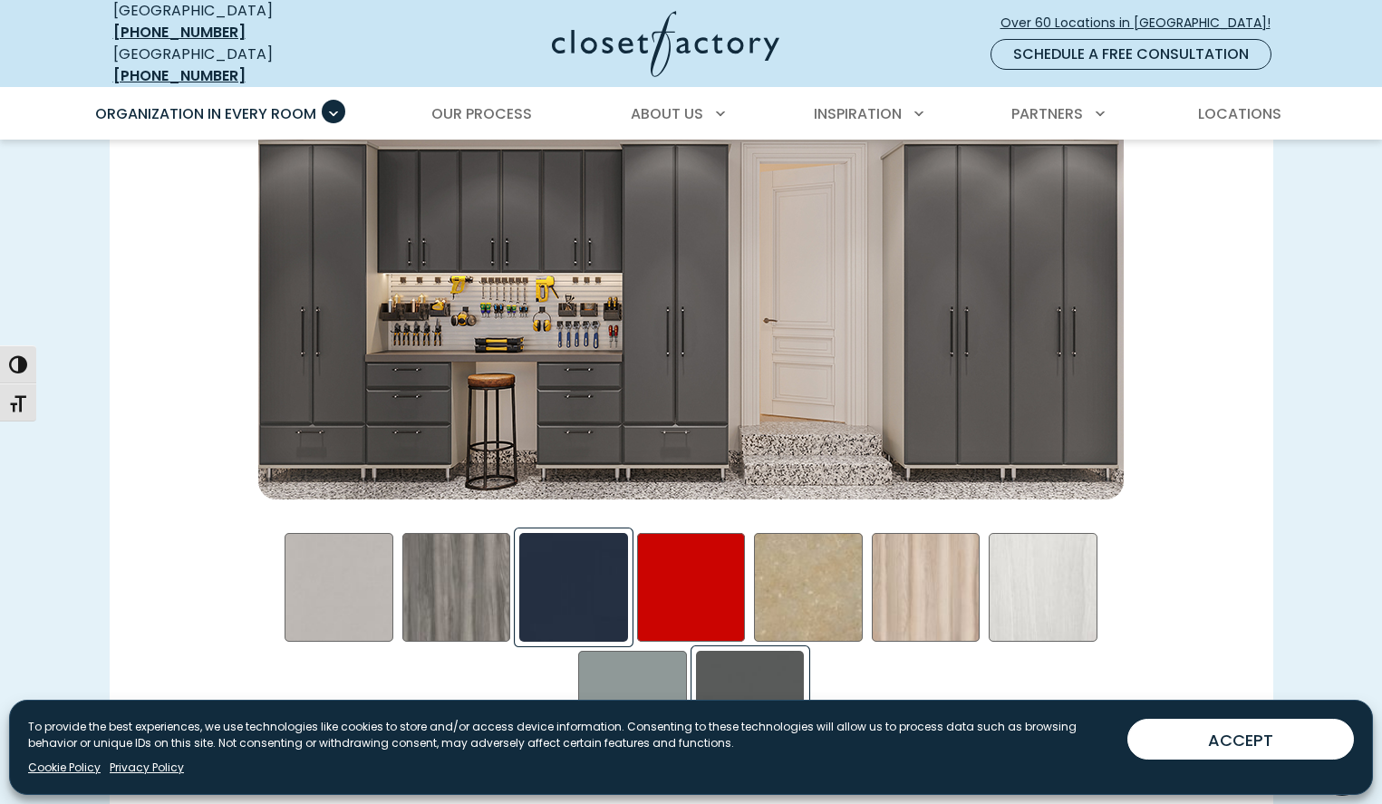
click at [568, 560] on div "Blue - High Gloss Swatch" at bounding box center [573, 587] width 109 height 109
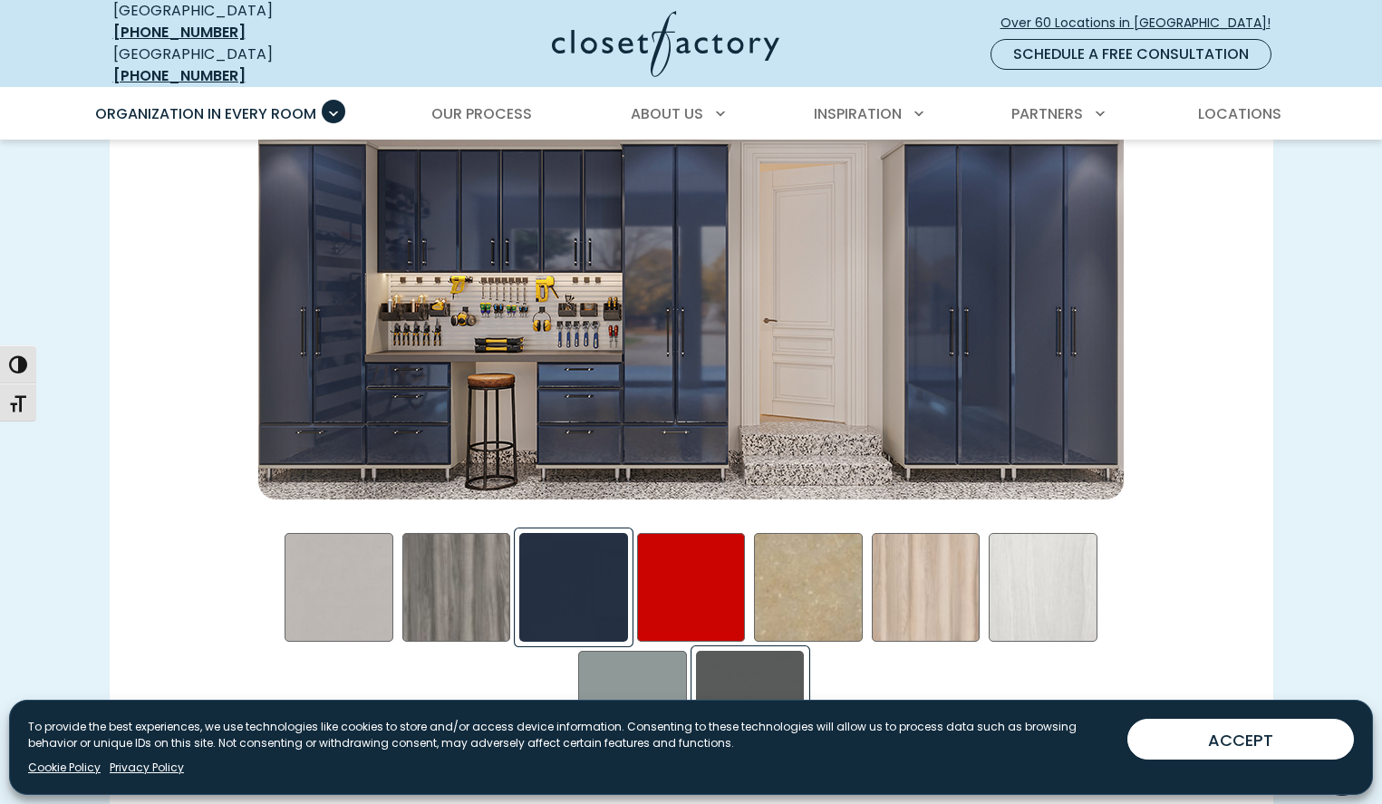
click at [760, 664] on div "Storm Swatch" at bounding box center [750, 705] width 109 height 109
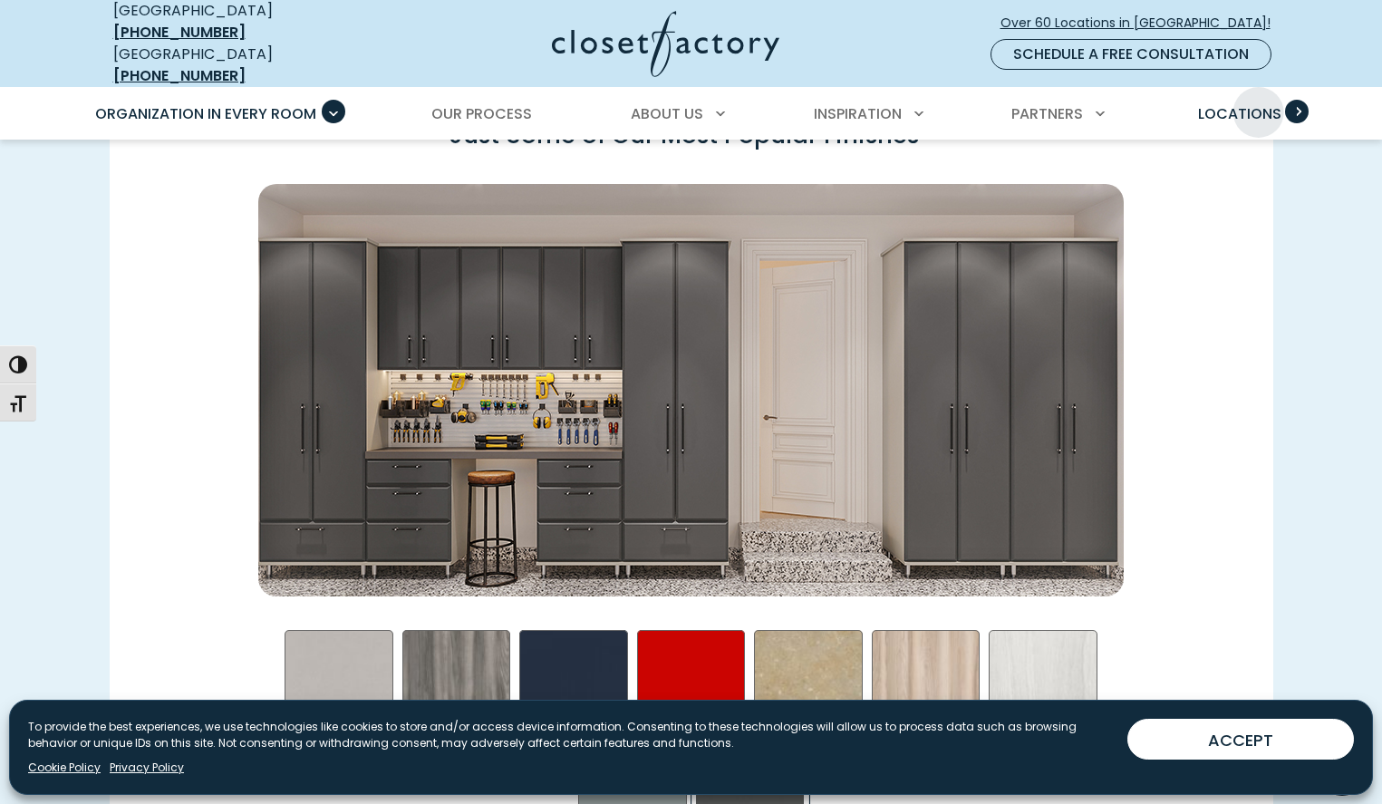
scroll to position [2567, 0]
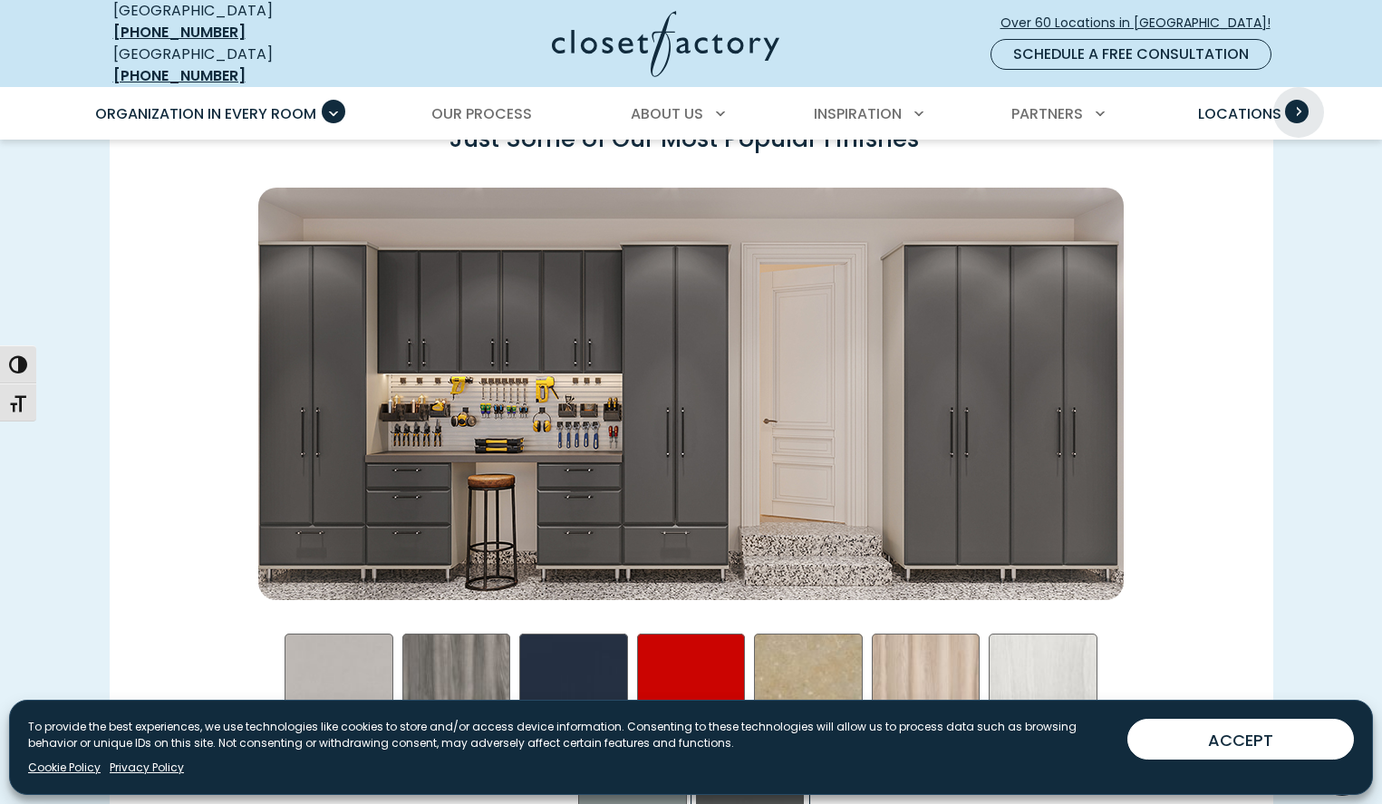
click at [1299, 100] on span "Primary Menu" at bounding box center [1297, 112] width 24 height 24
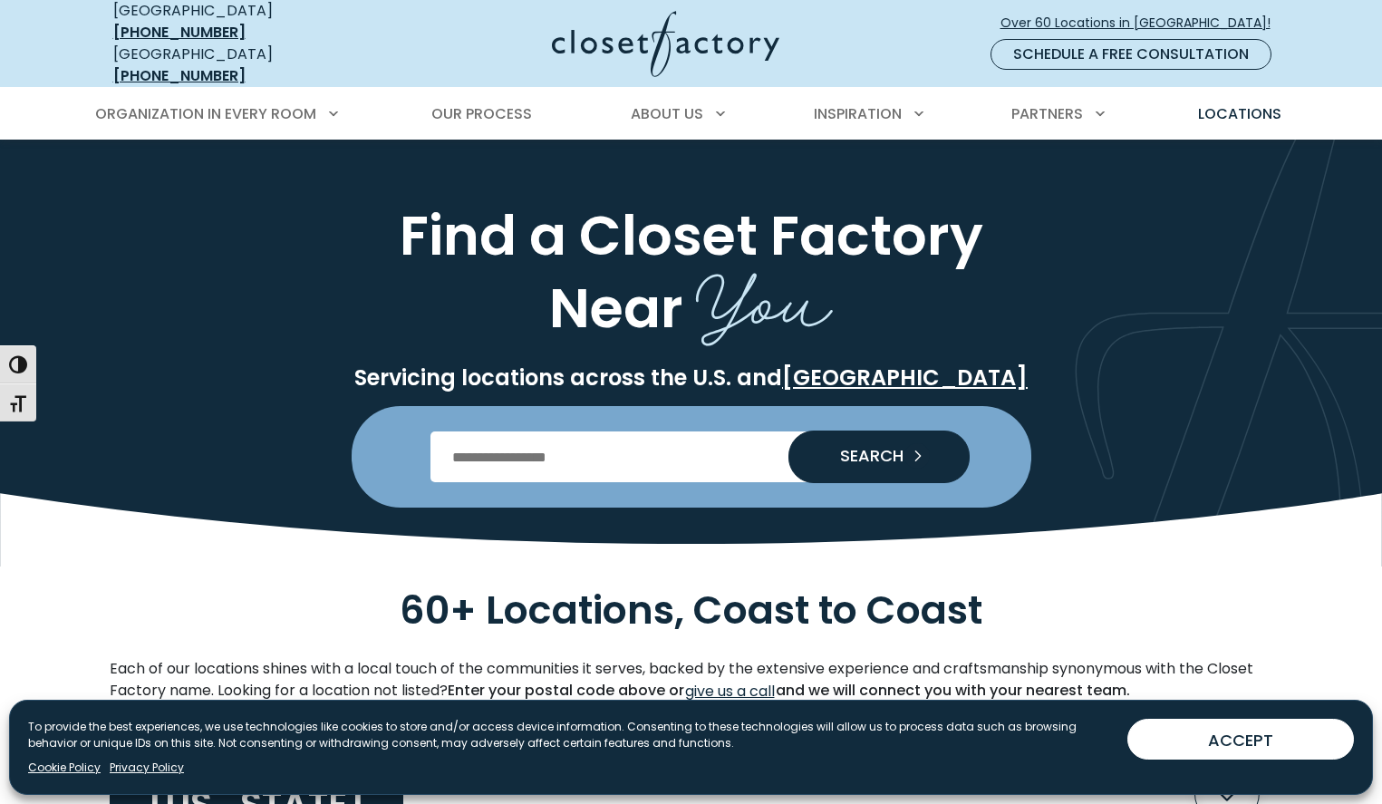
scroll to position [3, 0]
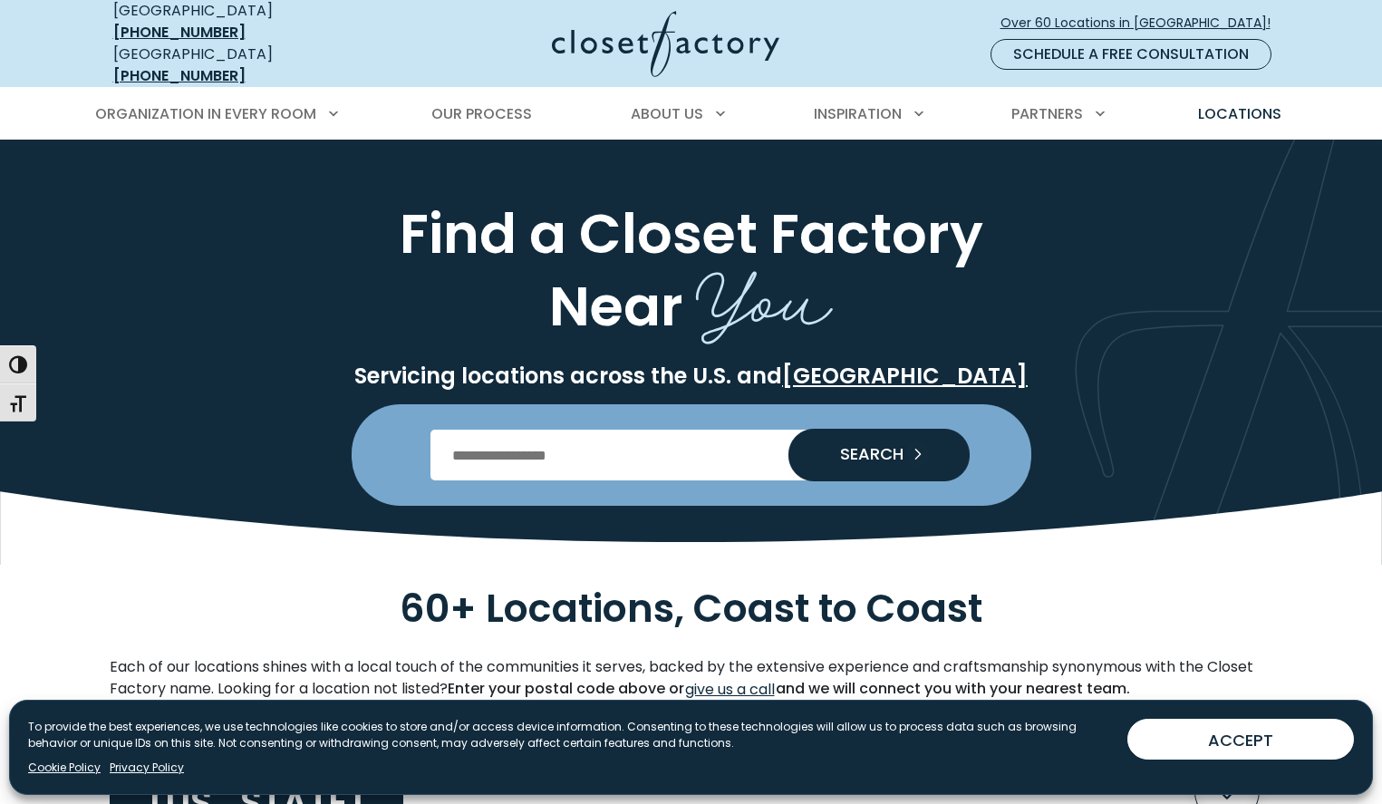
click at [705, 448] on input "Enter Postal Code" at bounding box center [691, 455] width 521 height 51
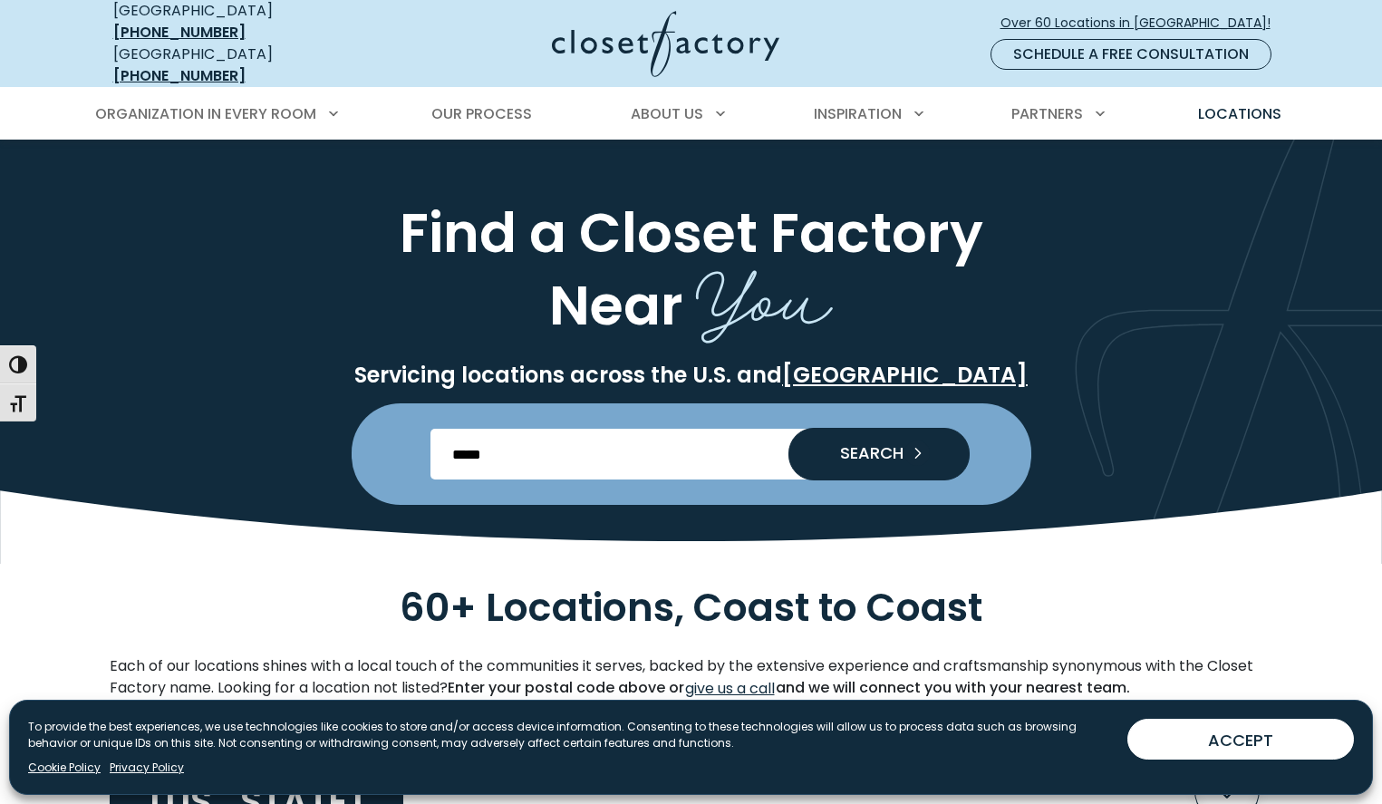
type input "*****"
click at [789, 428] on button "SEARCH" at bounding box center [879, 454] width 181 height 53
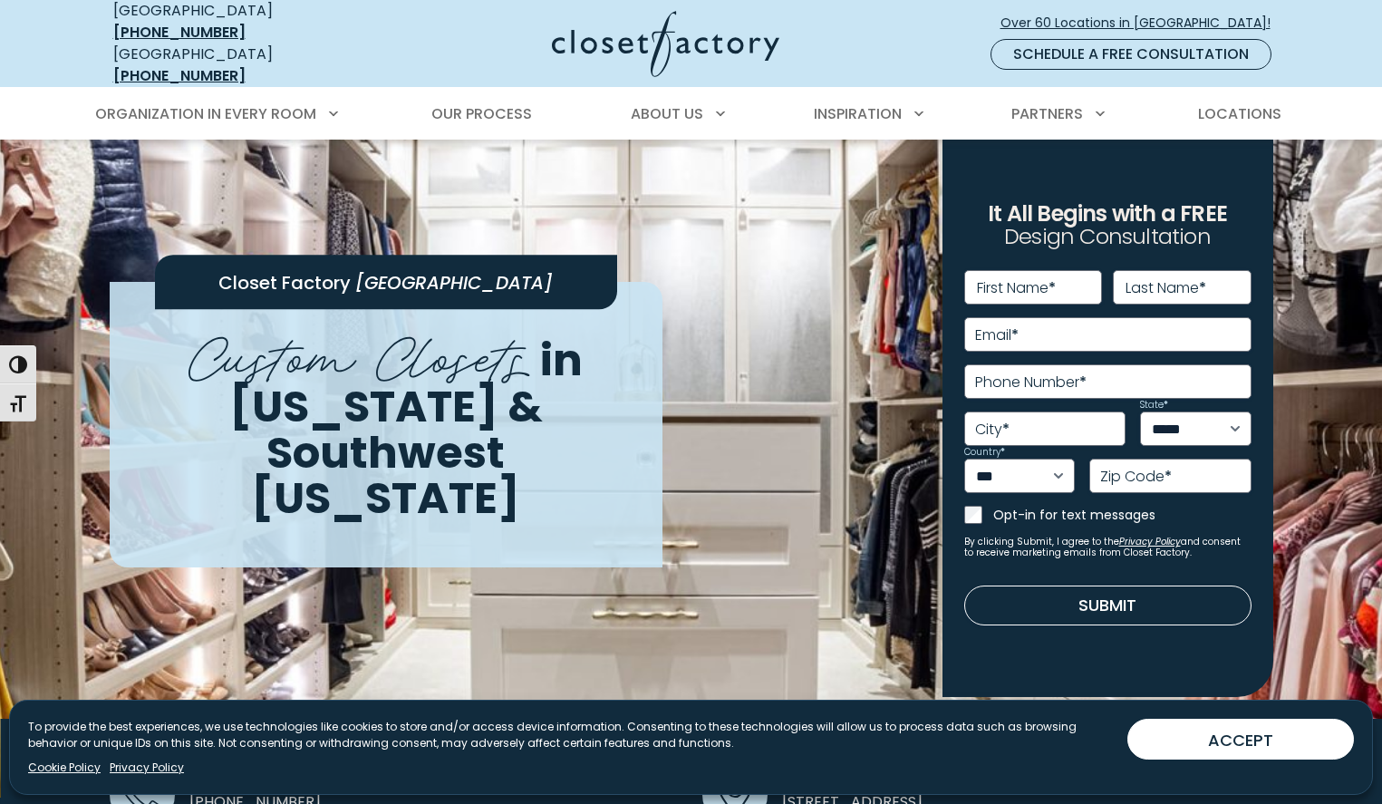
scroll to position [5, 0]
